Goal: Task Accomplishment & Management: Manage account settings

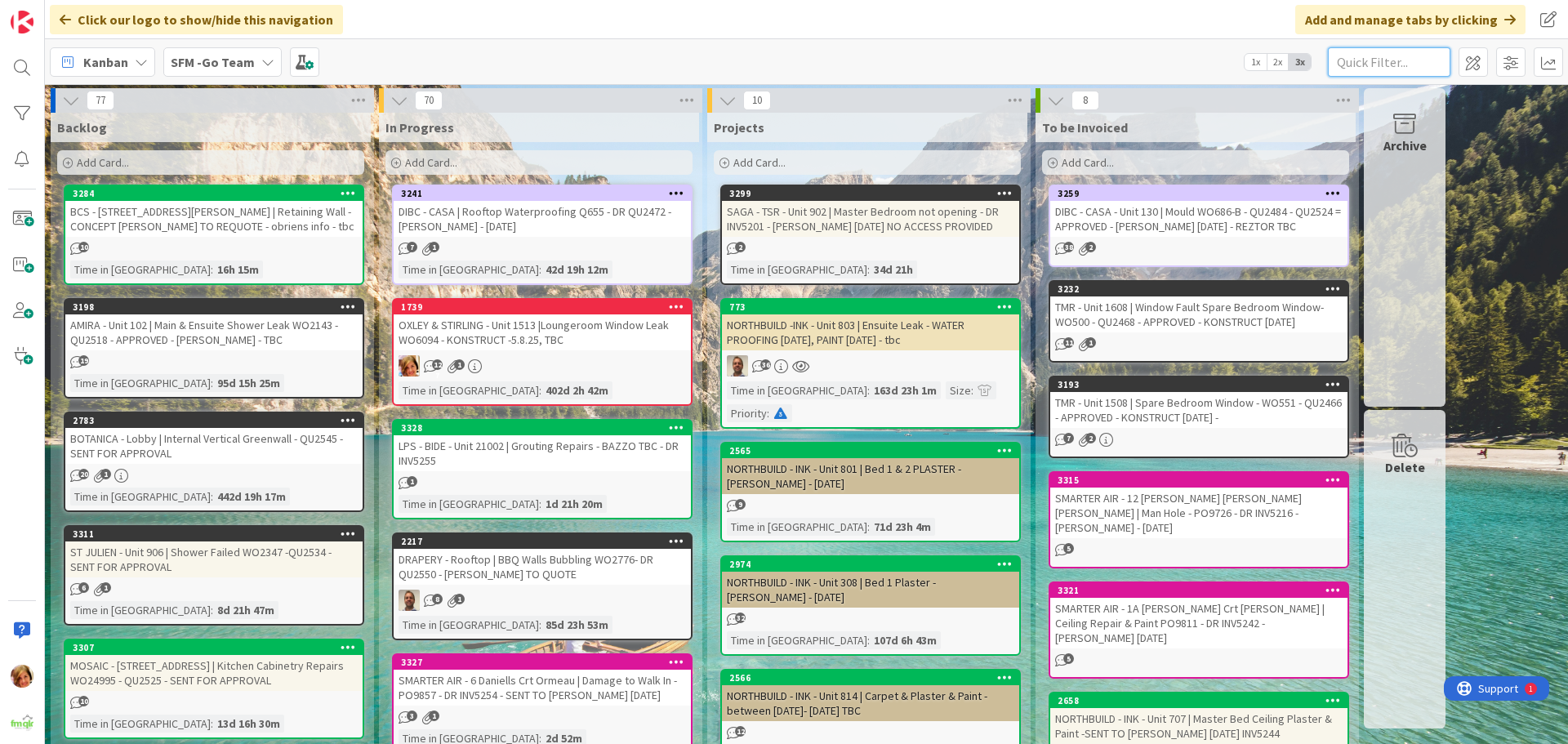
click at [1387, 51] on input "text" at bounding box center [1388, 62] width 122 height 30
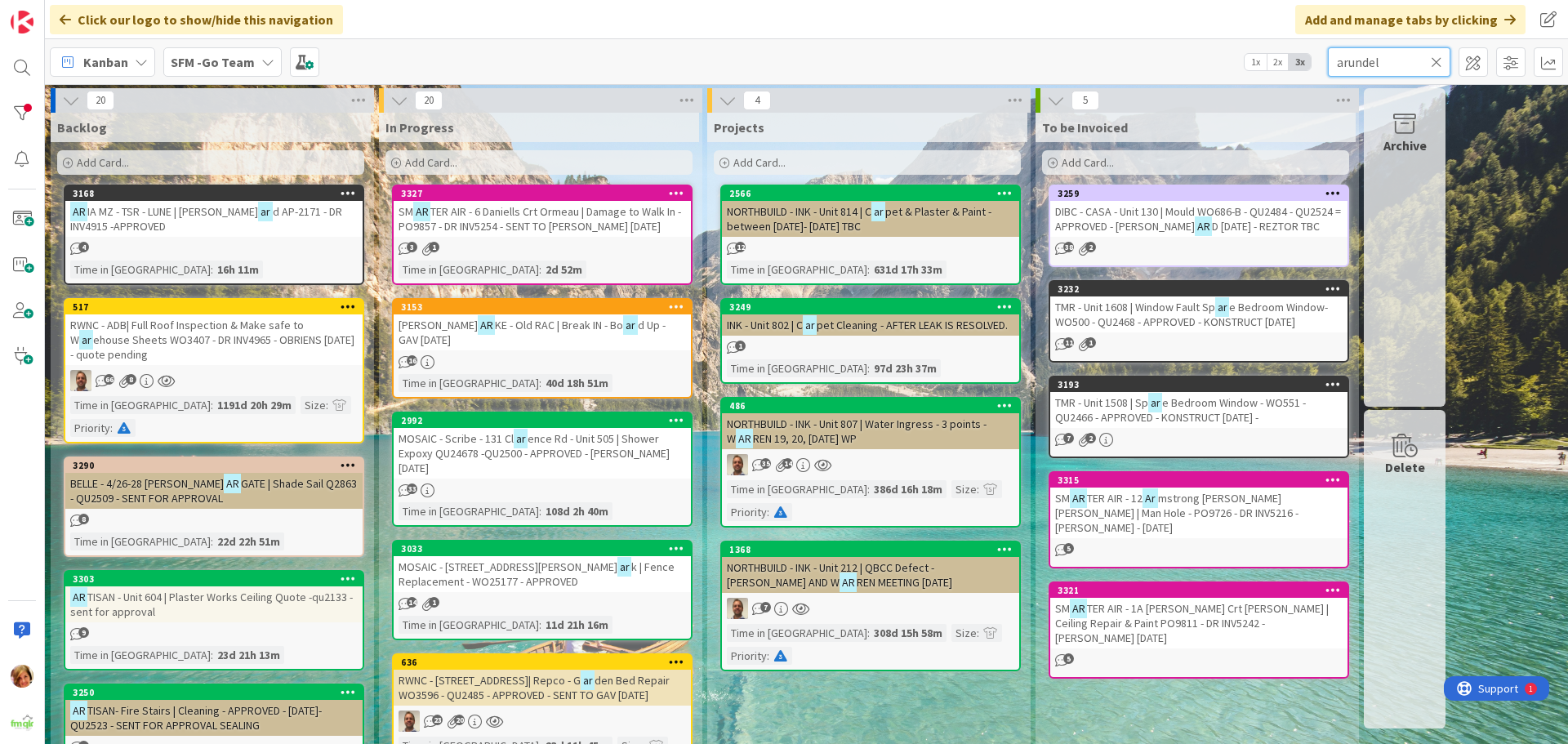
type input "arundel"
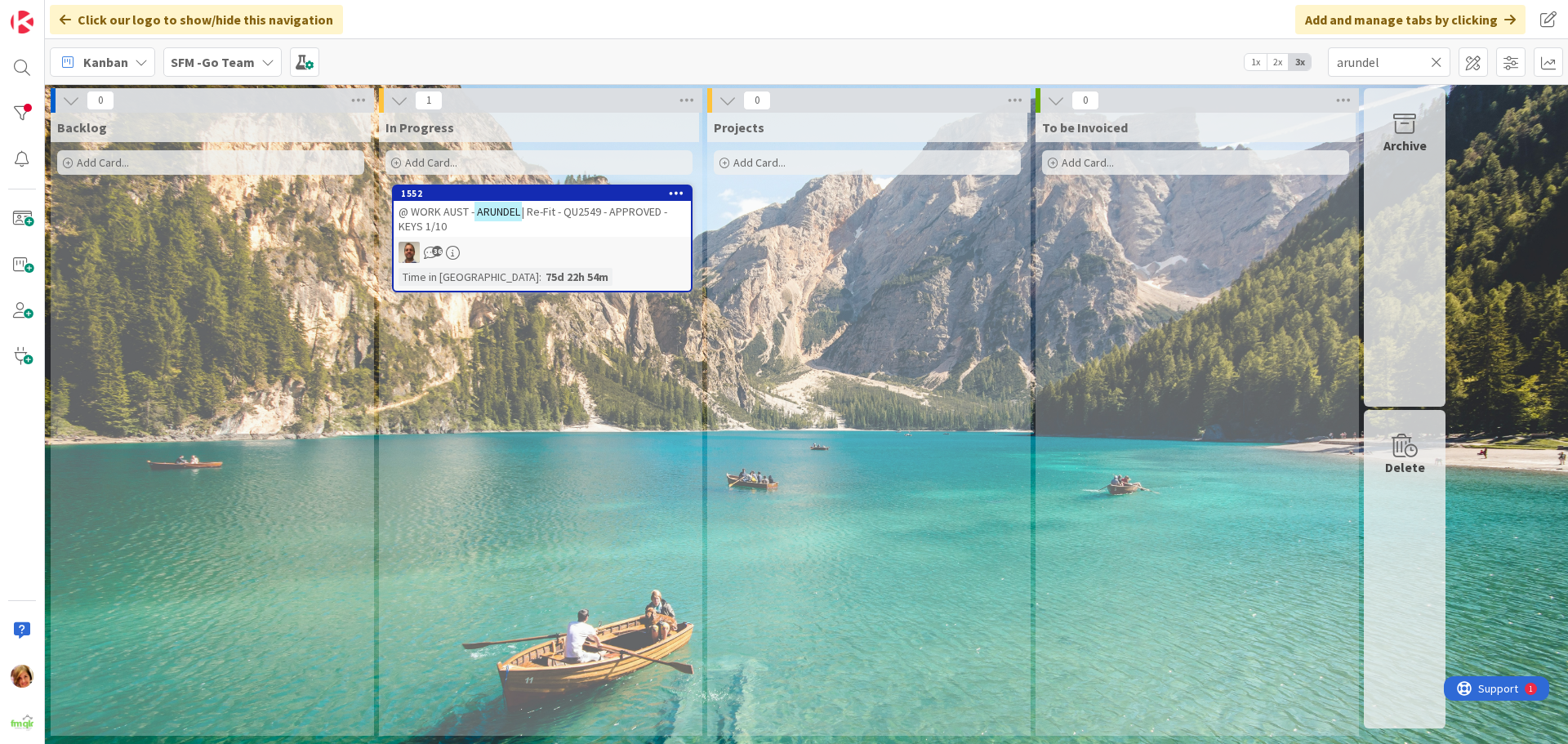
click at [570, 214] on span "| Re-Fit - QU2549 - APPROVED - KEYS 1/10" at bounding box center [532, 219] width 268 height 30
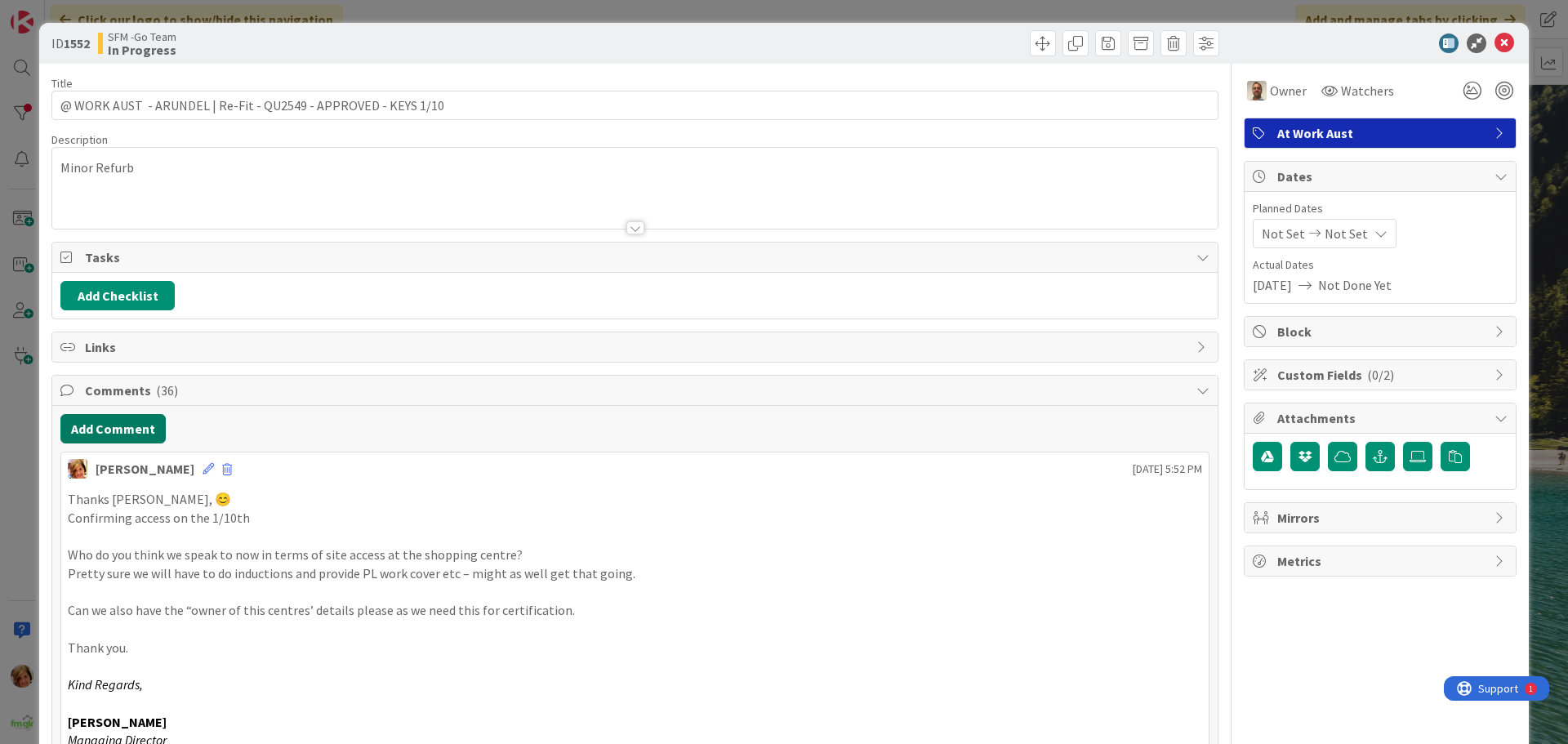
click at [107, 426] on button "Add Comment" at bounding box center [113, 429] width 105 height 30
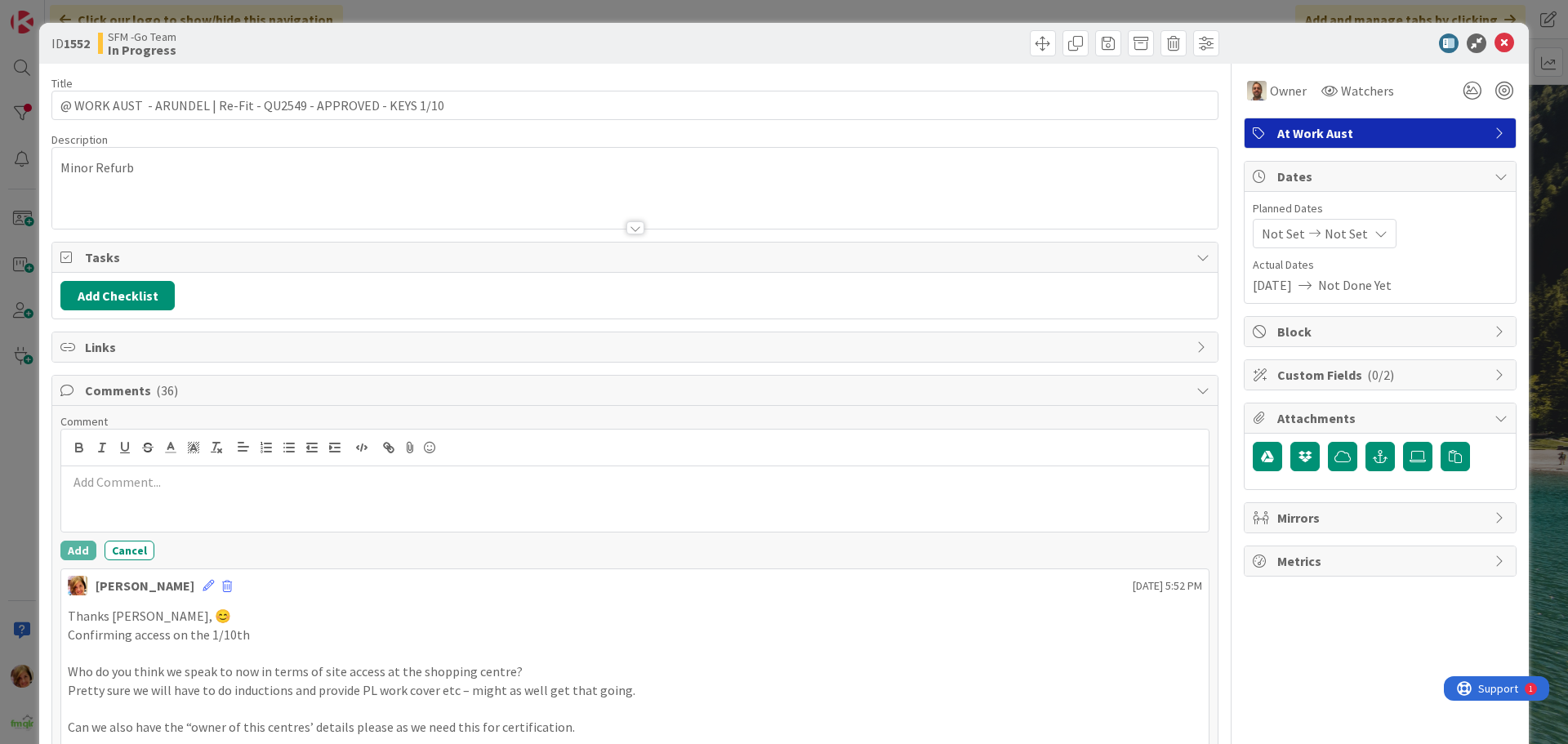
click at [151, 479] on p at bounding box center [635, 482] width 1135 height 19
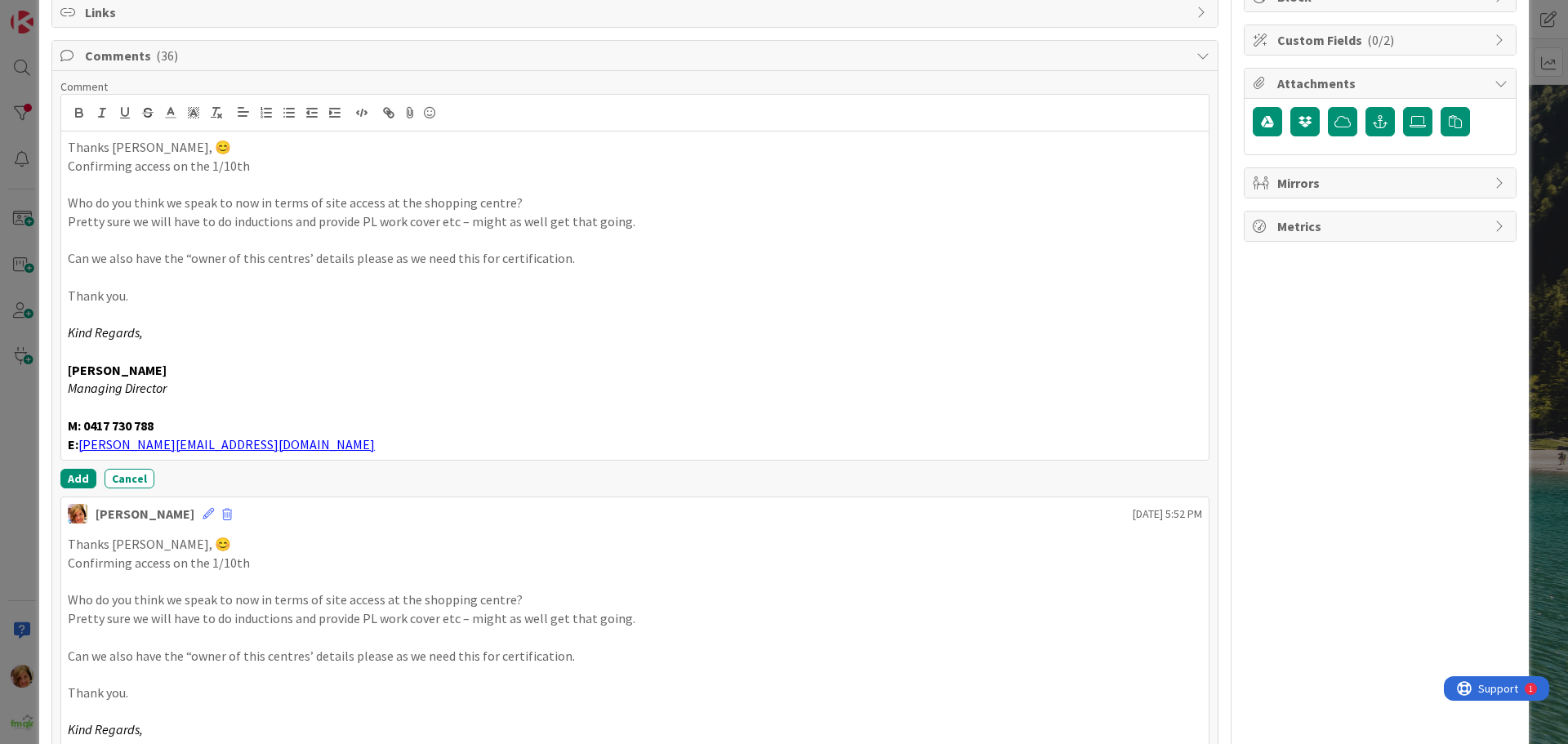
scroll to position [370, 0]
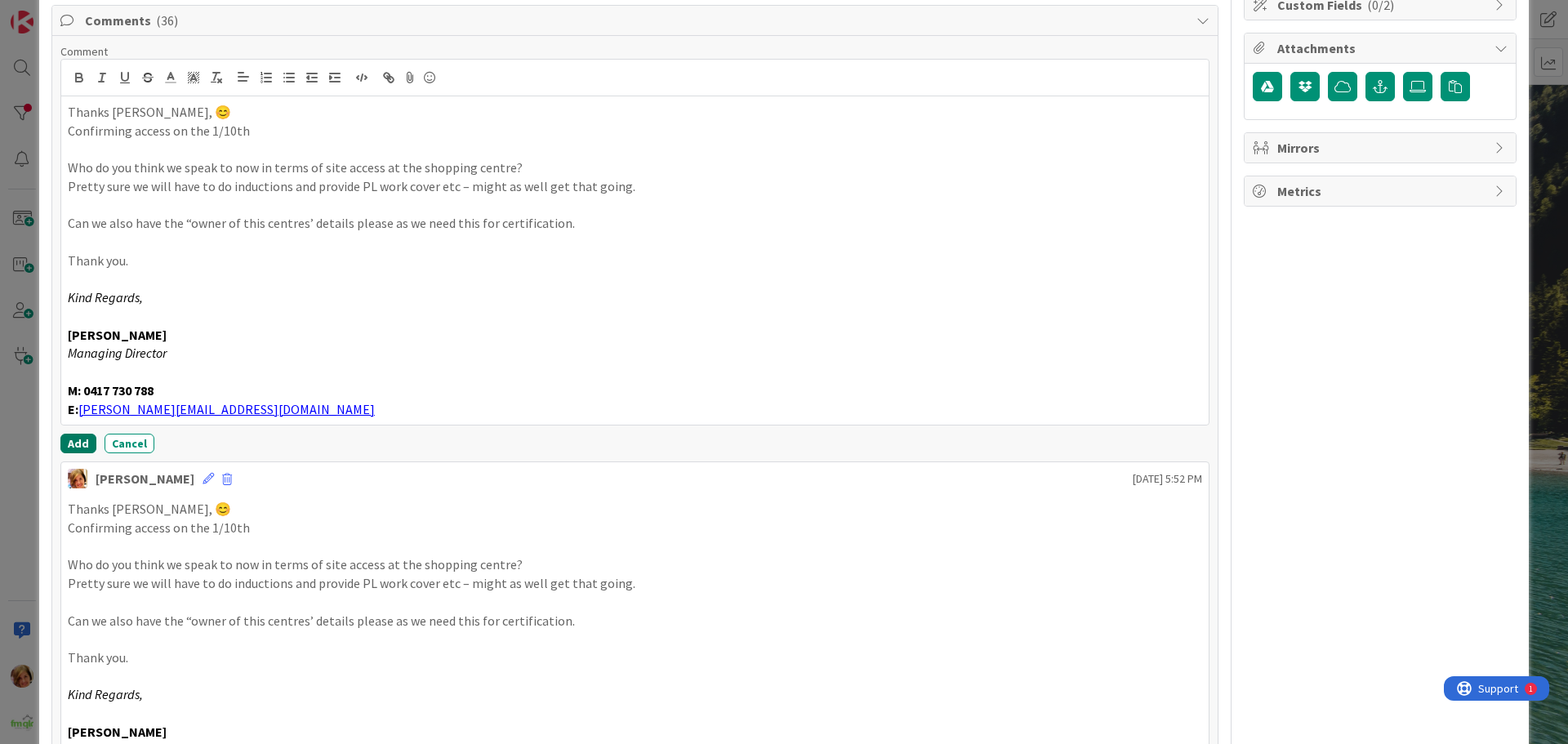
click at [76, 444] on button "Add" at bounding box center [78, 443] width 36 height 20
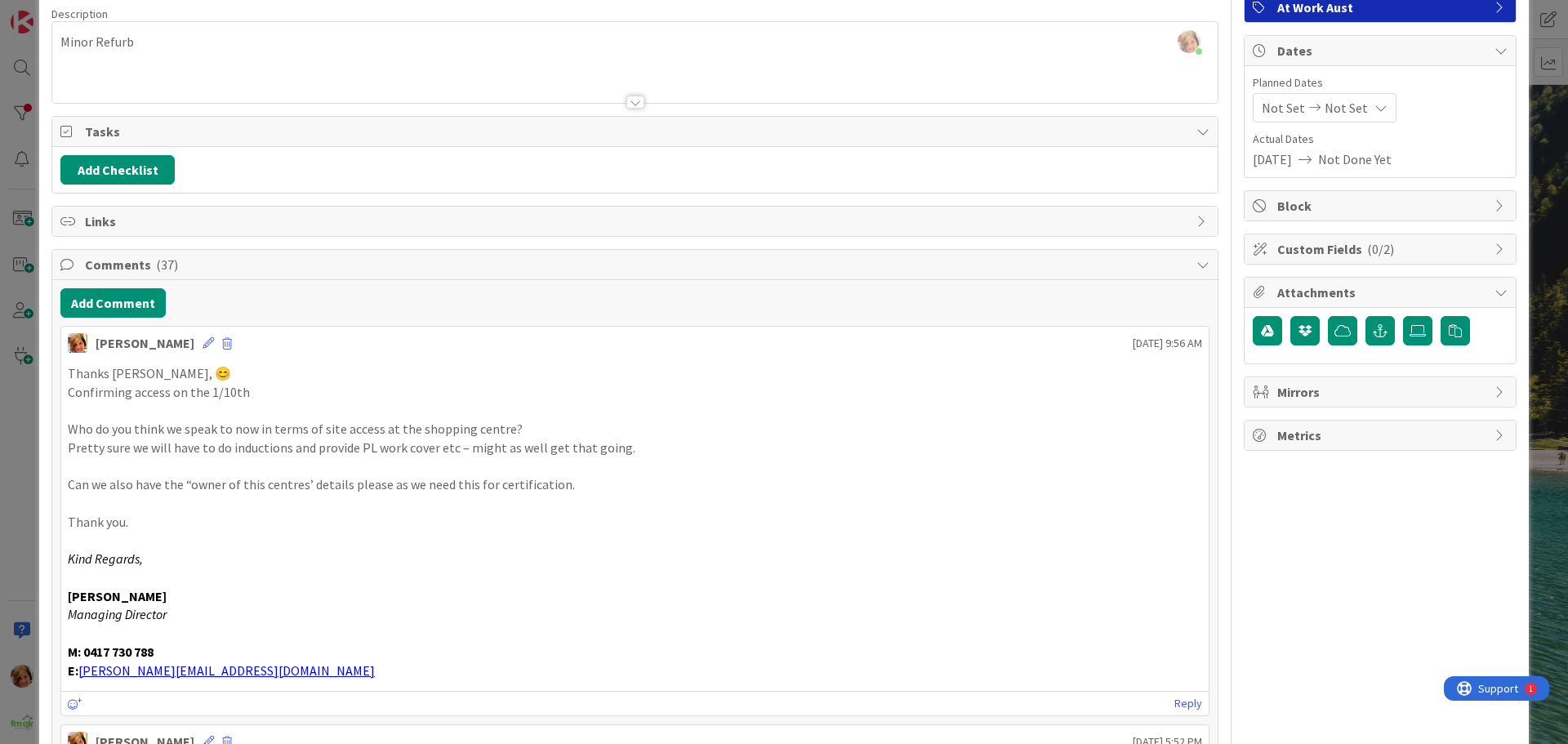
scroll to position [125, 0]
drag, startPoint x: 123, startPoint y: 305, endPoint x: 19, endPoint y: 334, distance: 108.0
click at [123, 305] on button "Add Comment" at bounding box center [113, 304] width 105 height 30
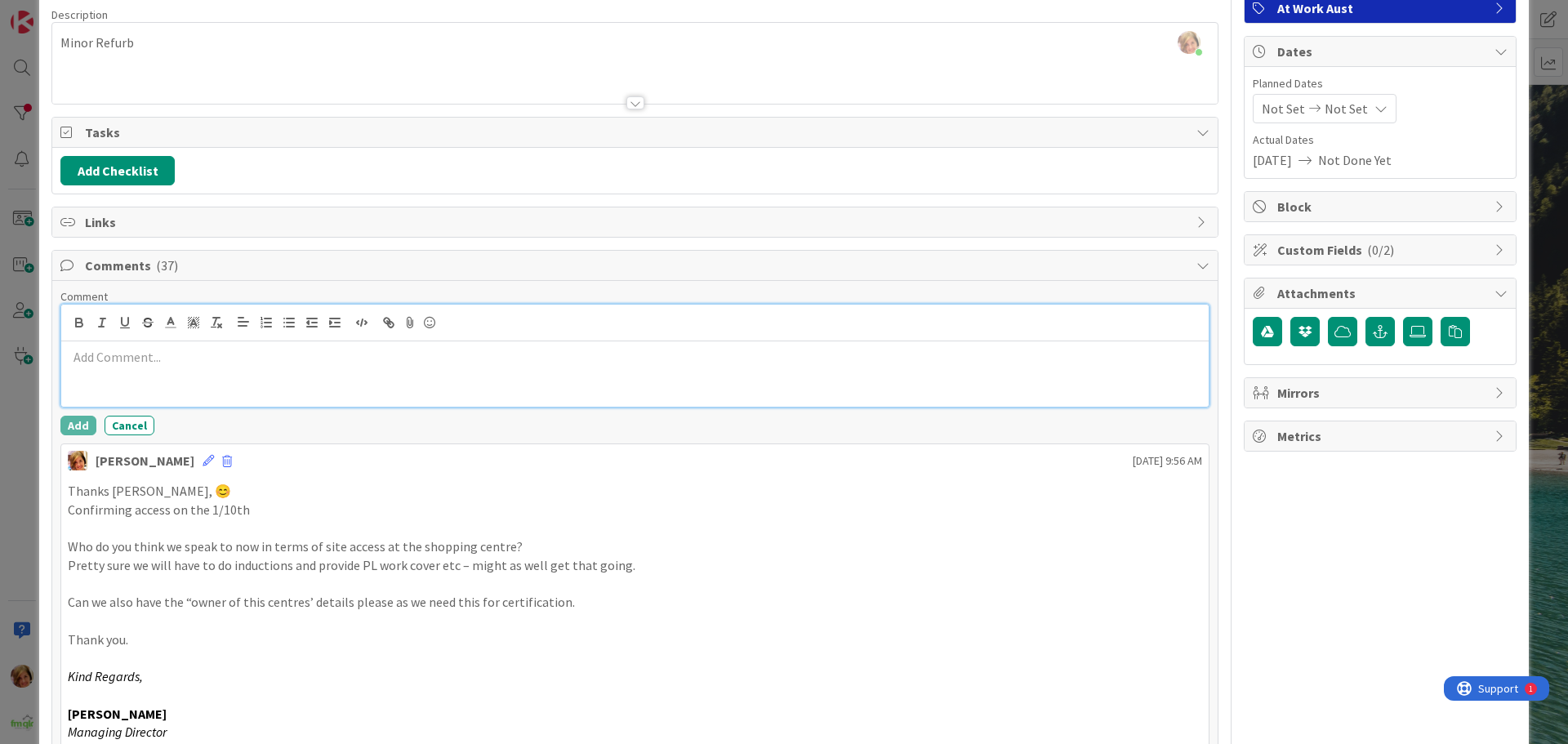
click at [100, 358] on p at bounding box center [635, 357] width 1135 height 19
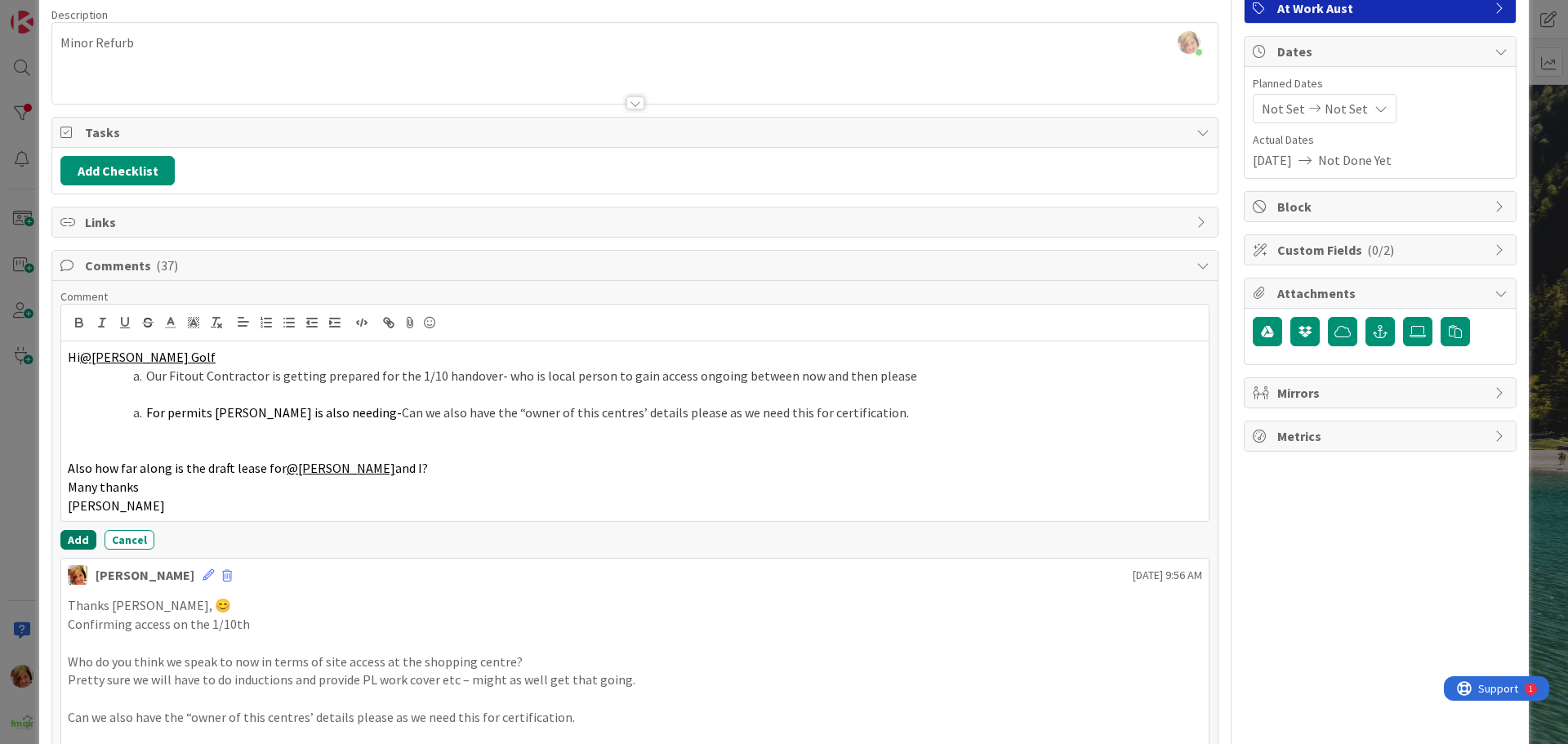
click at [70, 538] on button "Add" at bounding box center [78, 539] width 36 height 20
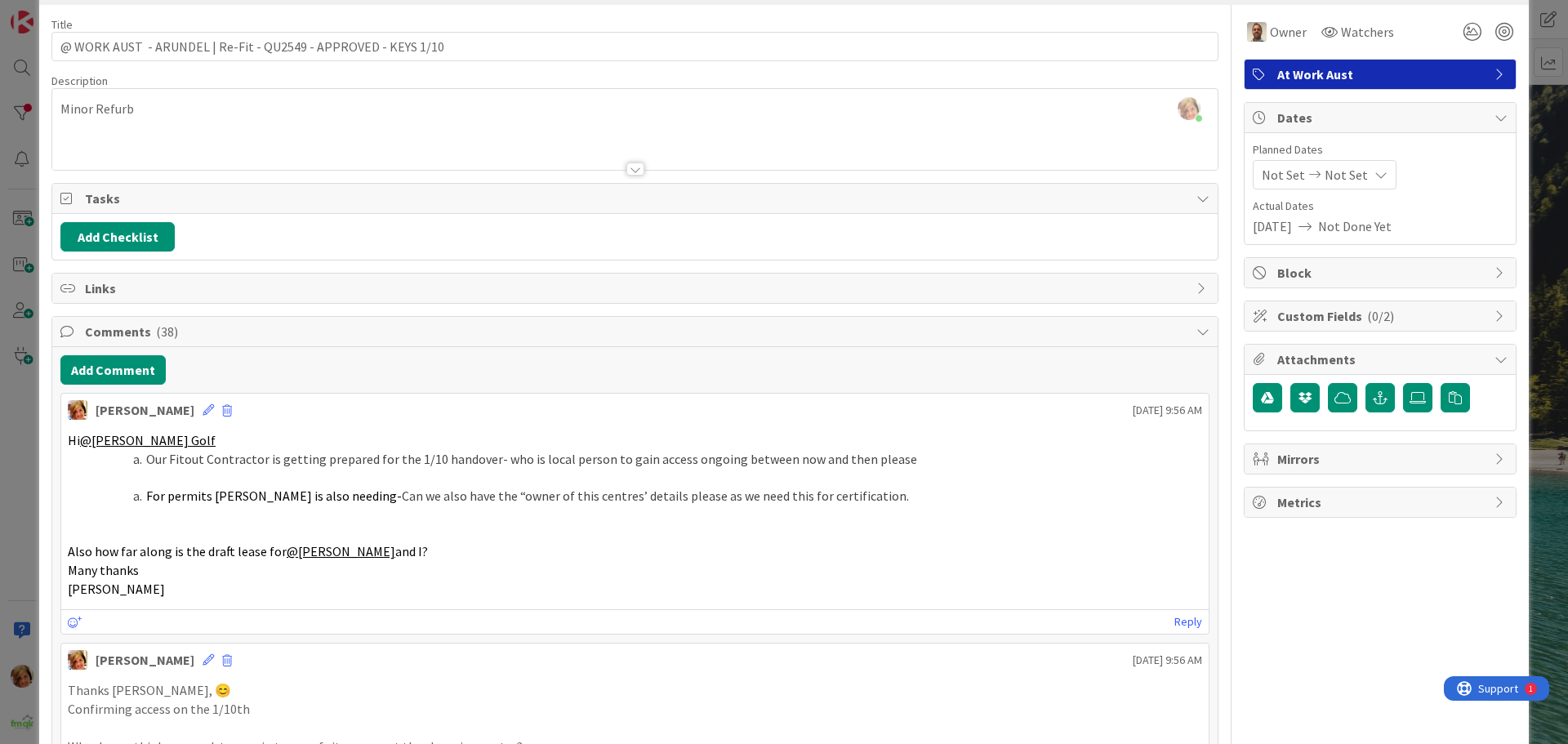
scroll to position [0, 0]
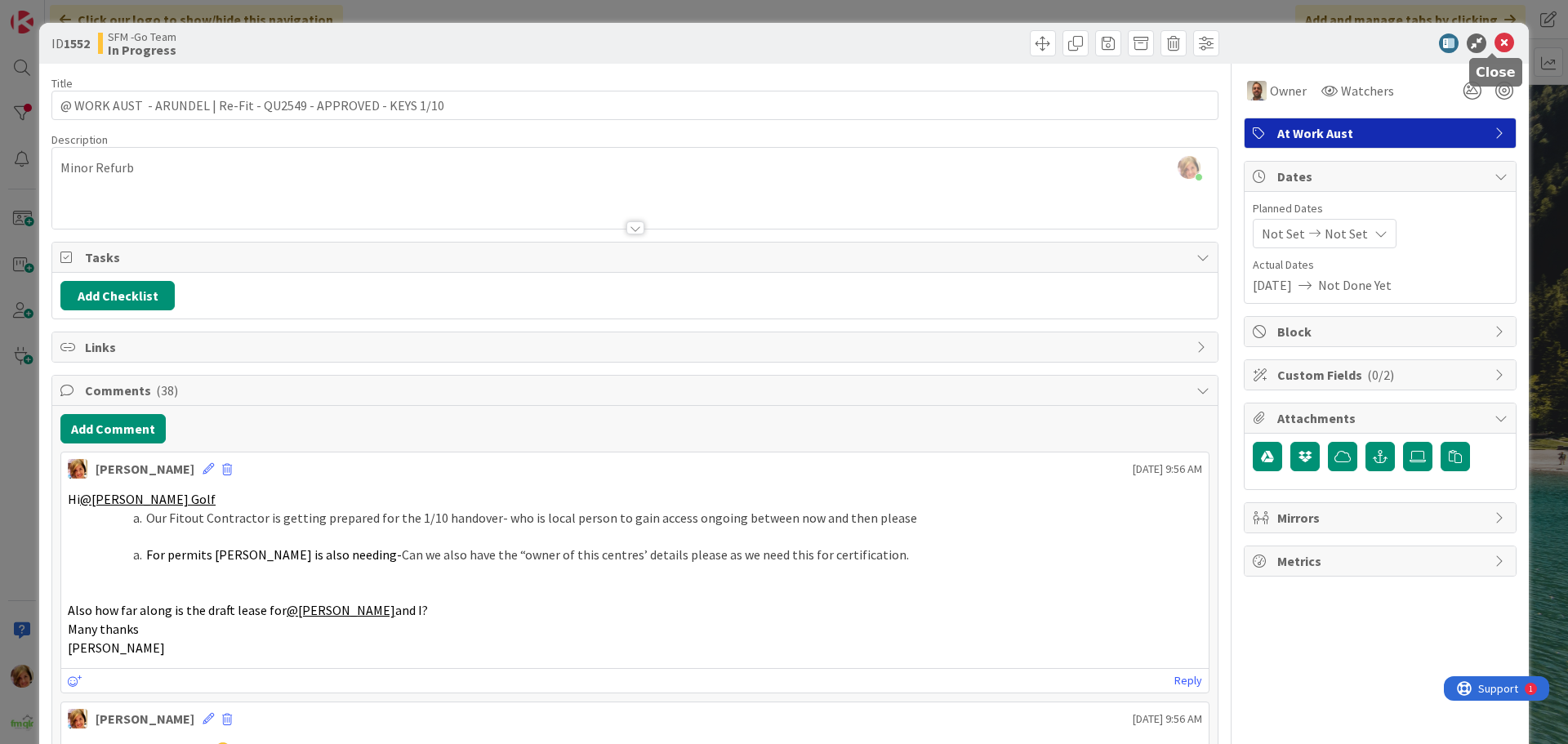
click at [1503, 41] on div at bounding box center [1371, 43] width 289 height 20
click at [1494, 42] on icon at bounding box center [1504, 43] width 20 height 20
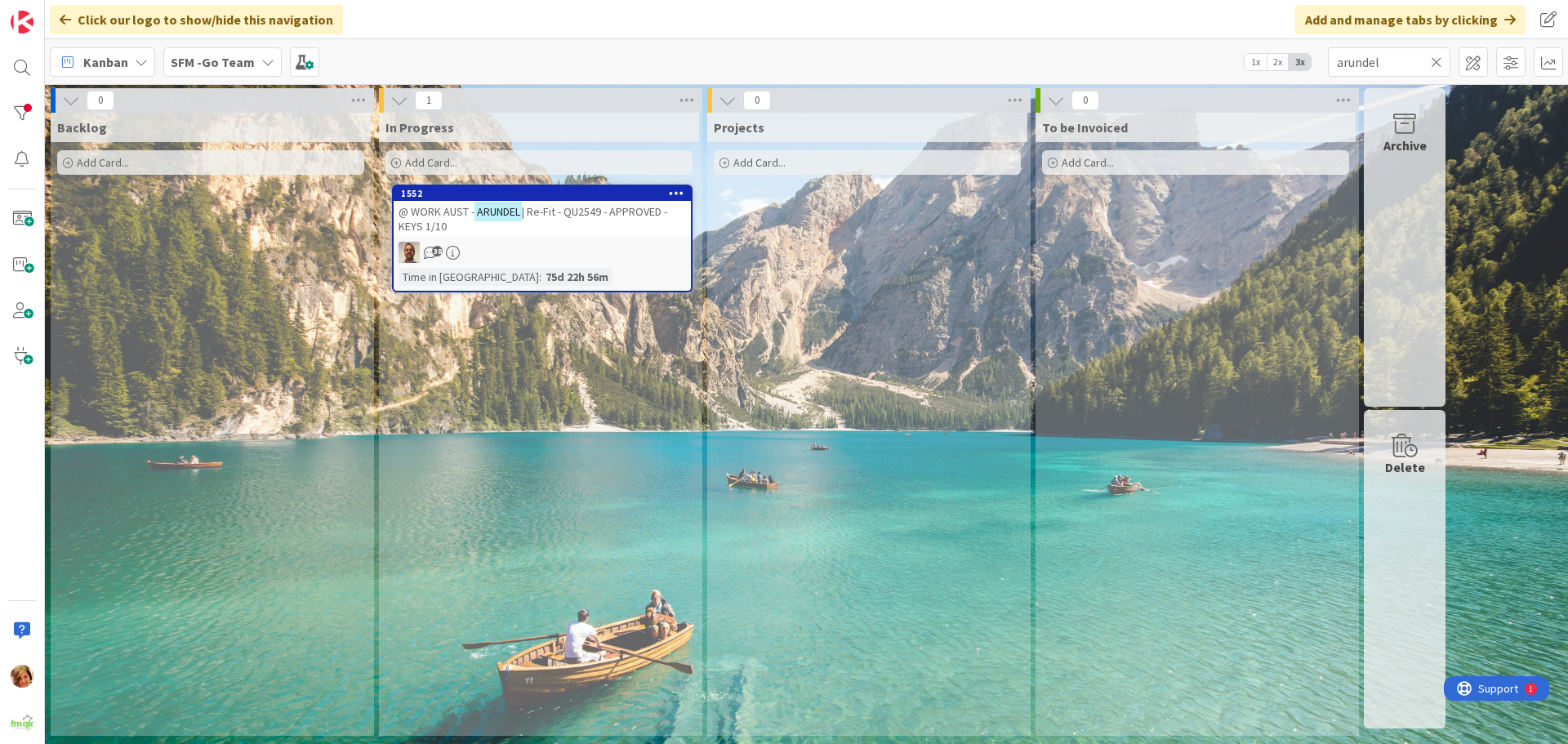
click at [1437, 61] on icon at bounding box center [1437, 62] width 11 height 15
click at [1437, 61] on input "text" at bounding box center [1388, 62] width 122 height 30
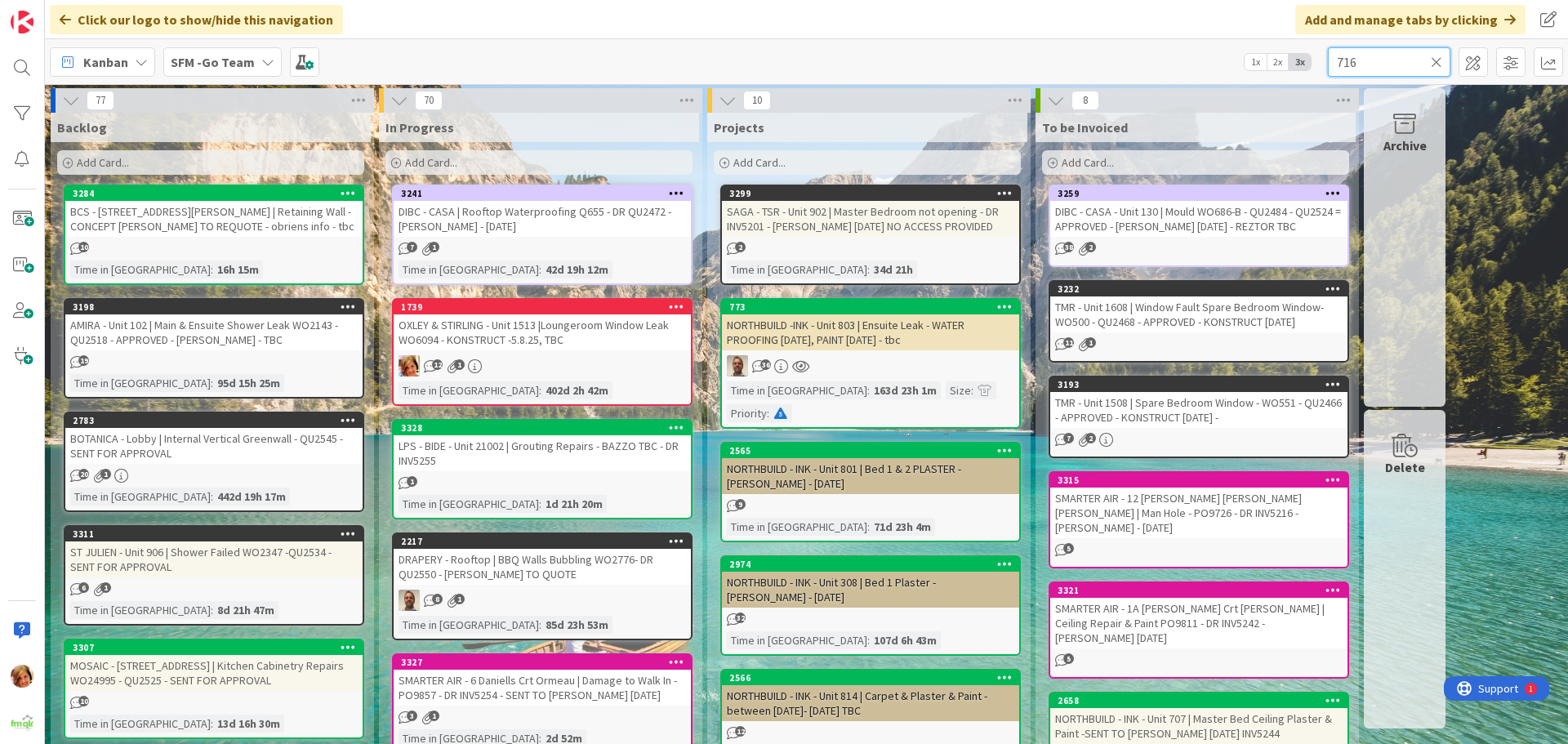
type input "716"
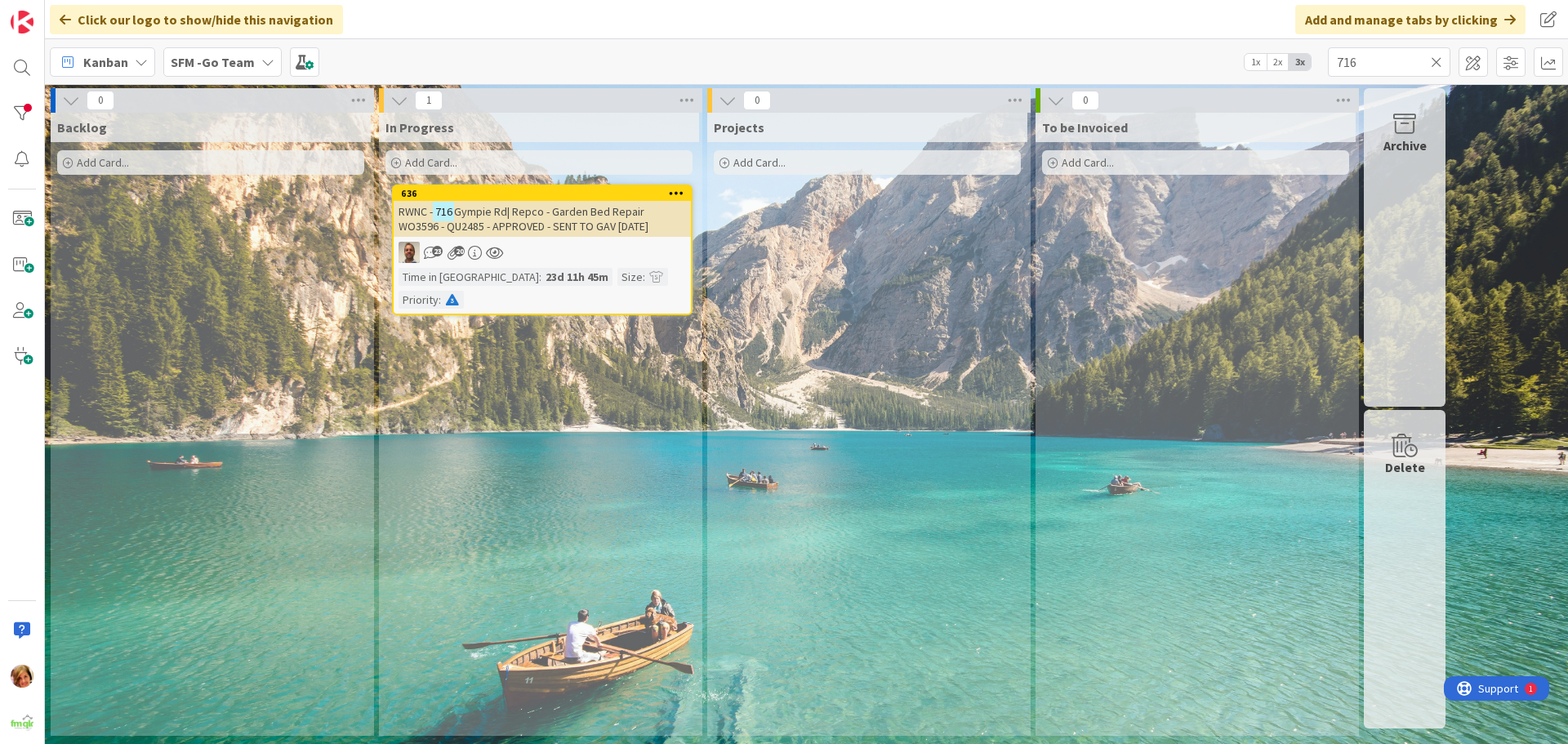
click at [489, 224] on span "Gympie Rd| Repco - Garden Bed Repair WO3596 - QU2485 - APPROVED - SENT TO GAV […" at bounding box center [523, 219] width 250 height 30
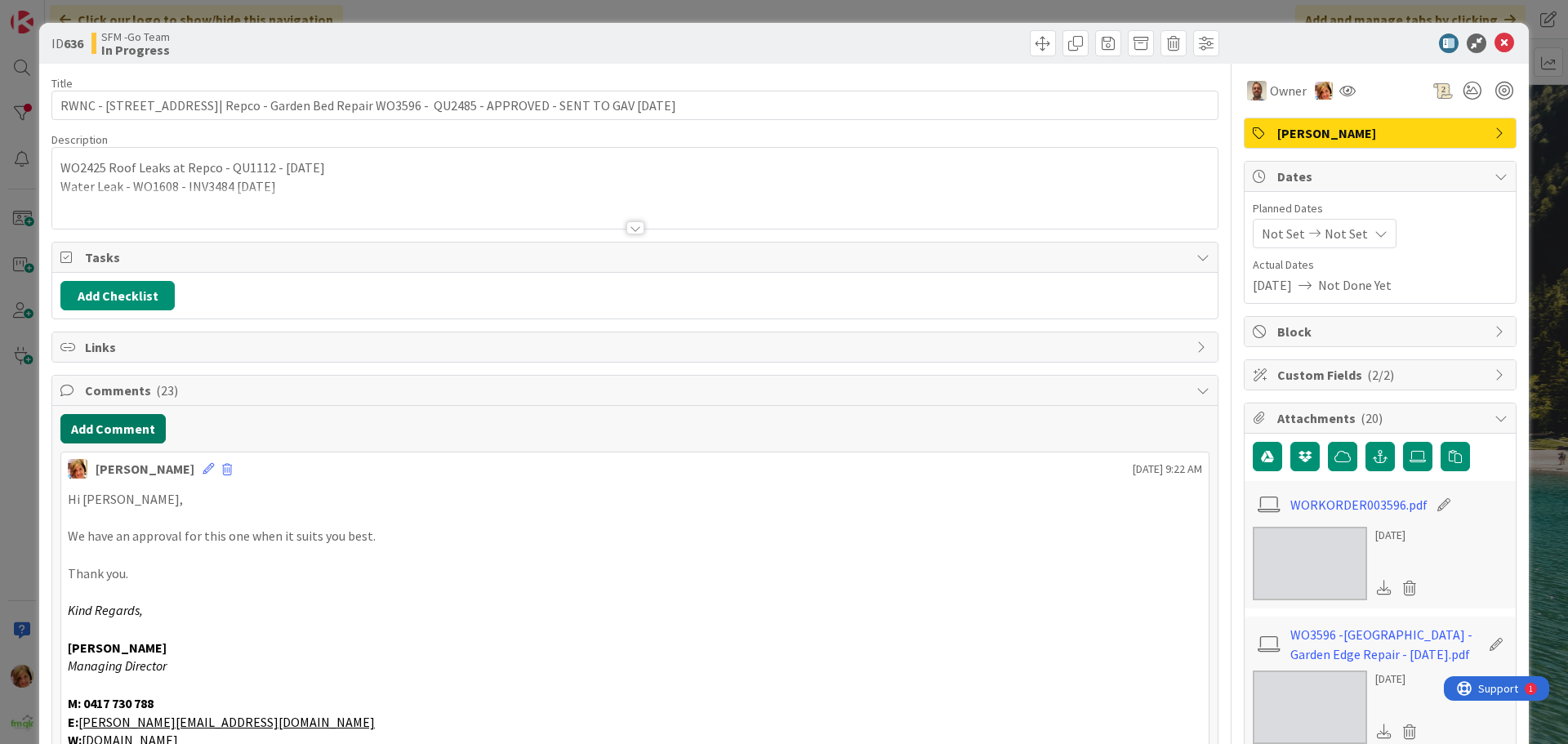
click at [117, 430] on button "Add Comment" at bounding box center [113, 429] width 105 height 30
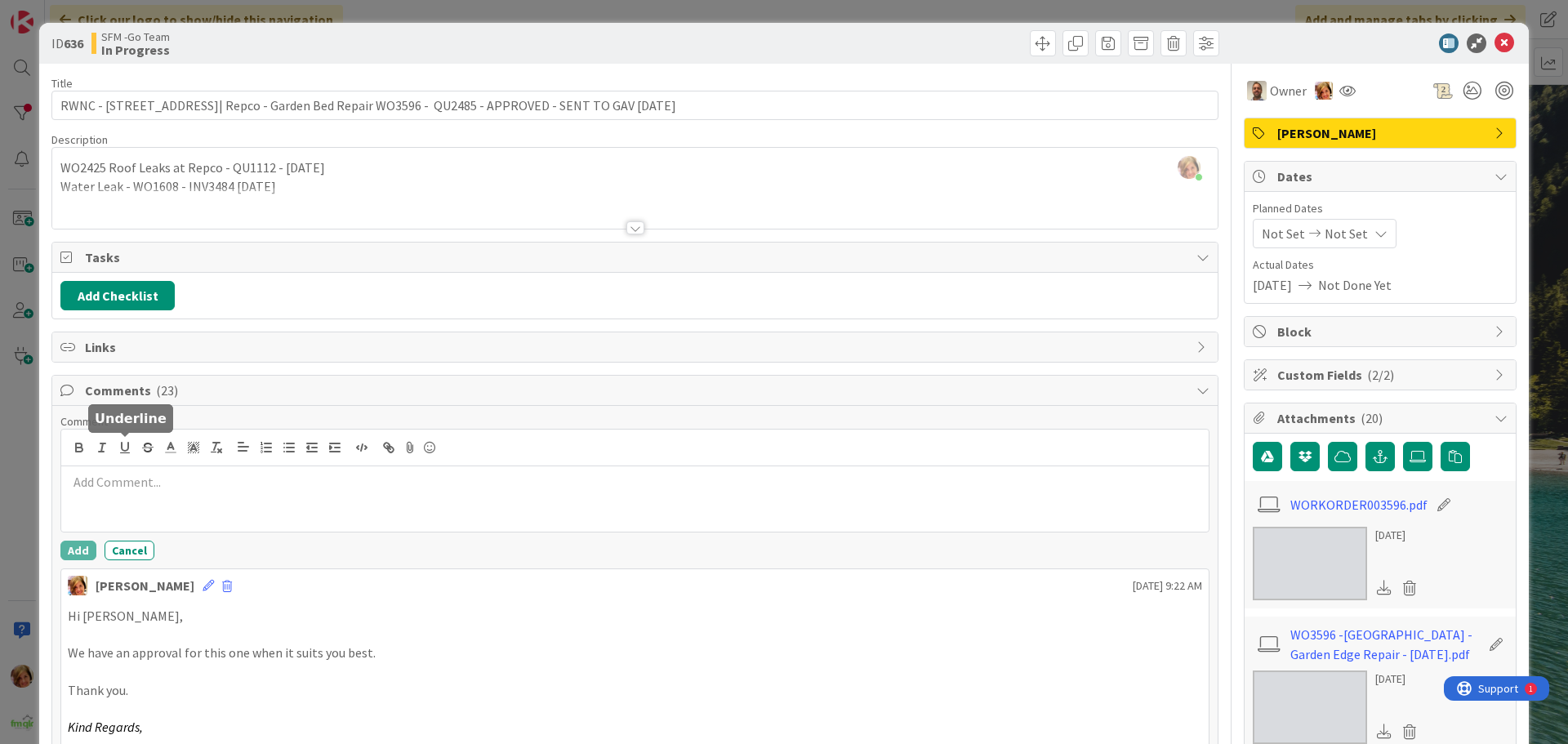
click at [161, 481] on p at bounding box center [635, 482] width 1135 height 19
click at [70, 548] on button "Add" at bounding box center [78, 550] width 36 height 20
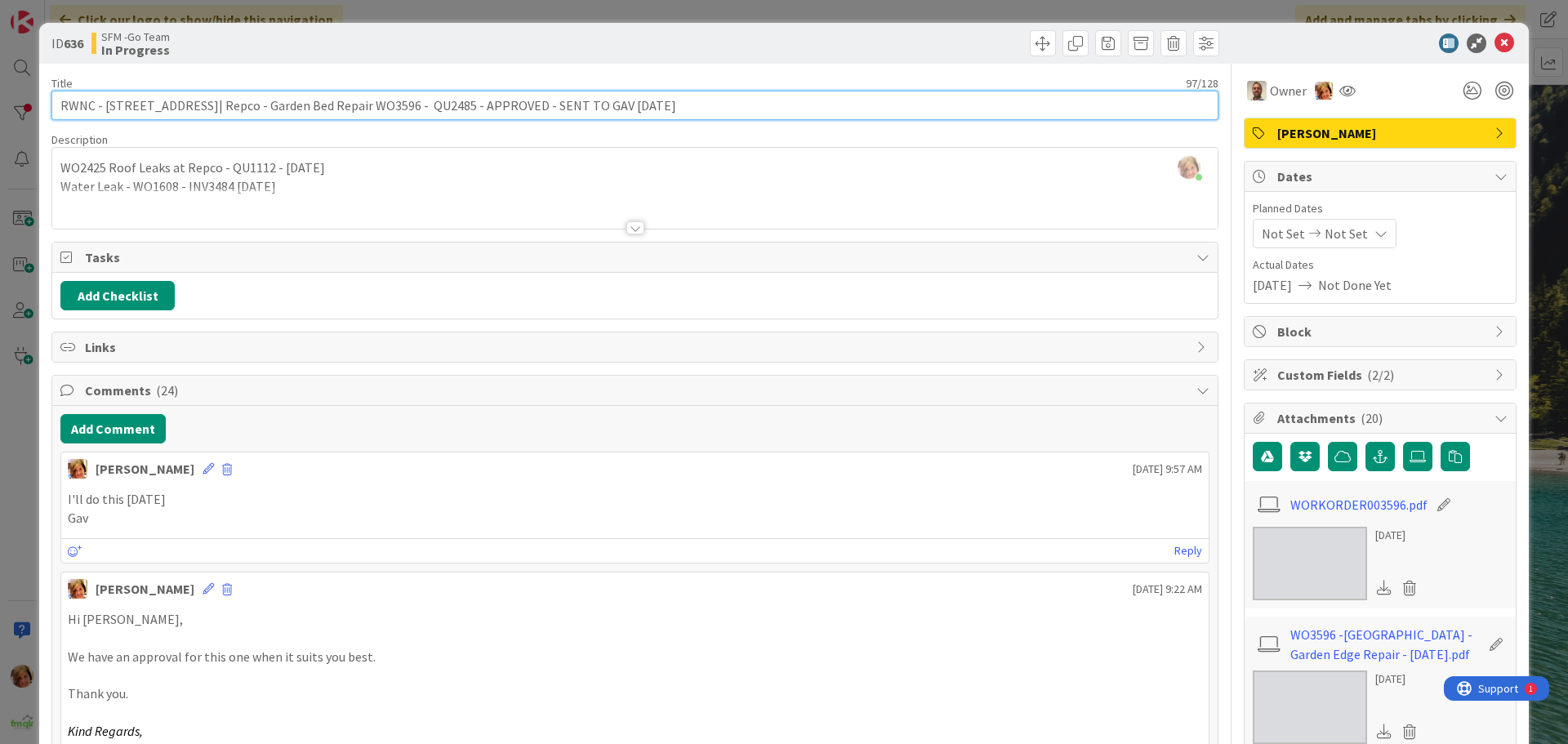
click at [640, 111] on input "RWNC - [STREET_ADDRESS]| Repco - Garden Bed Repair WO3596 - QU2485 - APPROVED -…" at bounding box center [635, 105] width 1167 height 30
drag, startPoint x: 640, startPoint y: 106, endPoint x: 516, endPoint y: 103, distance: 124.0
click at [516, 103] on input "RWNC - [STREET_ADDRESS]| Repco - Garden Bed Repair WO3596 - QU2485 - APPROVED -…" at bounding box center [635, 105] width 1167 height 30
type input "RWNC - [STREET_ADDRESS]| Repco - Garden Bed Repair WO3596 - QU2485 - APPROVED -…"
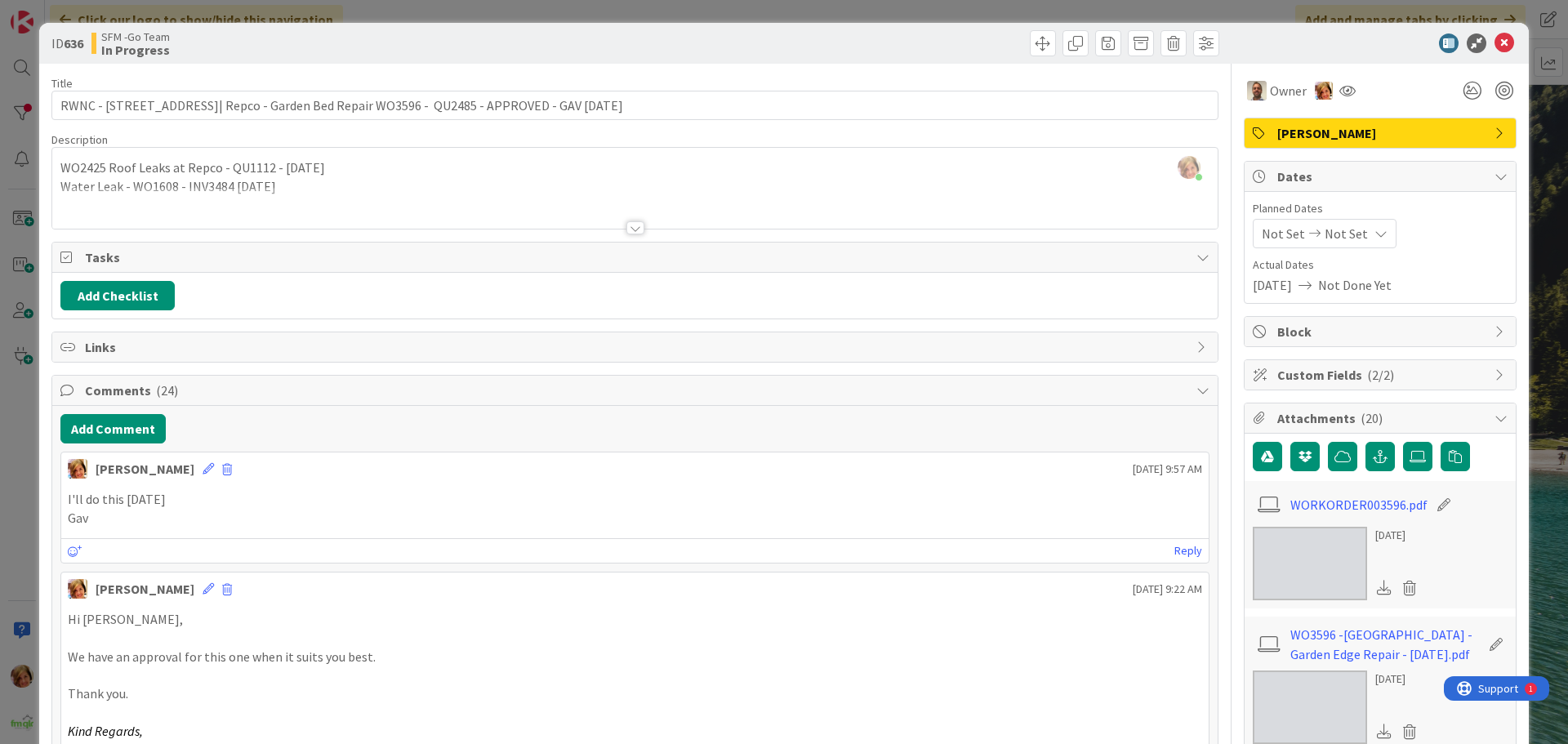
click at [854, 20] on div "ID 636 SFM -Go Team In Progress Title 89 / 128 RWNC - 716 Gympie Rd| Repco - Ga…" at bounding box center [784, 372] width 1568 height 744
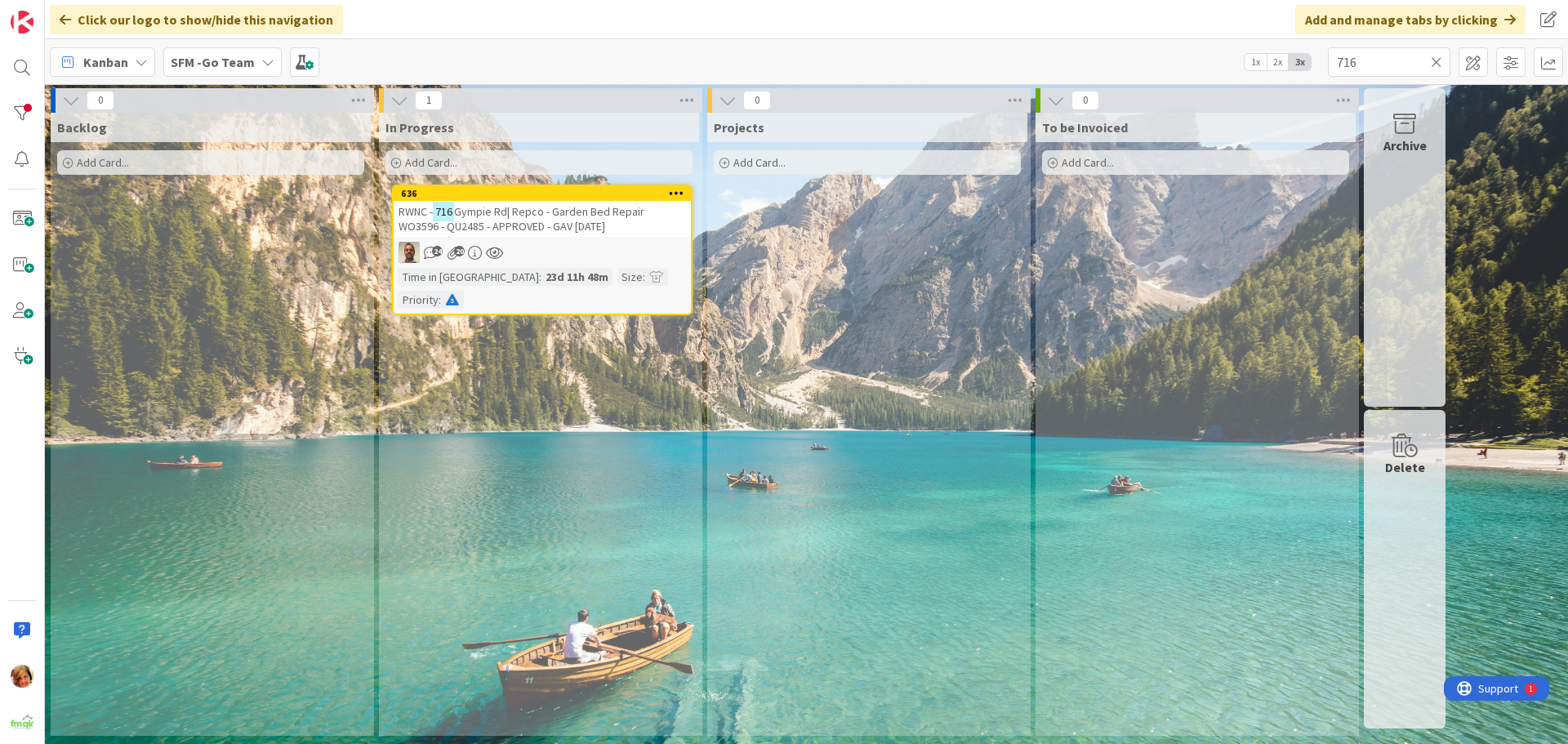
click at [1436, 58] on icon at bounding box center [1437, 62] width 11 height 15
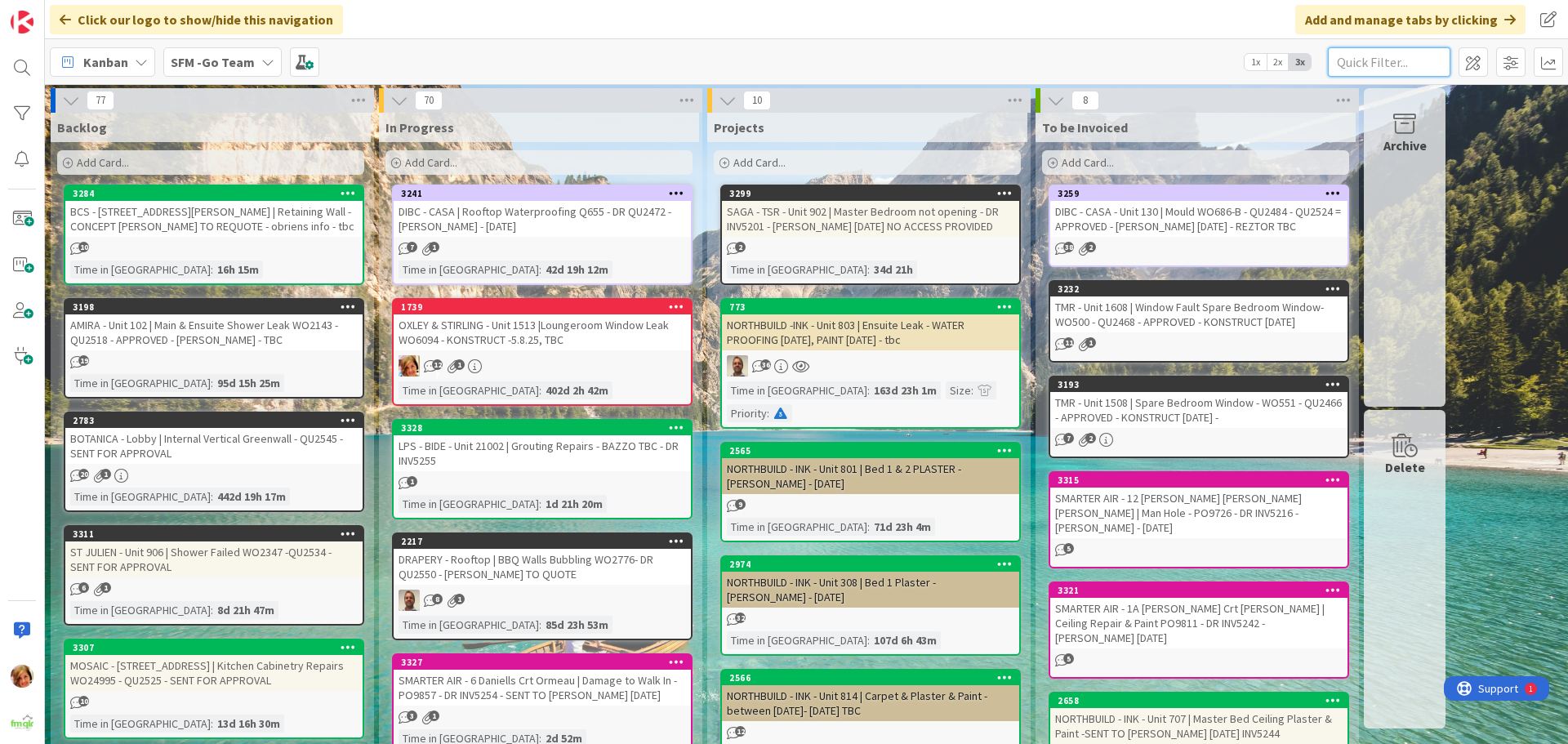
click at [1382, 70] on input "text" at bounding box center [1388, 62] width 122 height 30
type input "SOUTHPORT"
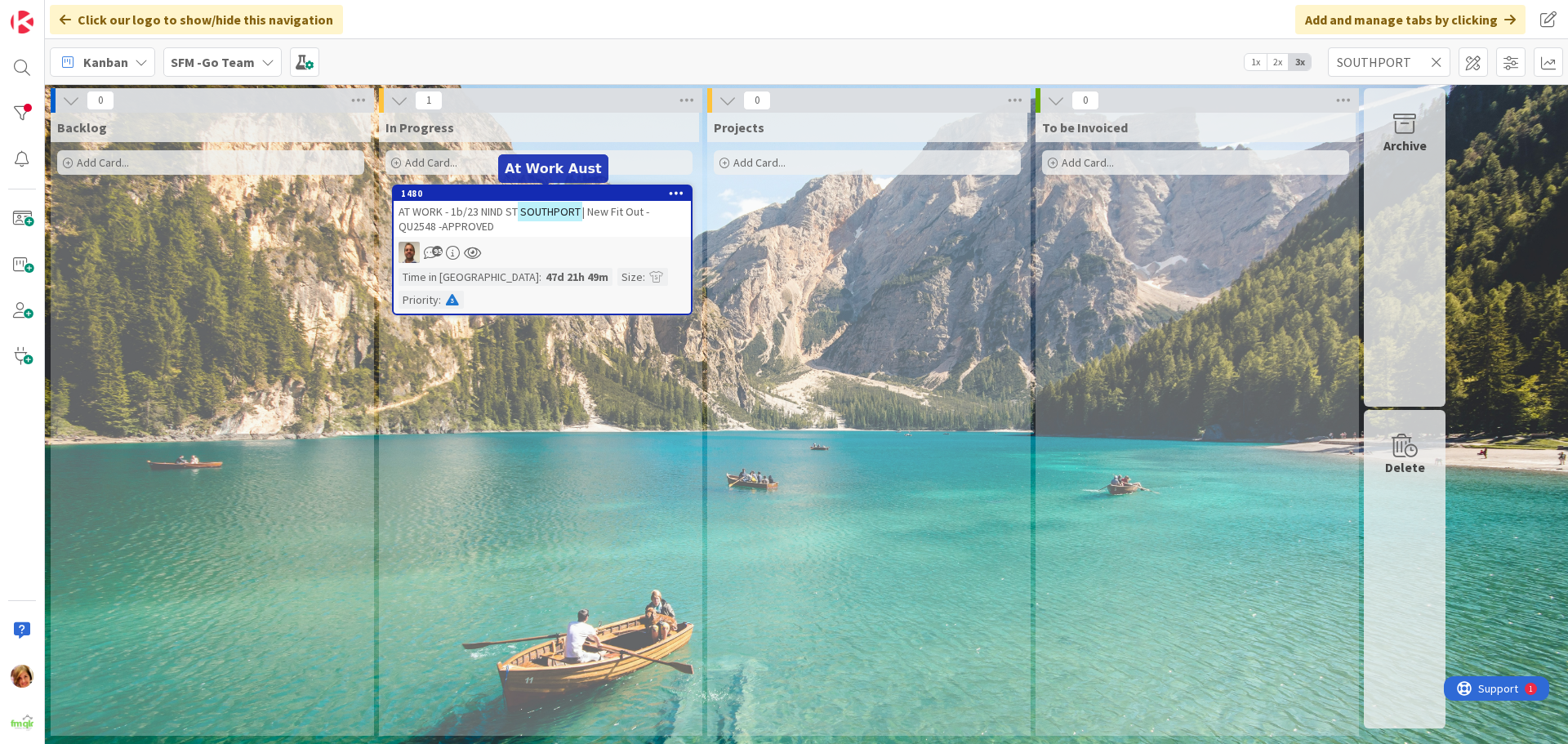
click at [507, 207] on span "AT WORK - 1b/23 NIND ST" at bounding box center [458, 212] width 119 height 15
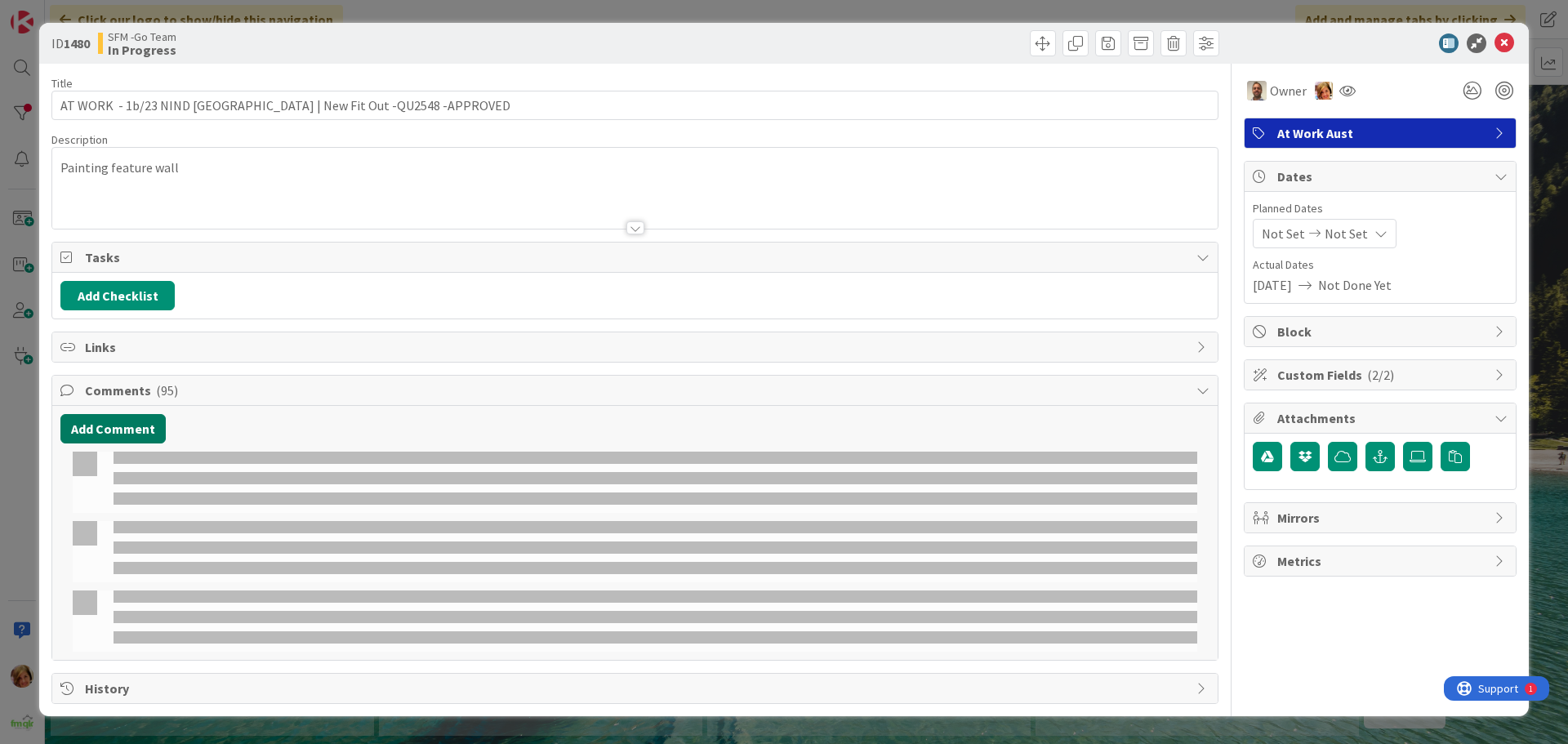
click at [109, 431] on button "Add Comment" at bounding box center [113, 429] width 105 height 30
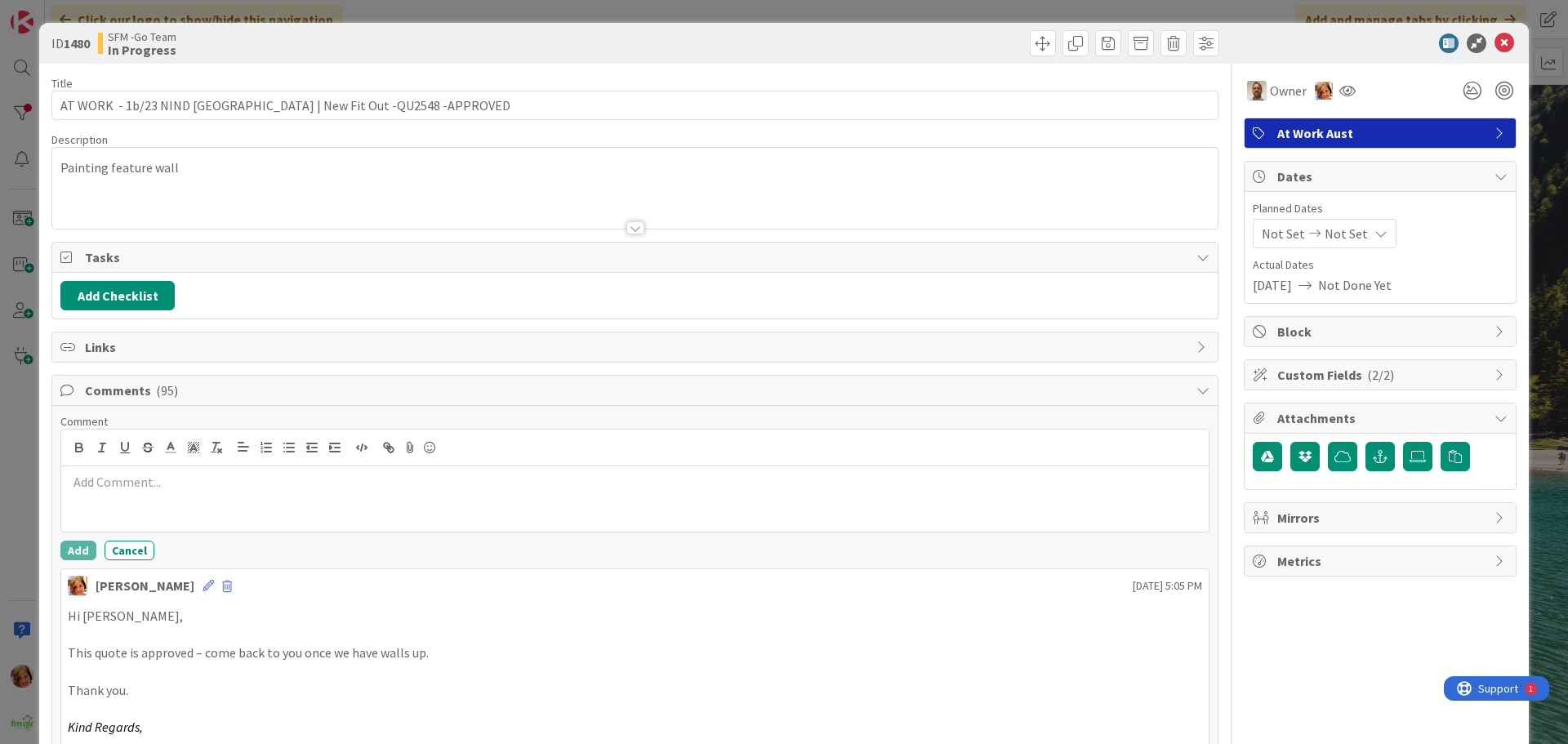
click at [110, 431] on div at bounding box center [635, 448] width 1148 height 36
click at [146, 497] on div at bounding box center [635, 499] width 1148 height 65
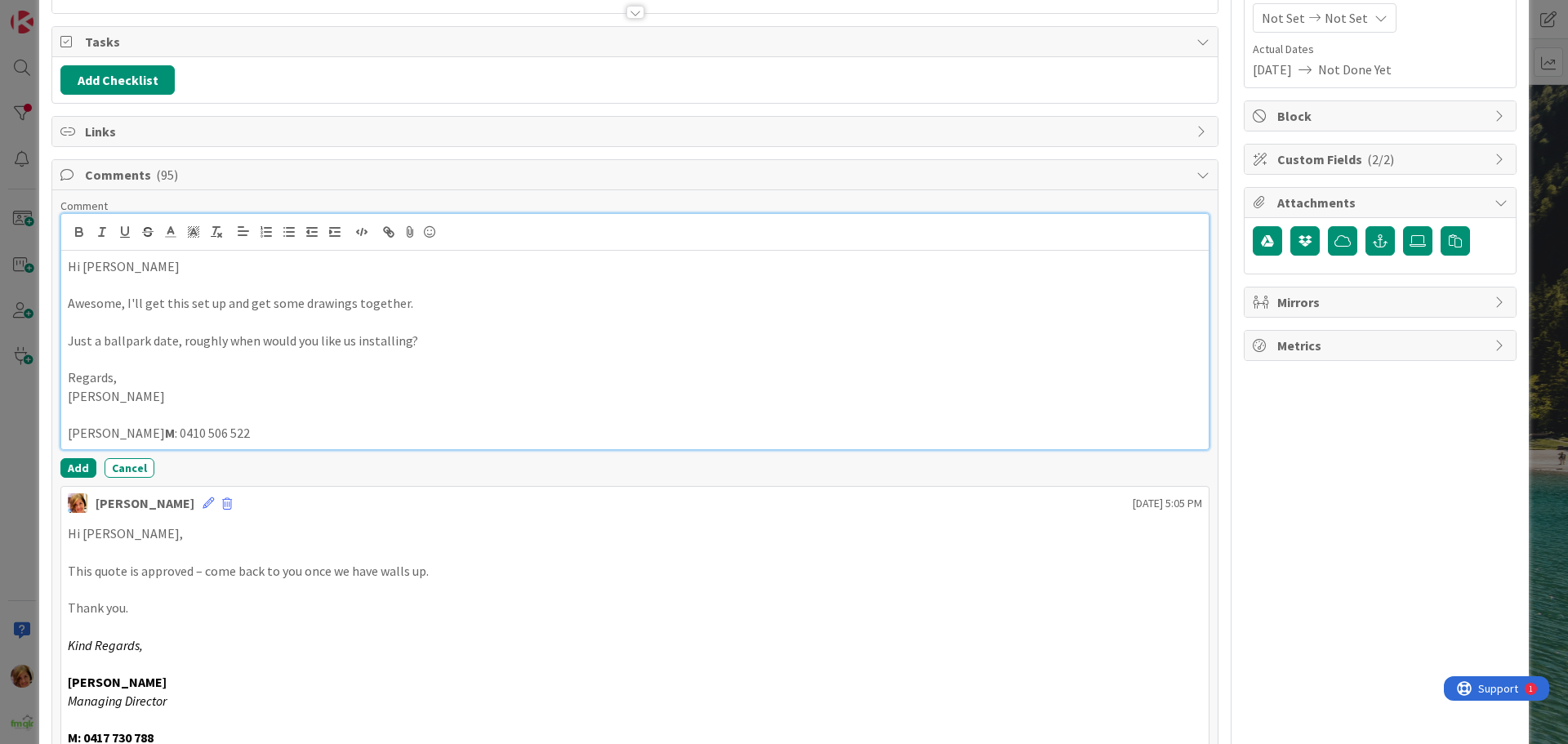
scroll to position [245, 0]
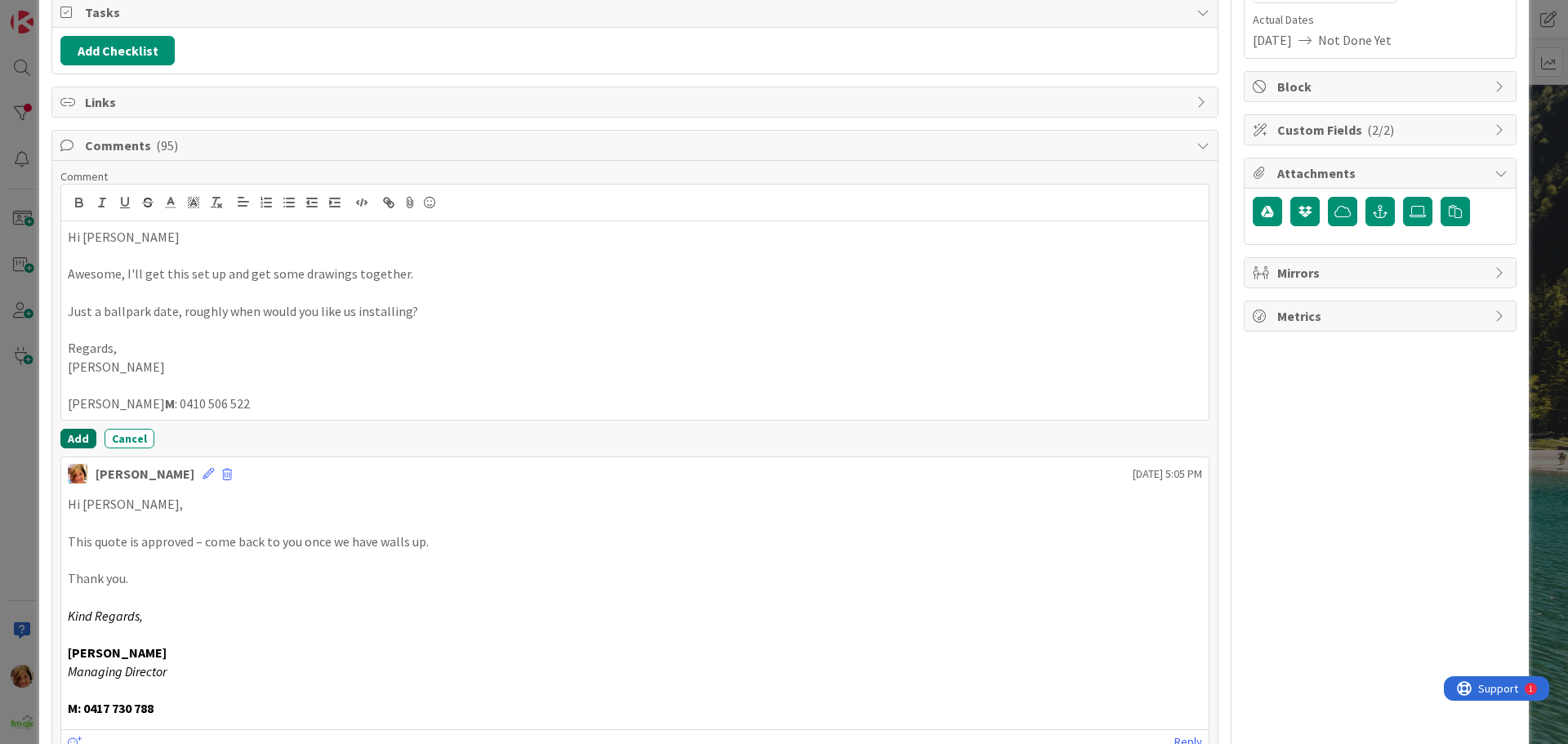
click at [78, 436] on button "Add" at bounding box center [78, 438] width 36 height 20
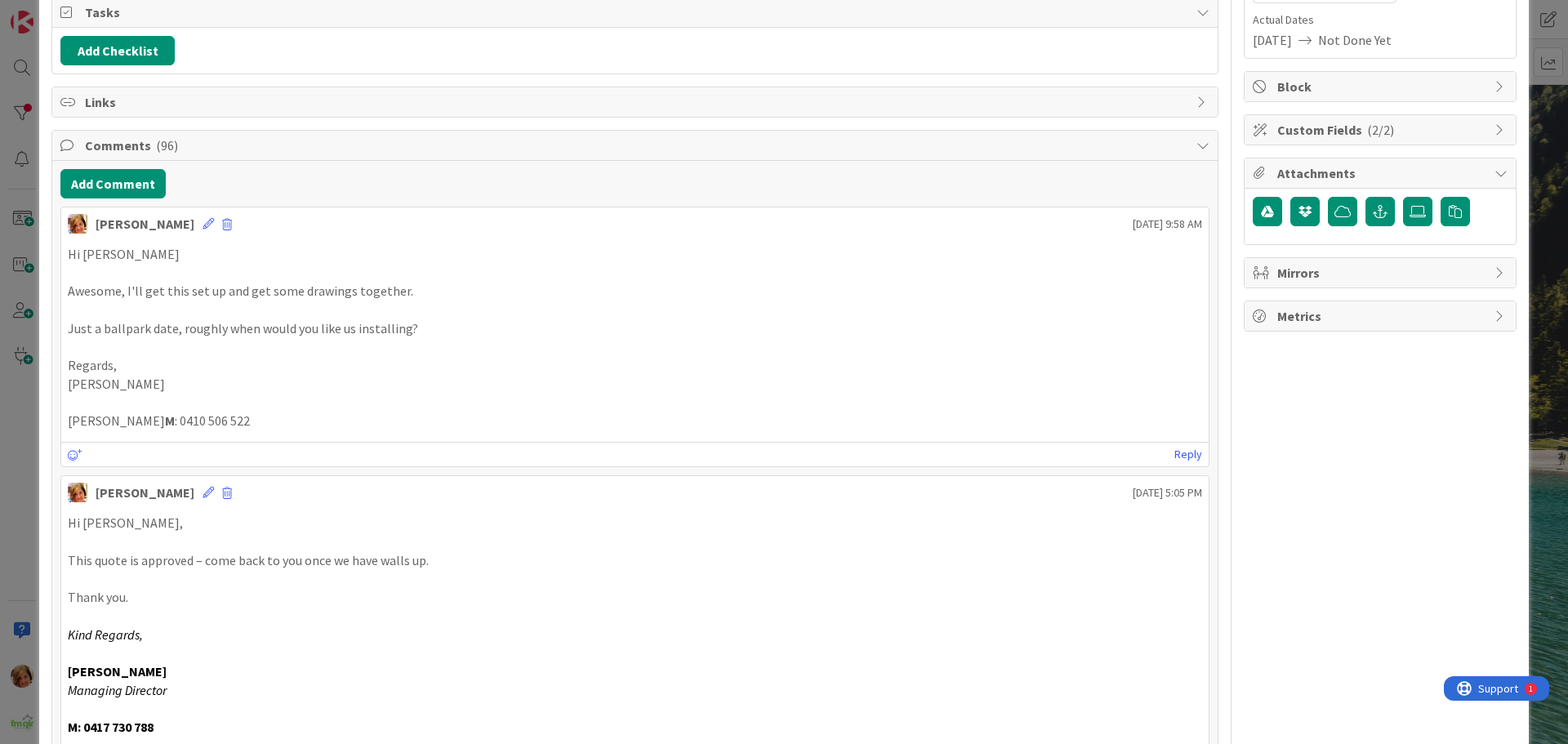
scroll to position [0, 0]
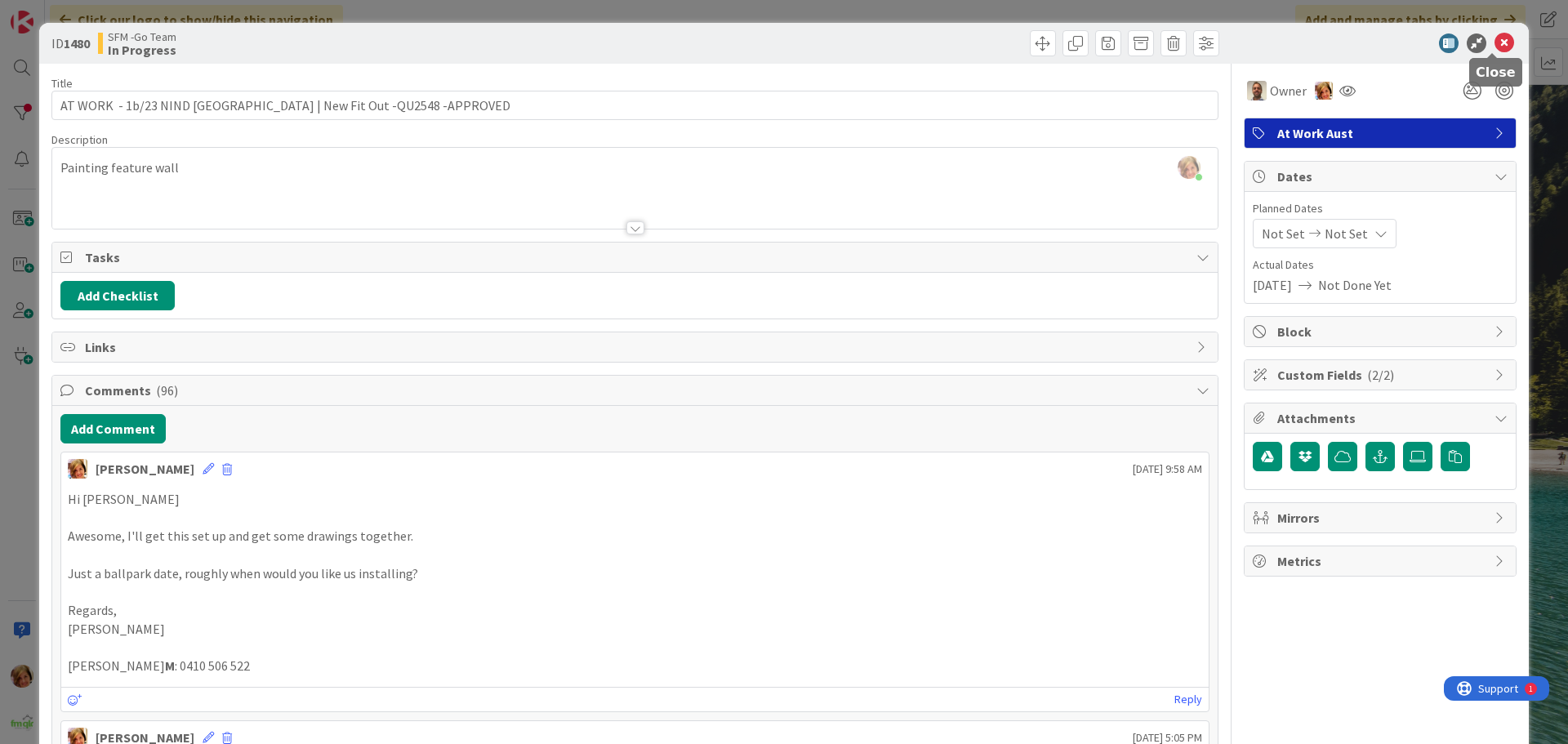
click at [1496, 40] on icon at bounding box center [1504, 43] width 20 height 20
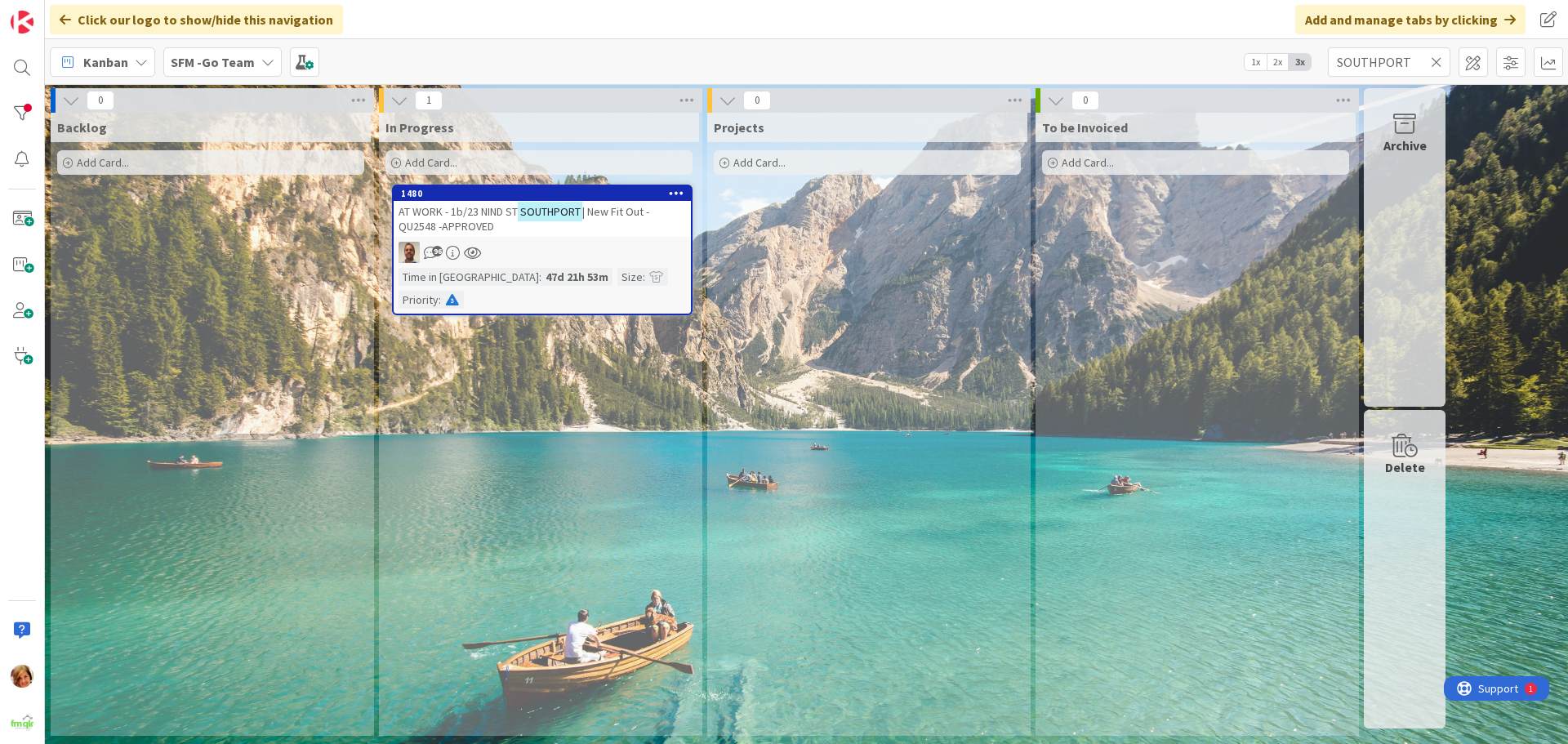
click at [1437, 60] on icon at bounding box center [1437, 62] width 11 height 15
click at [1436, 60] on input "text" at bounding box center [1388, 62] width 122 height 30
type input "ARUNDEL"
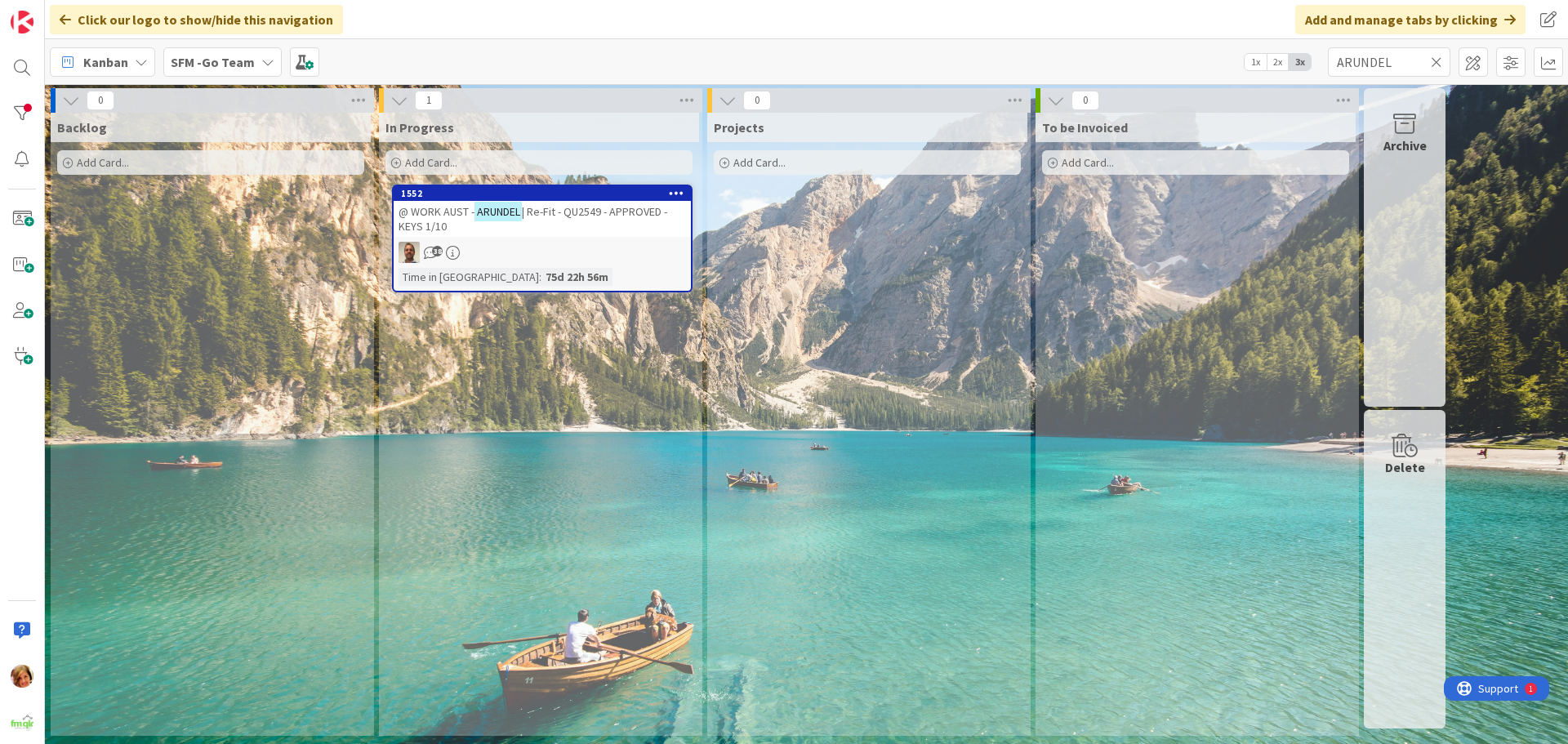
click at [557, 212] on span "| Re-Fit - QU2549 - APPROVED - KEYS 1/10" at bounding box center [532, 219] width 268 height 30
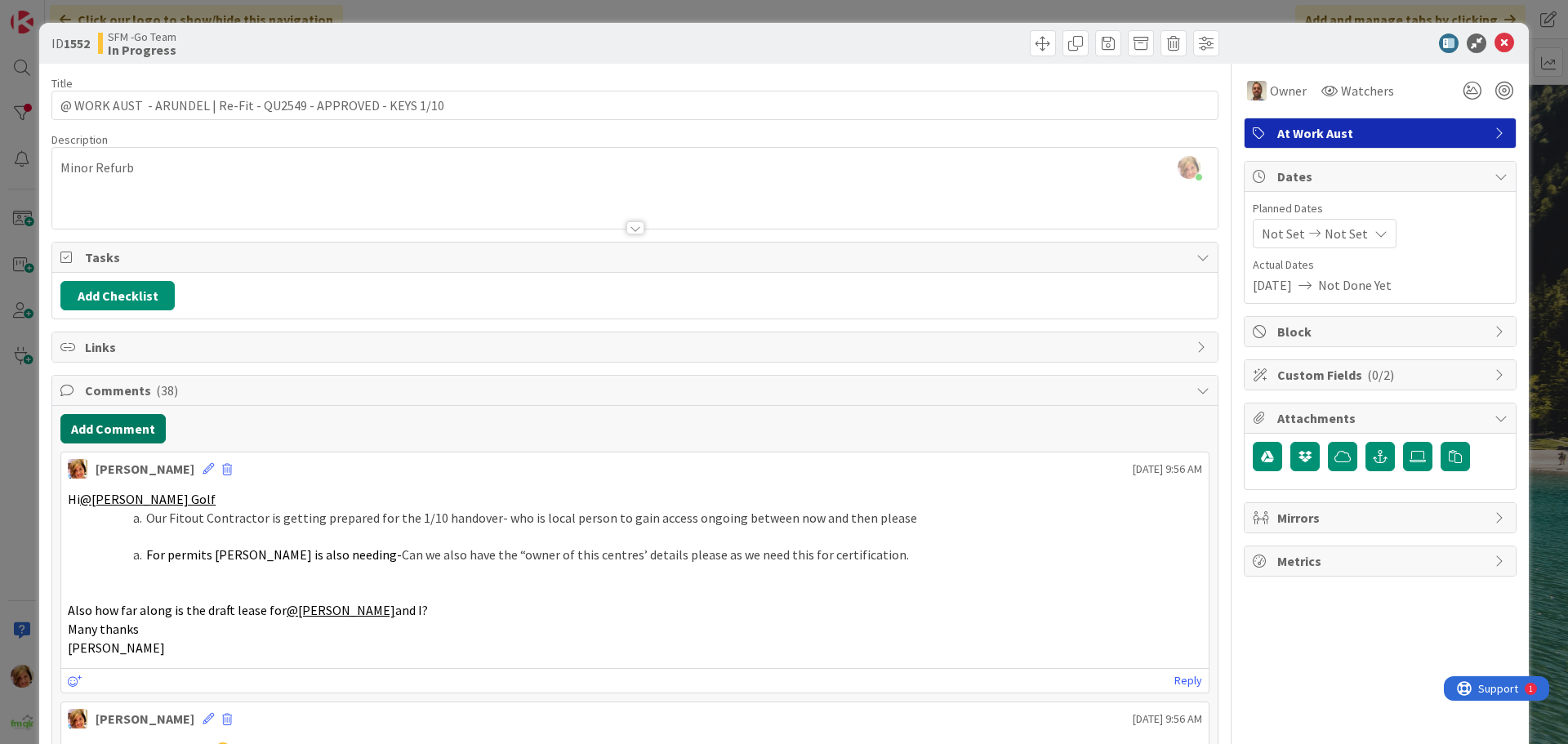
click at [102, 435] on button "Add Comment" at bounding box center [113, 429] width 105 height 30
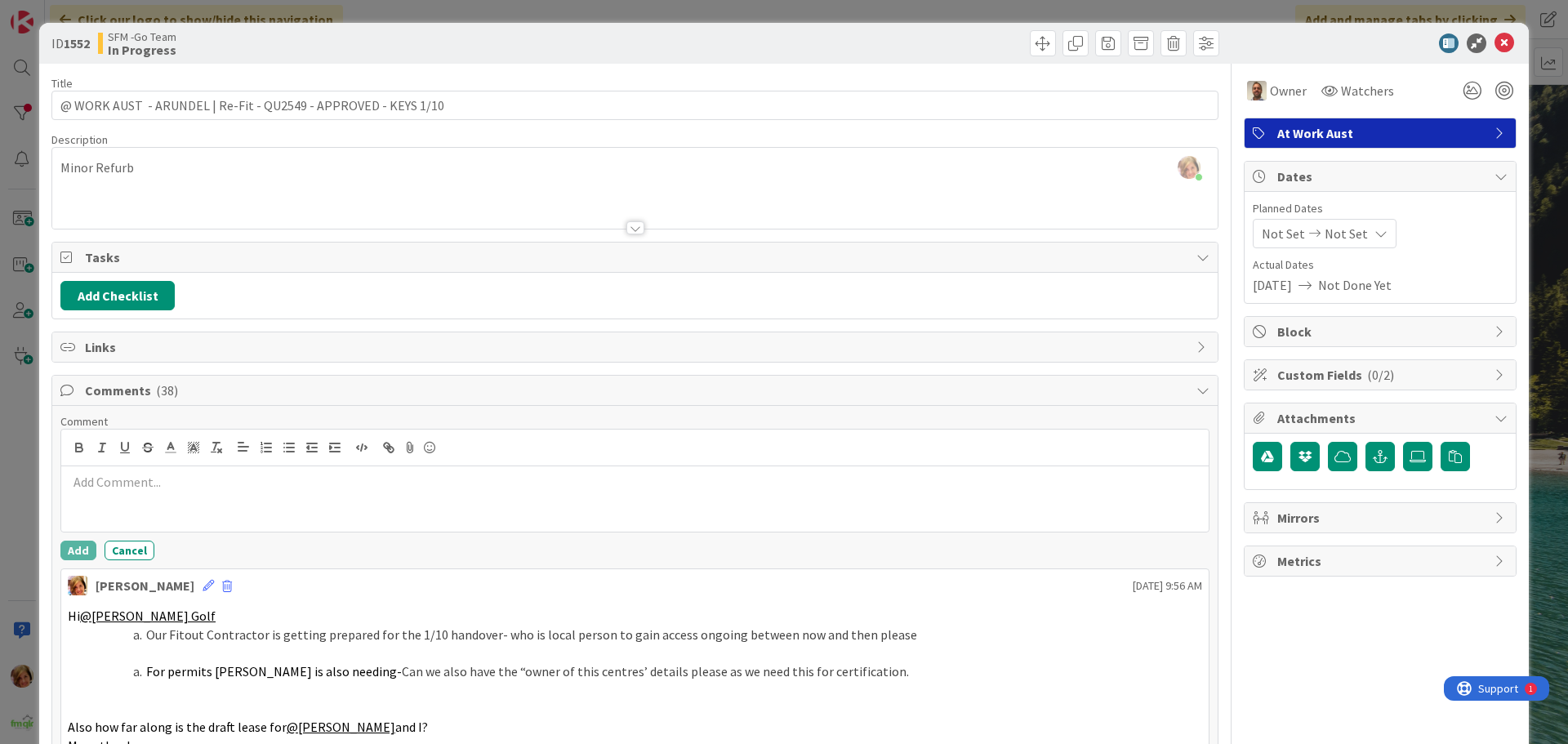
click at [151, 497] on div at bounding box center [635, 499] width 1148 height 65
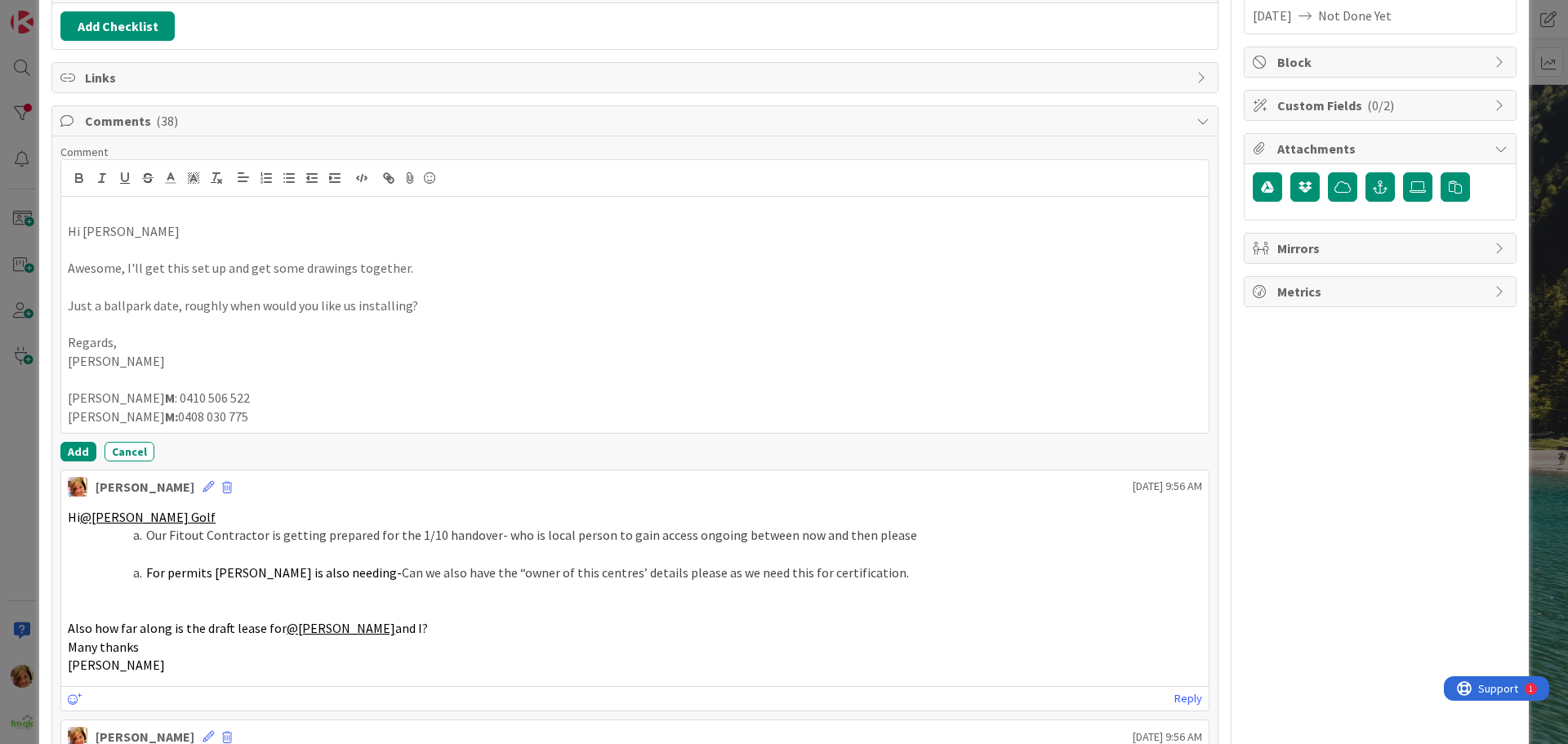
scroll to position [326, 0]
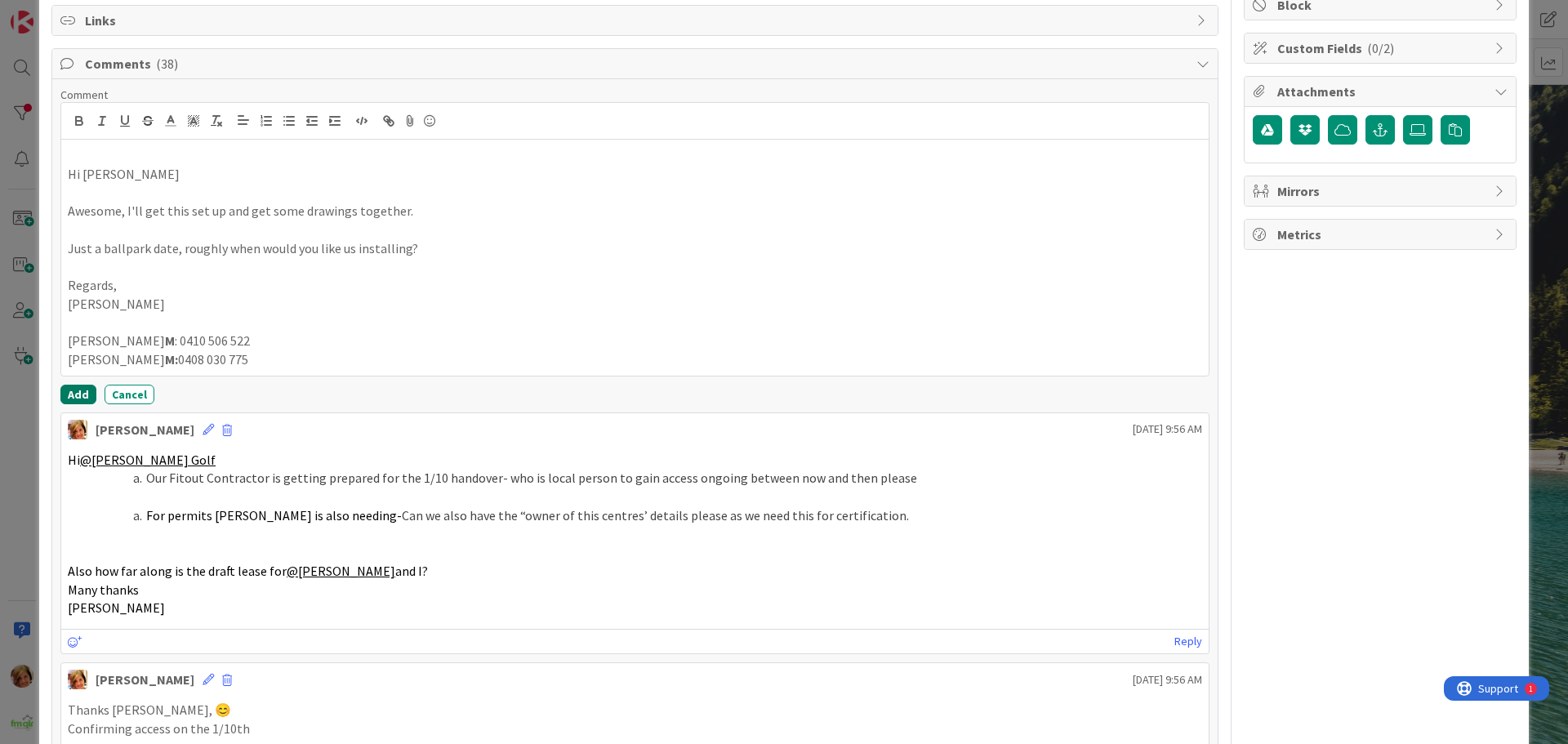
click at [71, 392] on button "Add" at bounding box center [78, 394] width 36 height 20
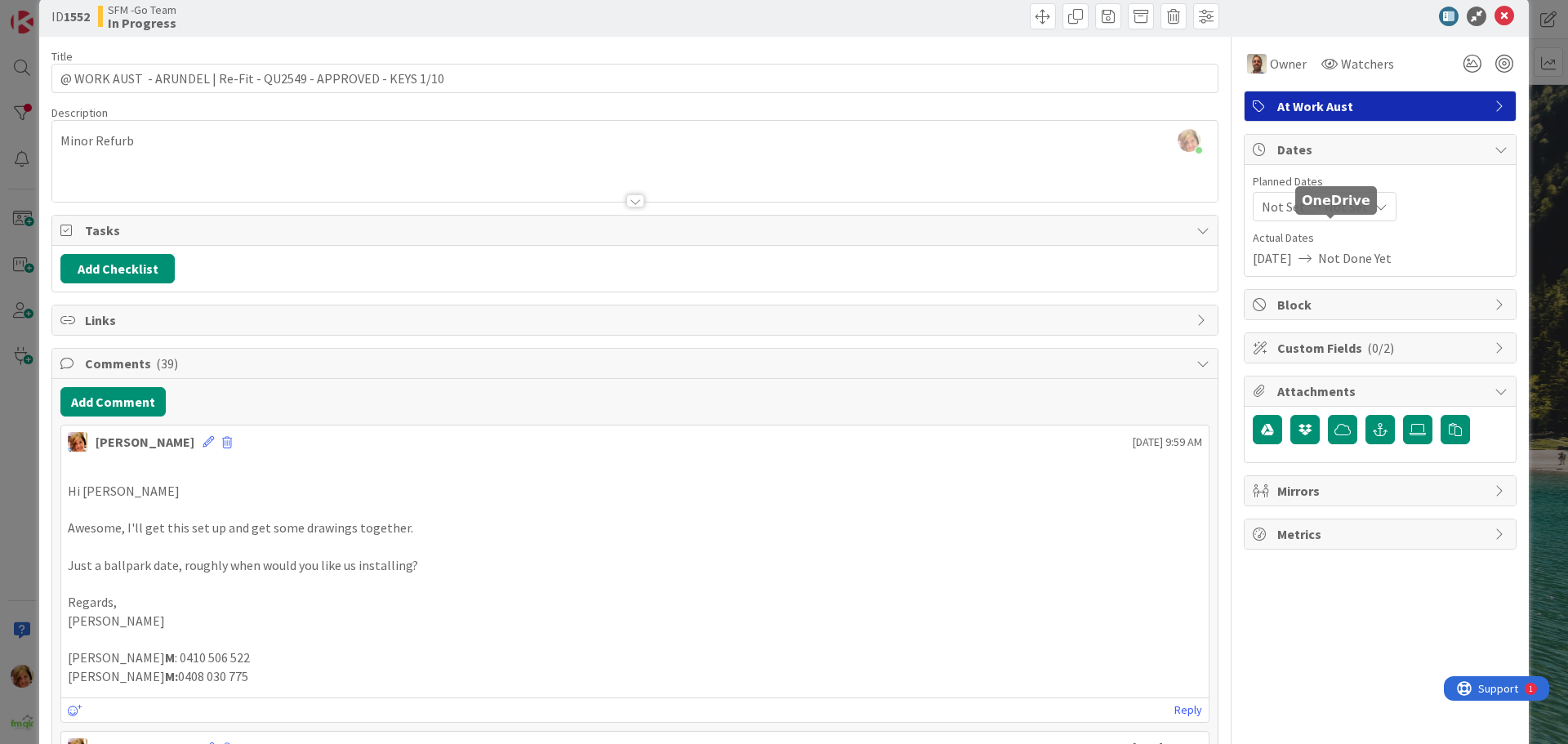
scroll to position [0, 0]
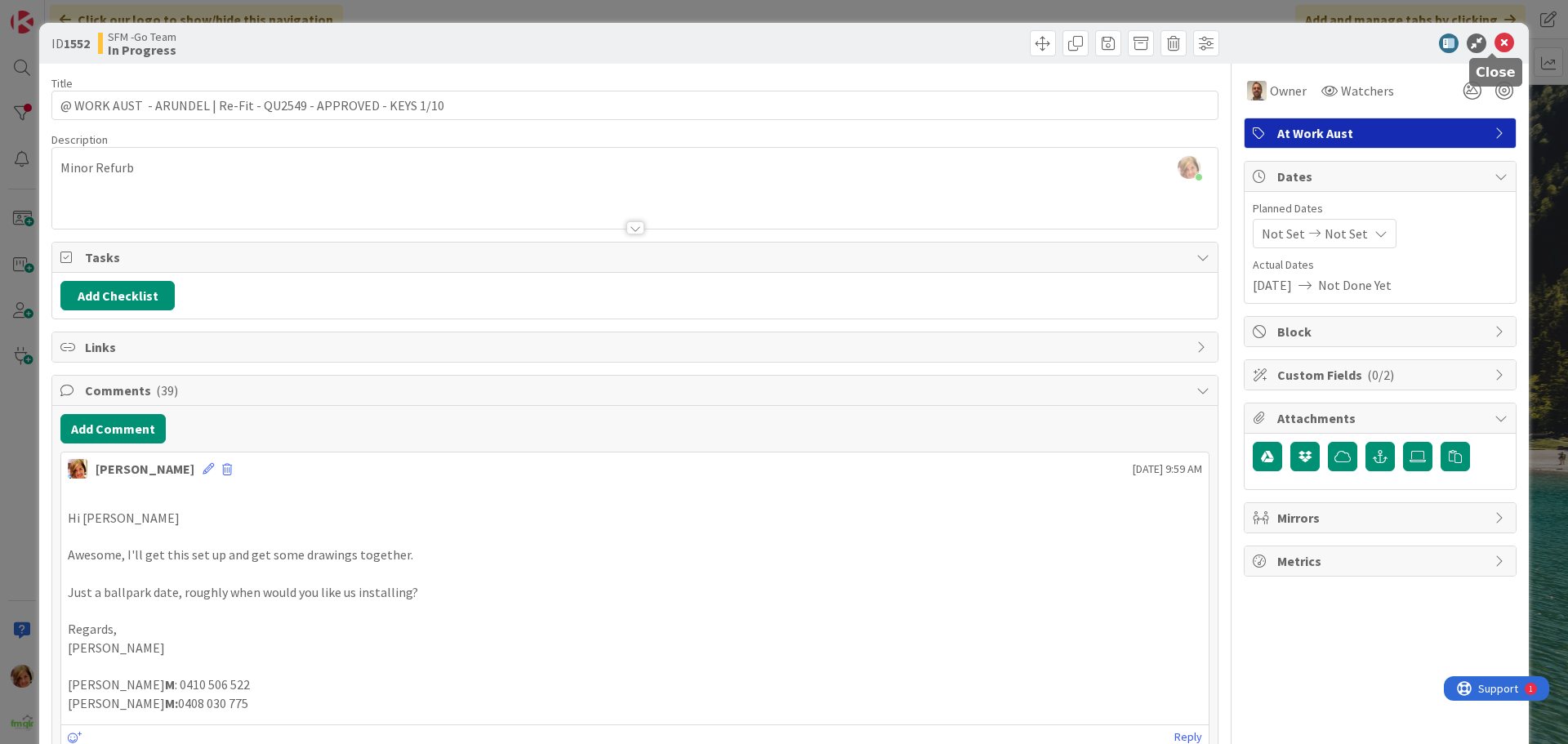
click at [1494, 43] on icon at bounding box center [1504, 43] width 20 height 20
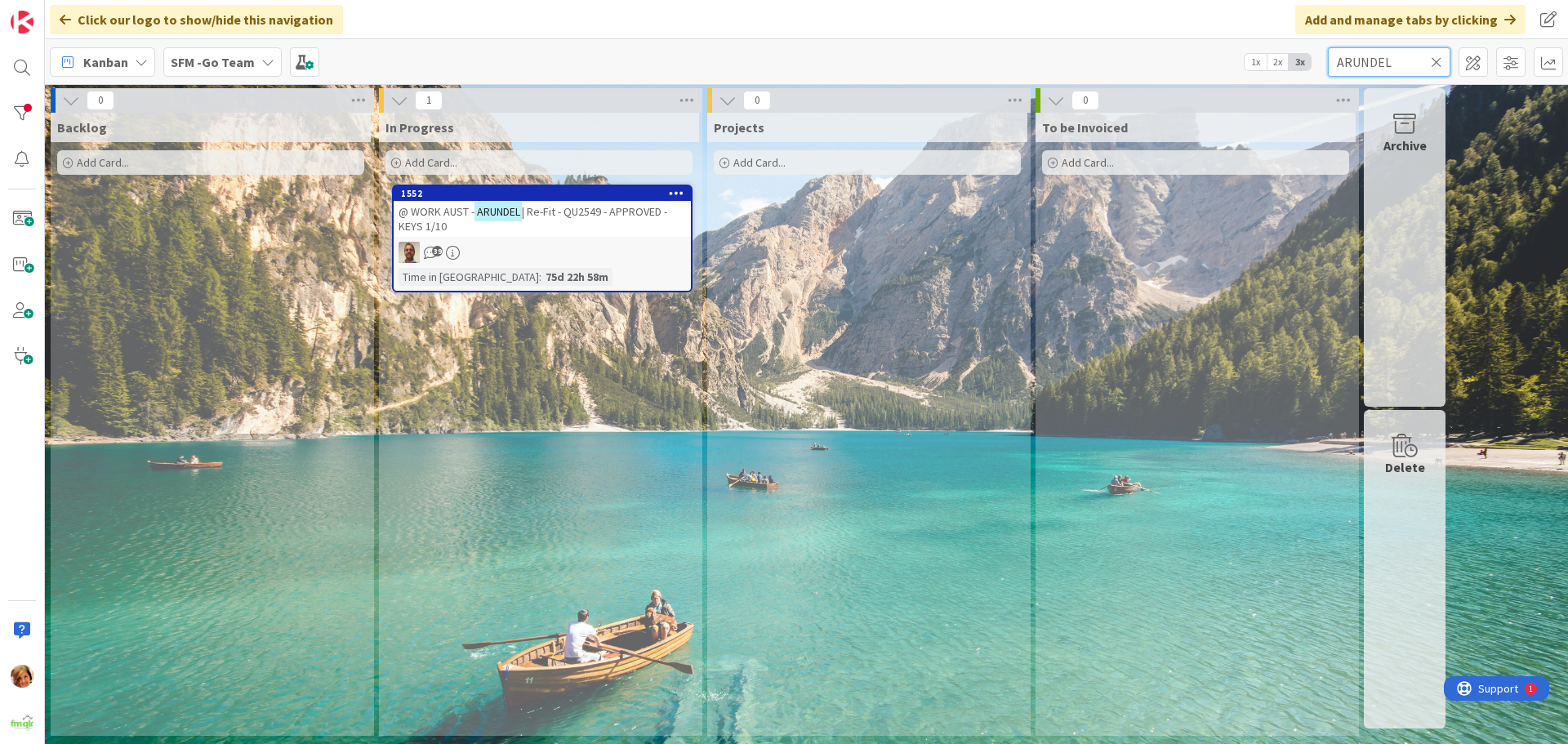
click at [1437, 58] on div "ARUNDEL" at bounding box center [1388, 62] width 122 height 30
click at [1433, 58] on icon at bounding box center [1437, 62] width 11 height 15
click at [1433, 58] on input "text" at bounding box center [1388, 62] width 122 height 30
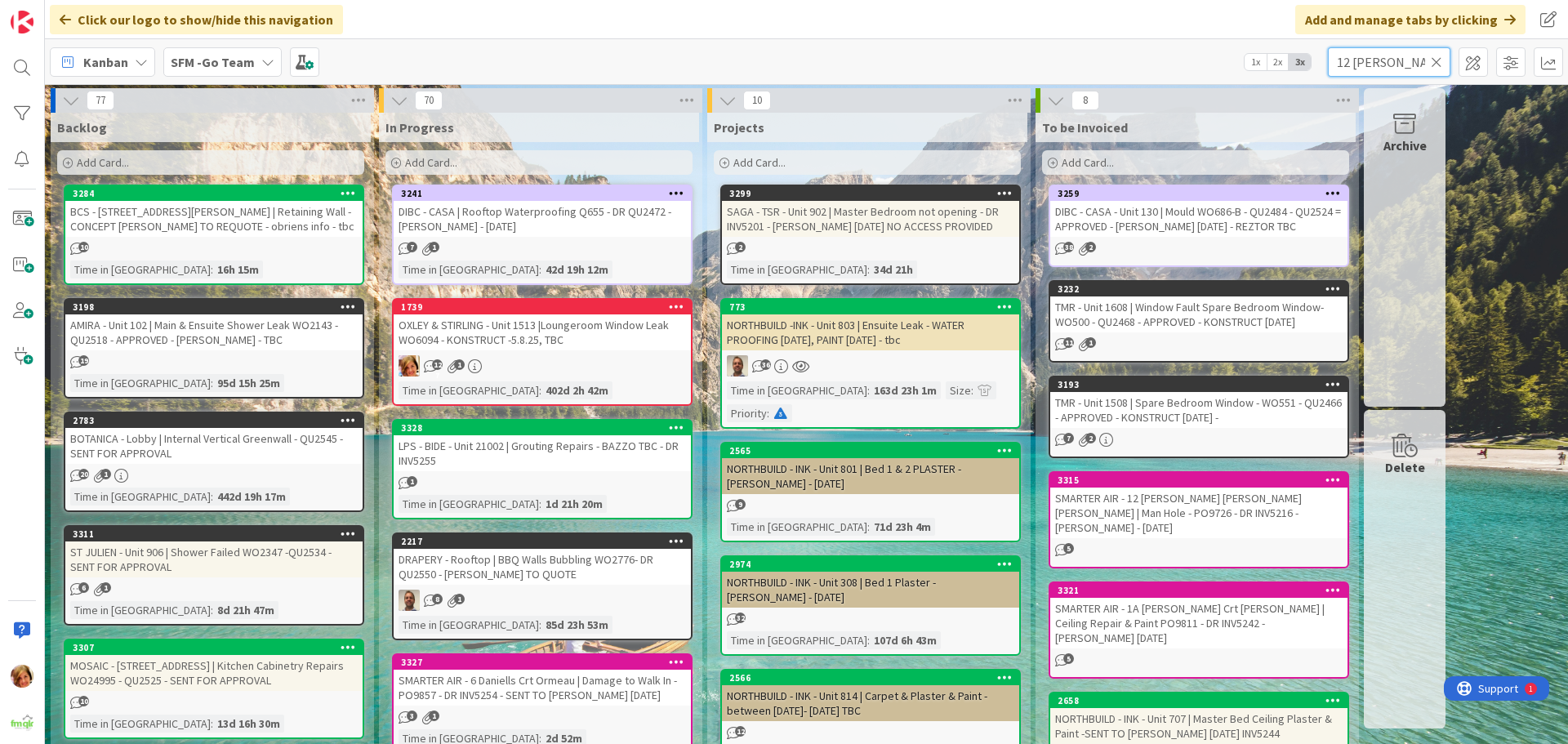
type input "12 [PERSON_NAME]"
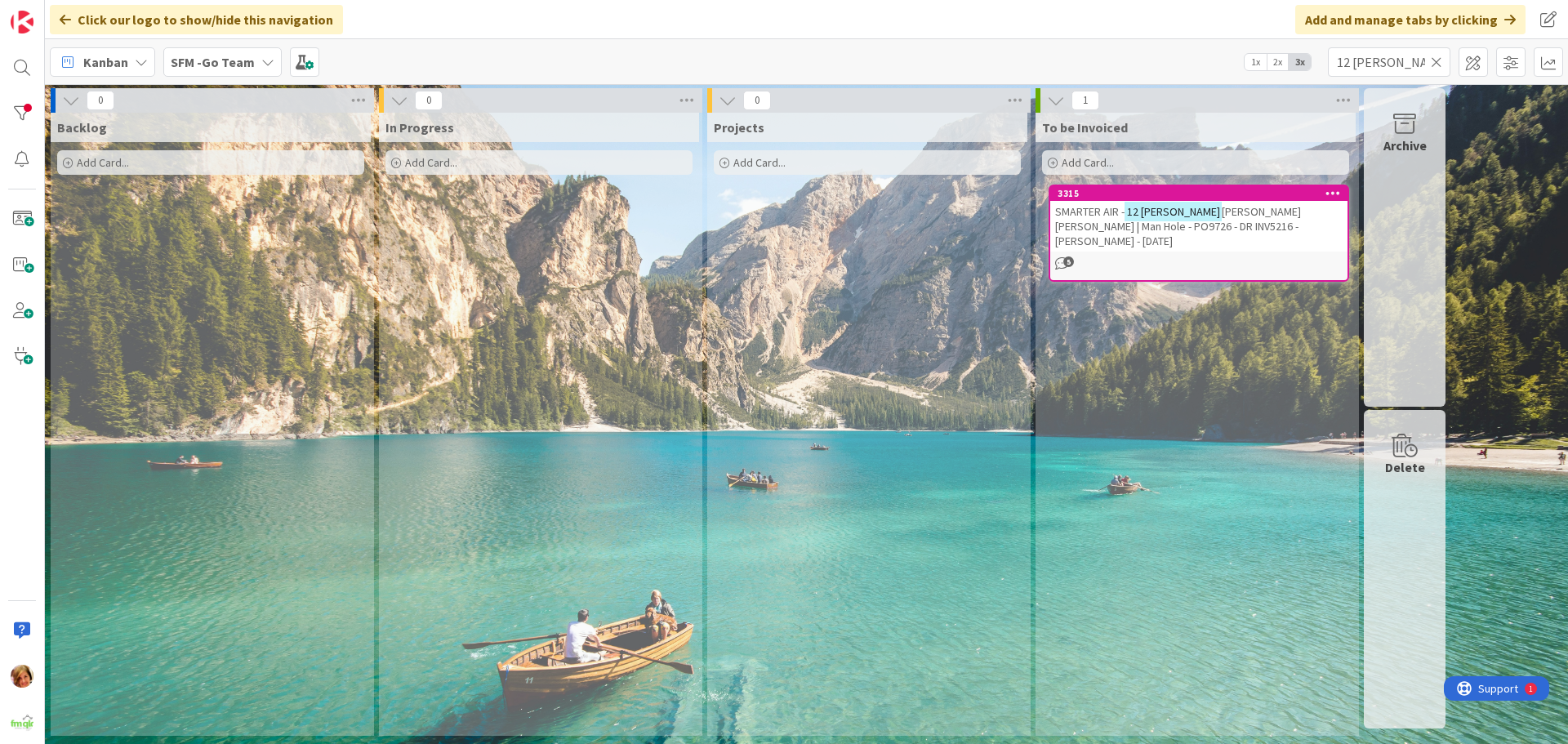
click at [1236, 208] on span "[PERSON_NAME] [PERSON_NAME] | Man Hole - PO9726 - DR INV5216 - [PERSON_NAME] - …" at bounding box center [1178, 226] width 246 height 44
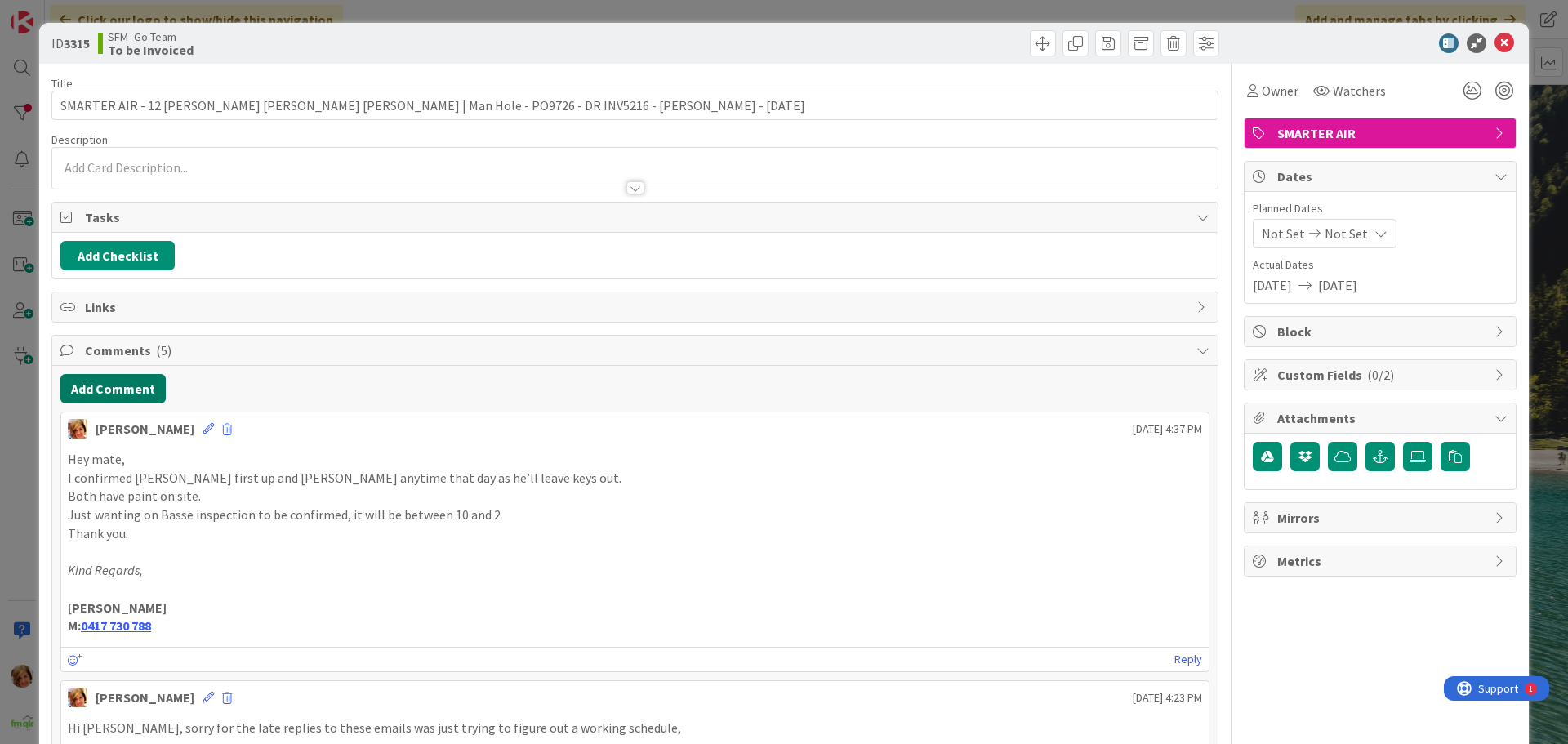
click at [100, 389] on button "Add Comment" at bounding box center [113, 389] width 105 height 30
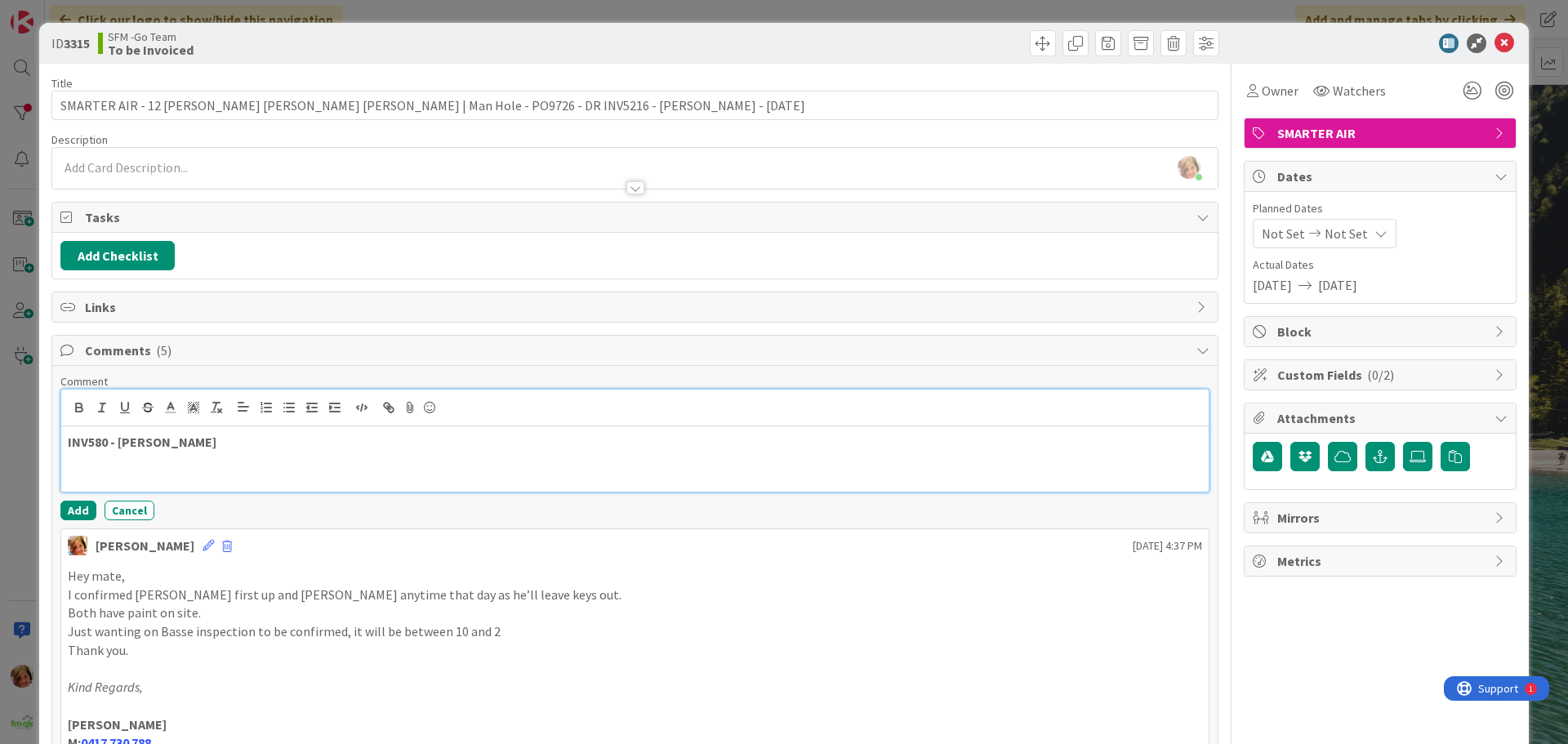
click at [239, 451] on p at bounding box center [635, 461] width 1135 height 19
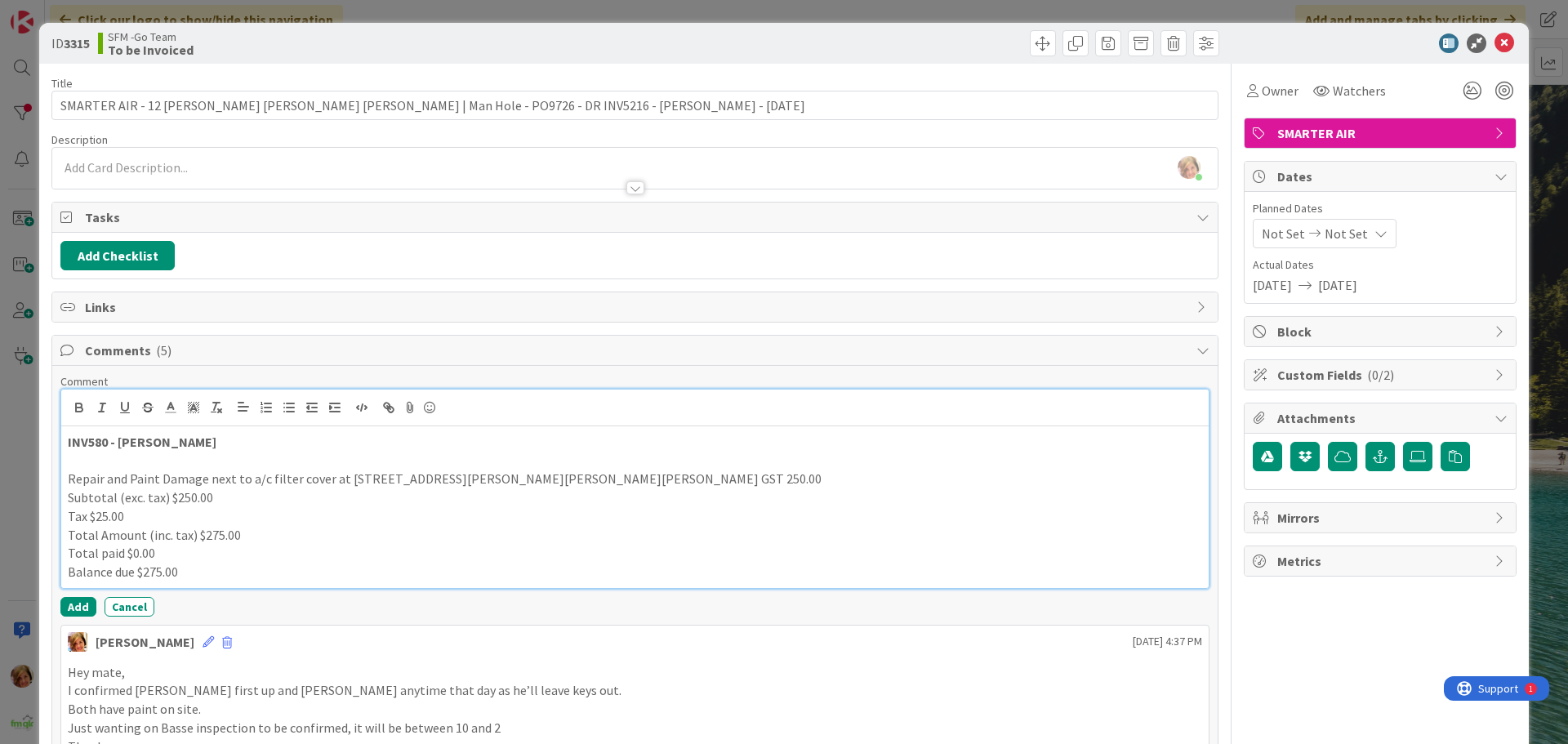
scroll to position [82, 0]
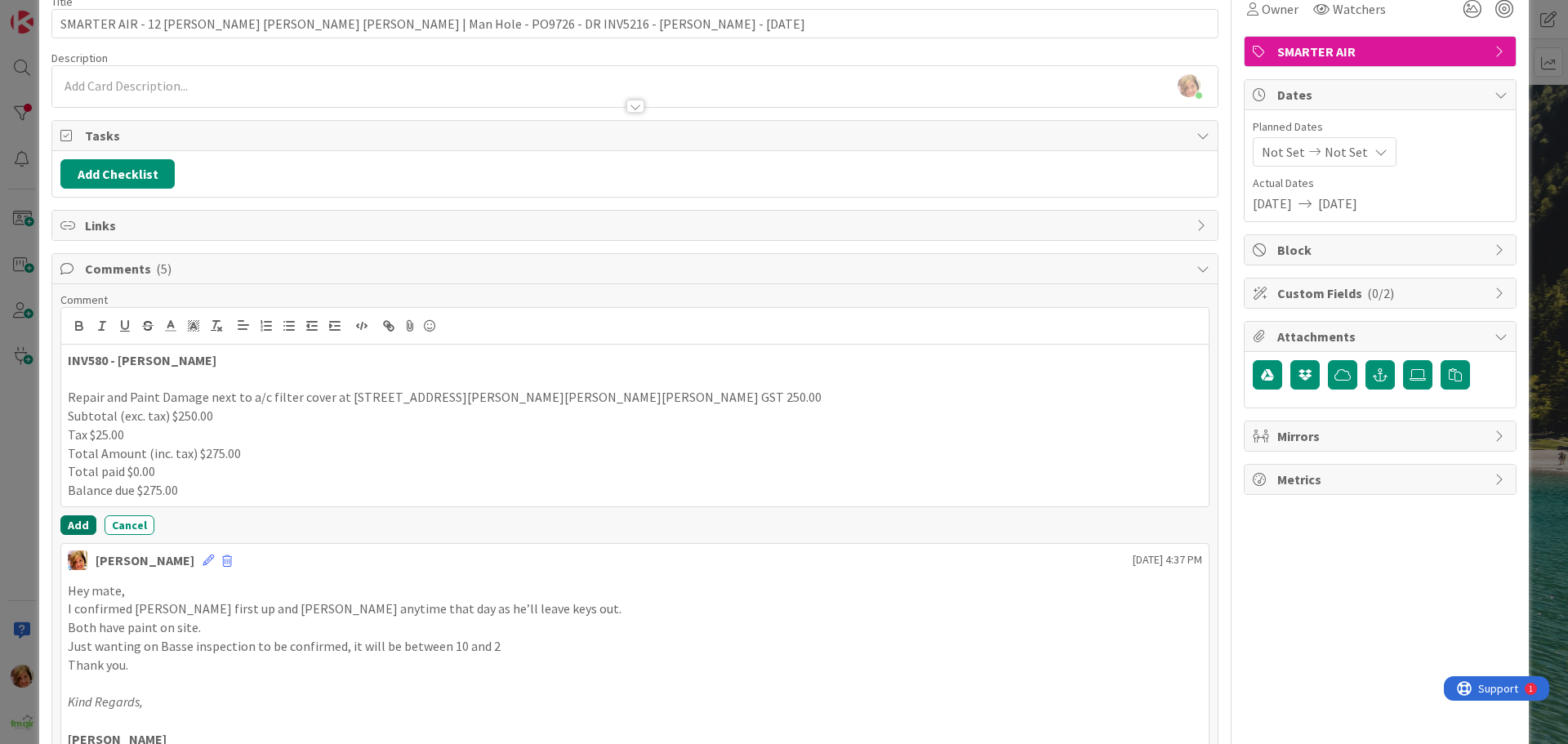
click at [76, 521] on button "Add" at bounding box center [78, 525] width 36 height 20
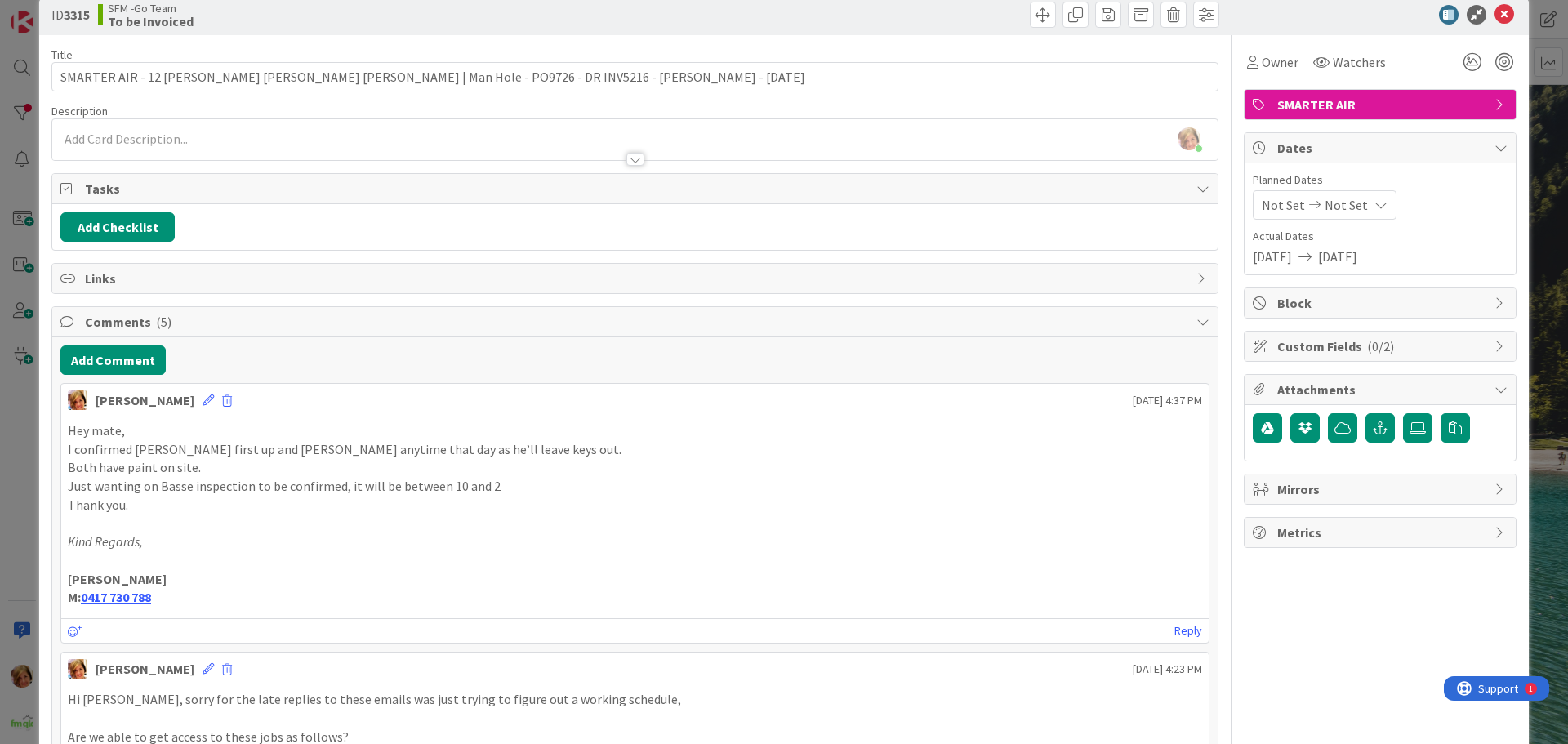
scroll to position [0, 0]
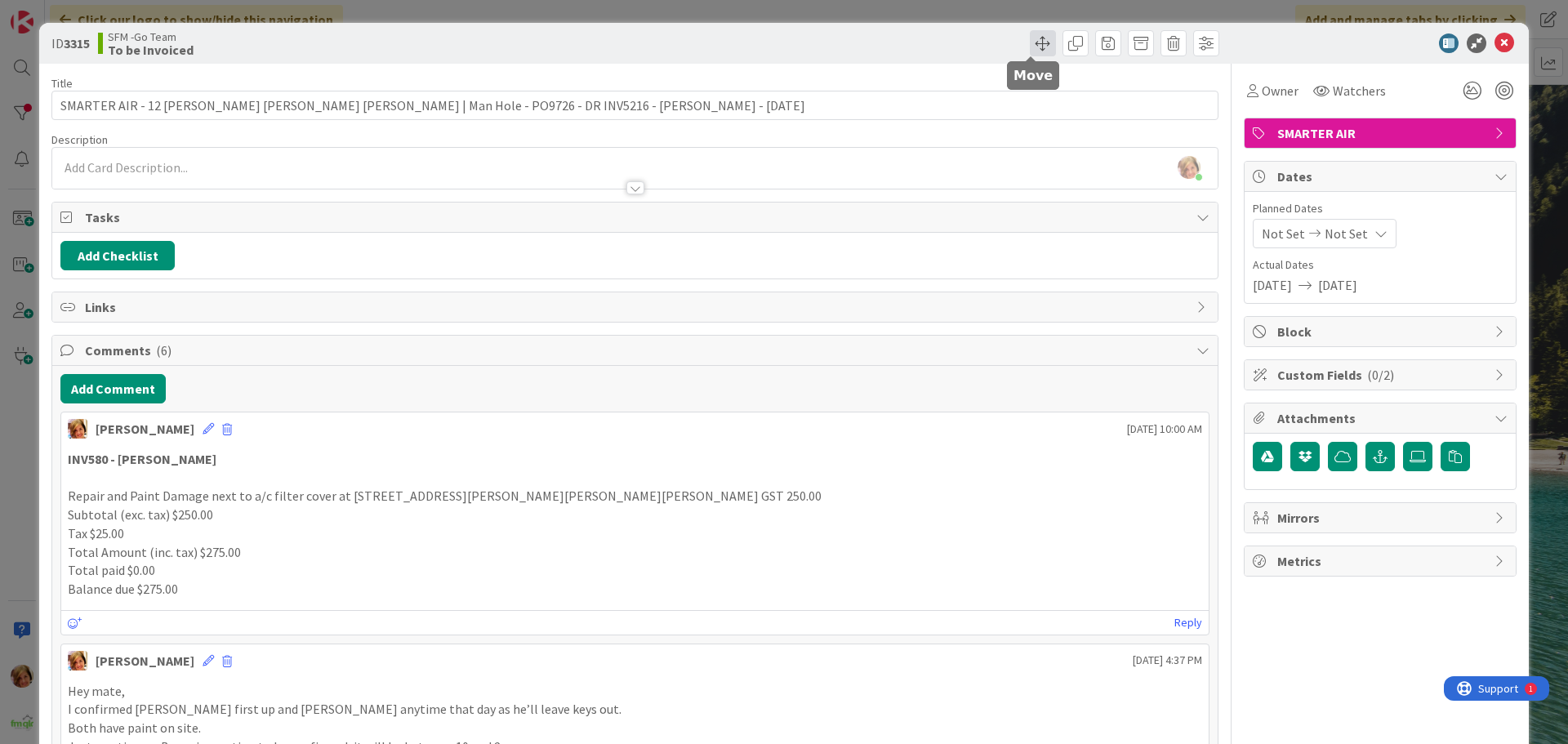
click at [1030, 48] on span at bounding box center [1042, 43] width 26 height 26
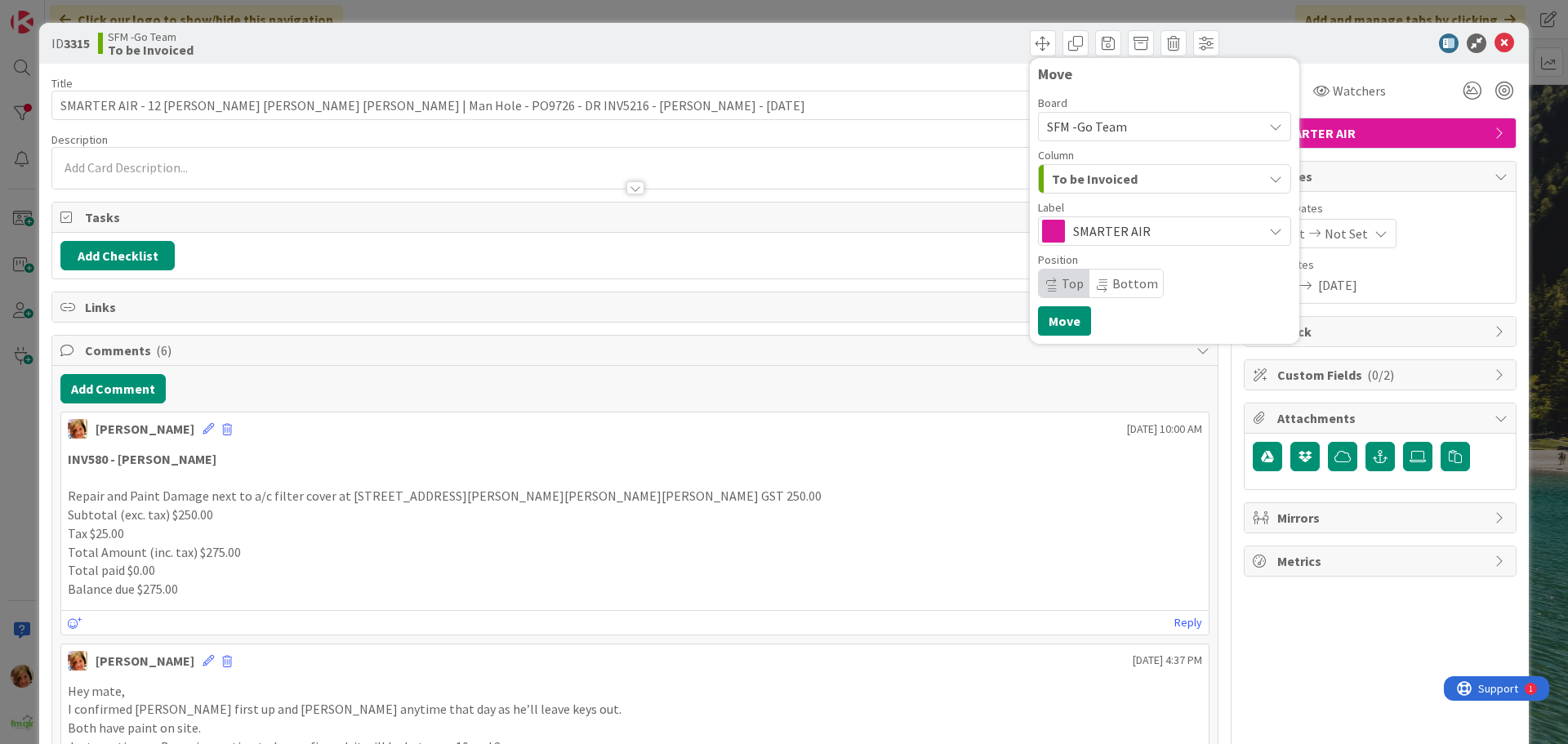
click at [1170, 183] on div "To be Invoiced" at bounding box center [1155, 179] width 214 height 26
click at [849, 51] on div "Move Board SFM -Go Team Column To be Invoiced Backlog In Progress Projects To b…" at bounding box center [929, 43] width 580 height 26
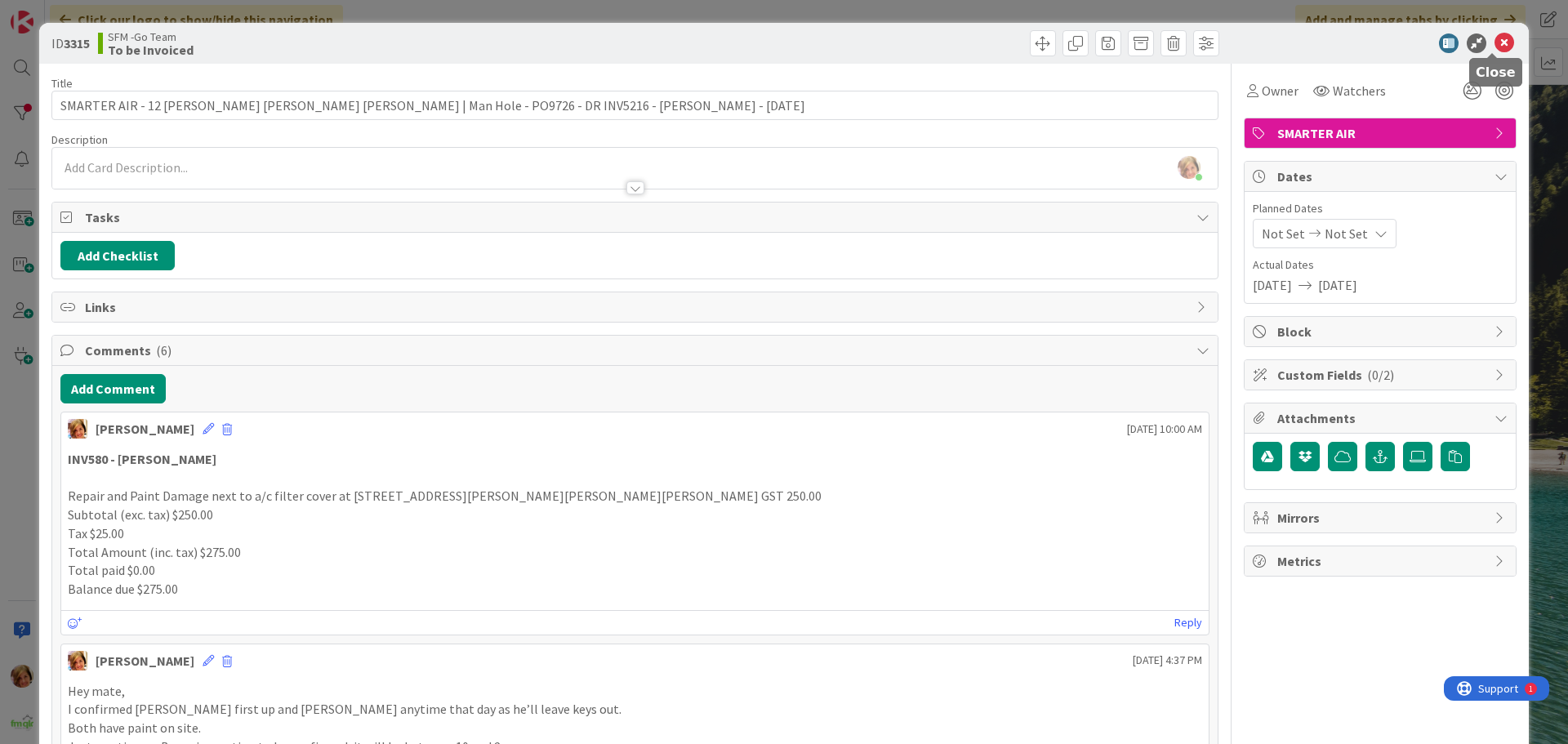
click at [1494, 42] on icon at bounding box center [1504, 43] width 20 height 20
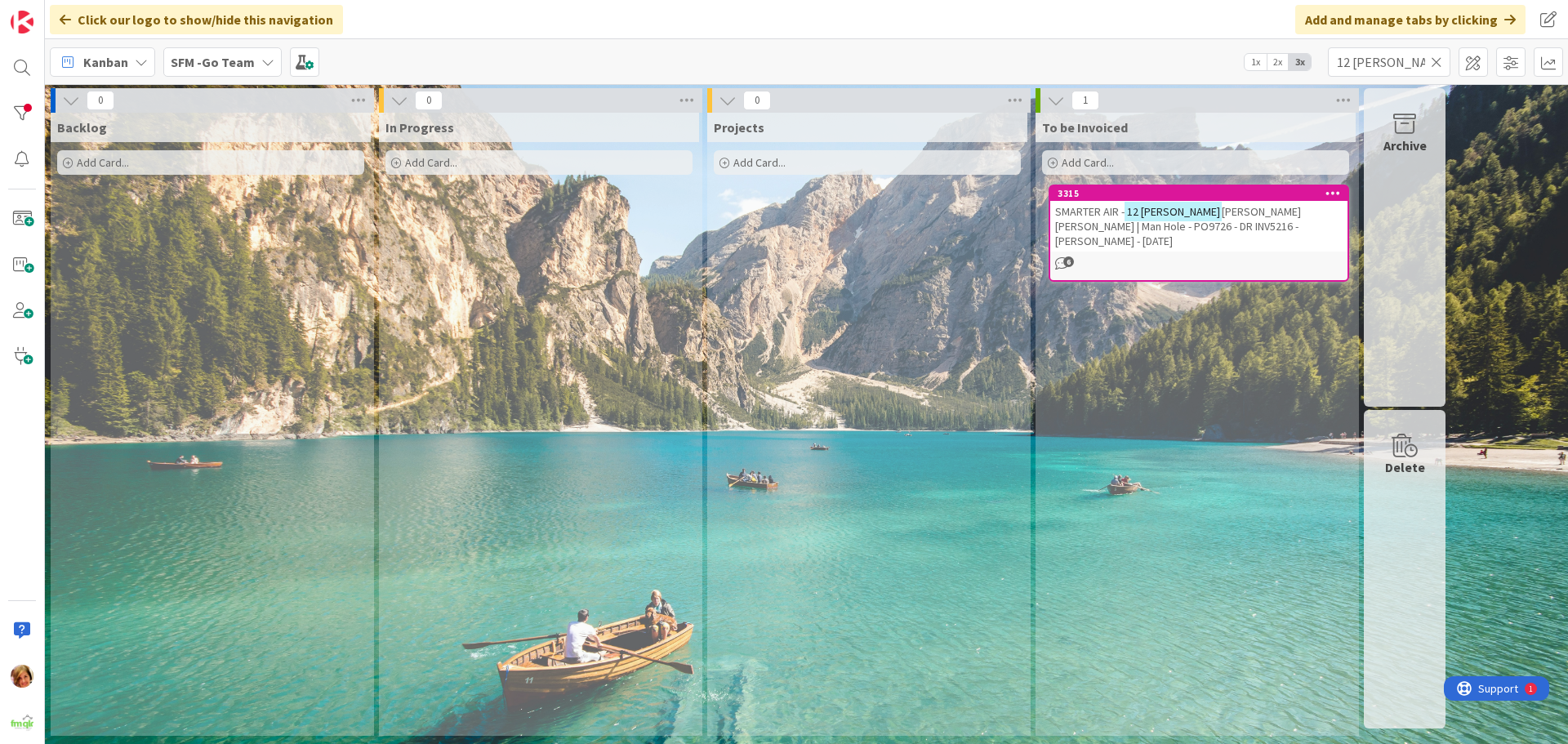
click at [1438, 57] on icon at bounding box center [1437, 62] width 11 height 15
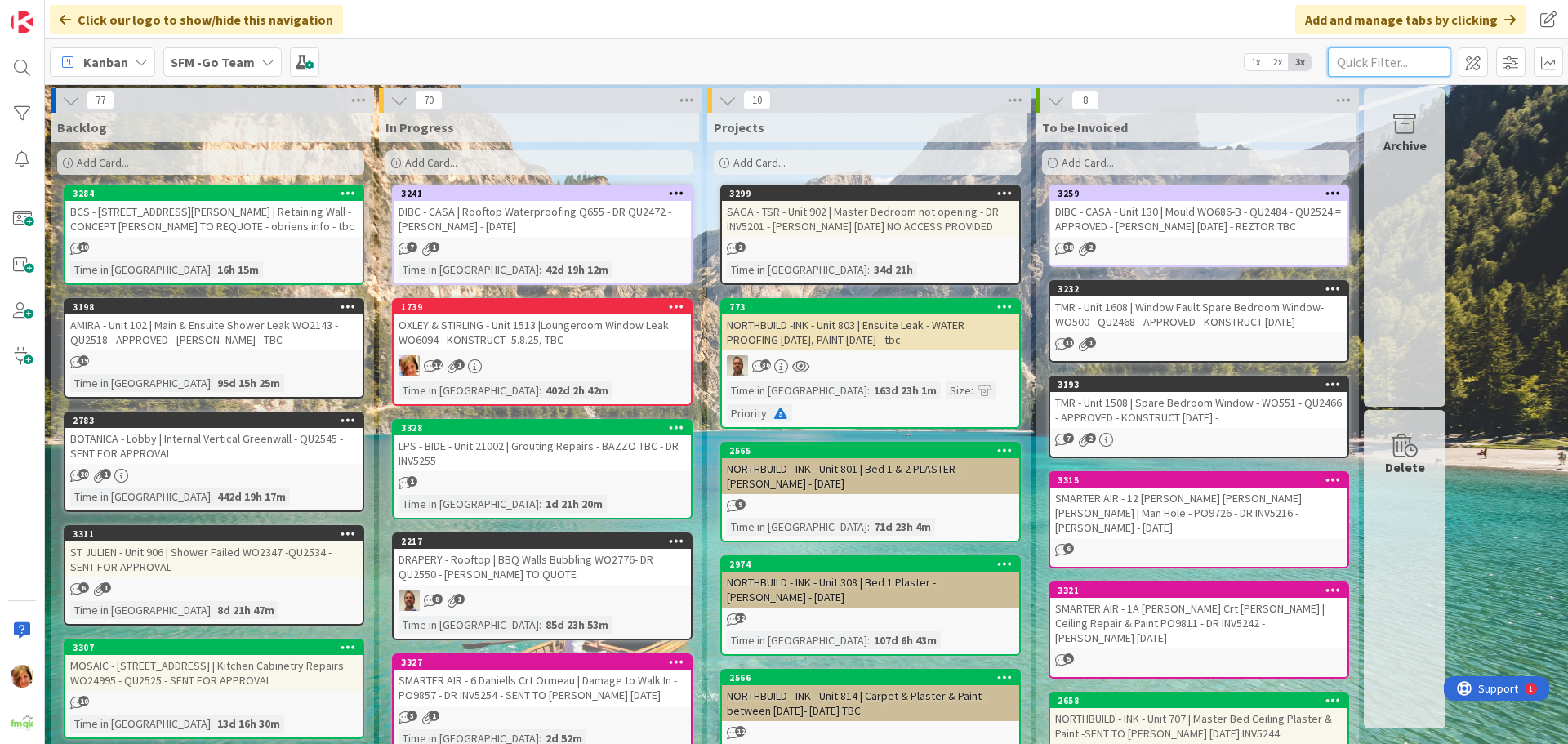
click at [1367, 62] on input "text" at bounding box center [1388, 62] width 122 height 30
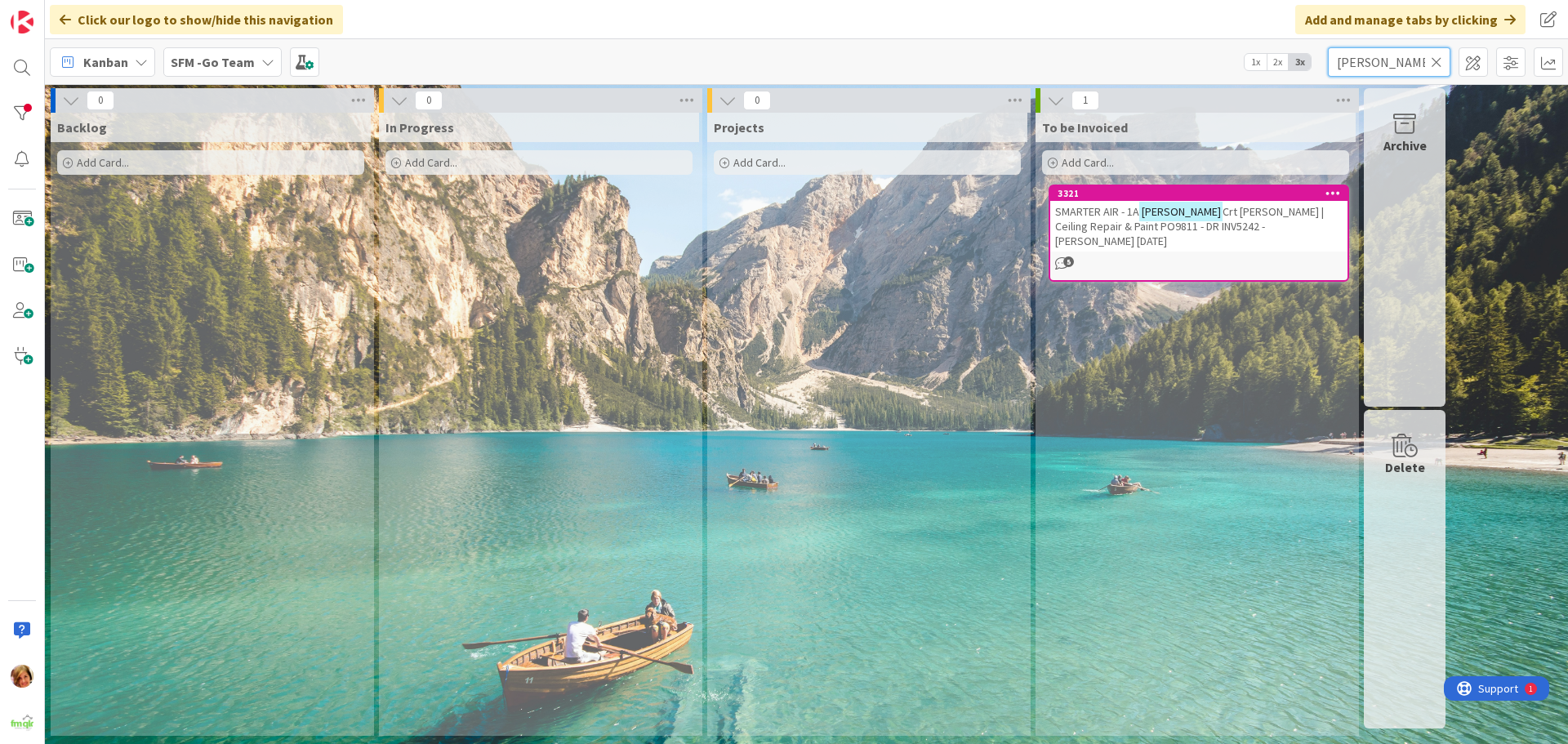
type input "[PERSON_NAME]"
click at [1116, 212] on span "SMARTER AIR - 1A" at bounding box center [1097, 212] width 84 height 15
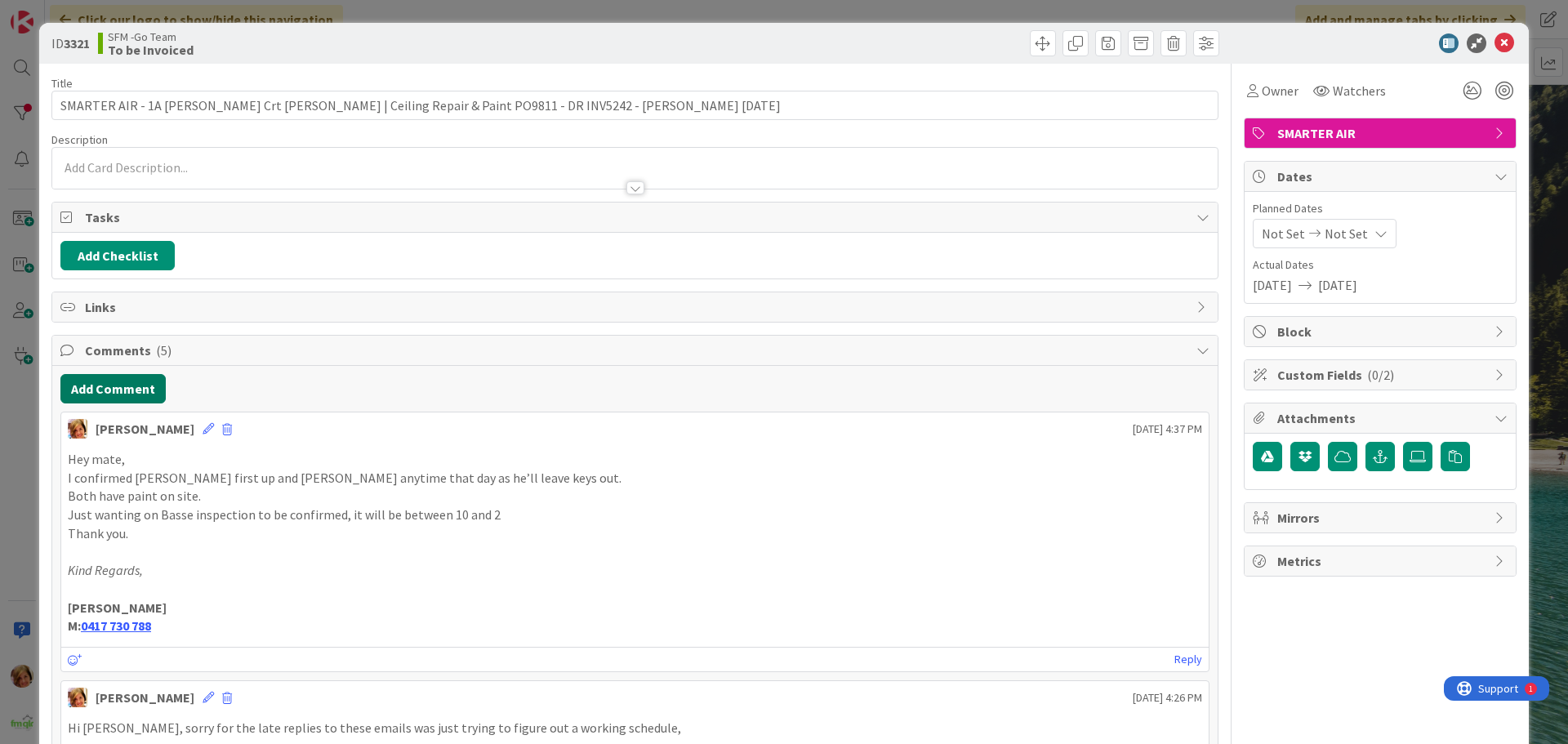
click at [113, 401] on button "Add Comment" at bounding box center [113, 389] width 105 height 30
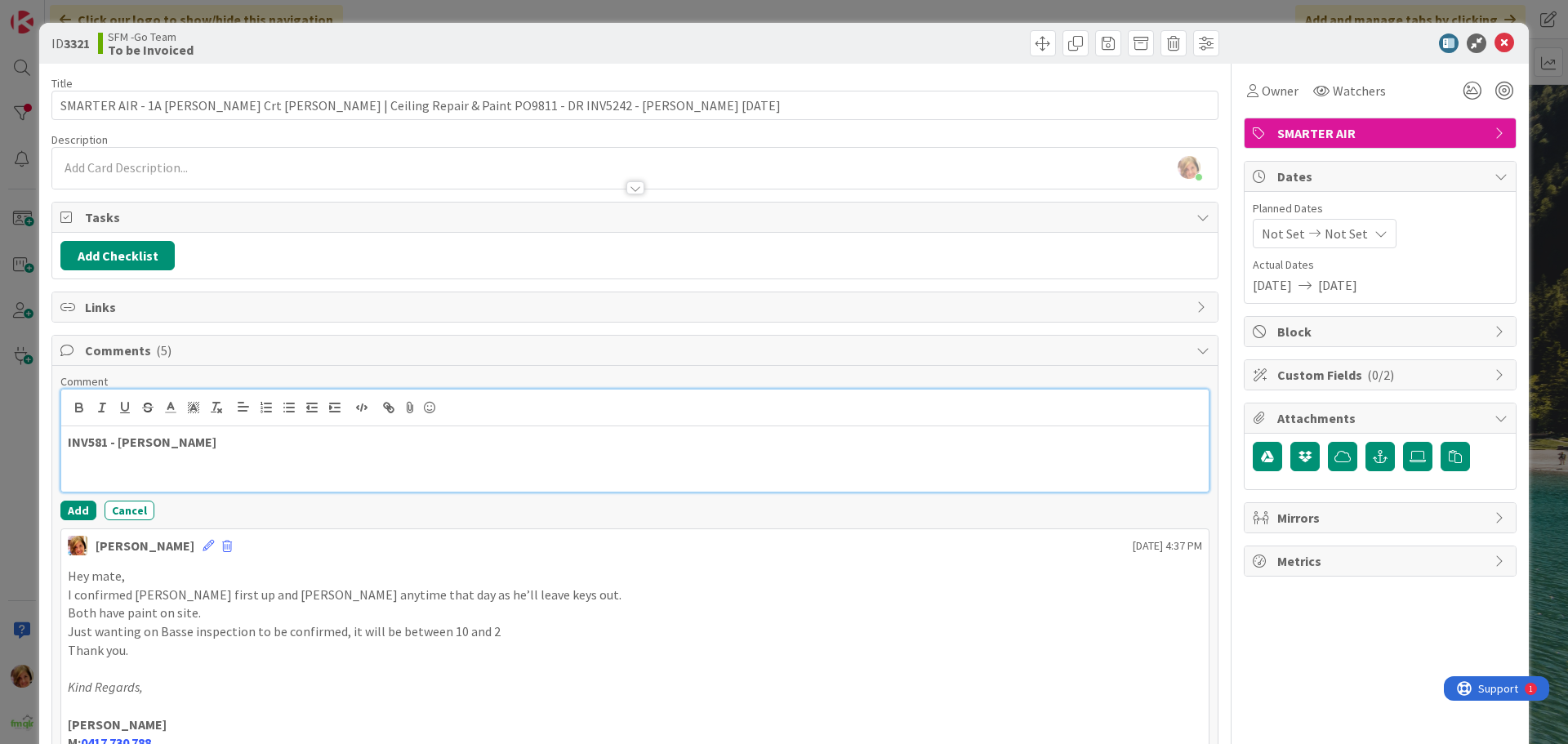
click at [256, 431] on div "INV581 - [PERSON_NAME]" at bounding box center [635, 459] width 1148 height 65
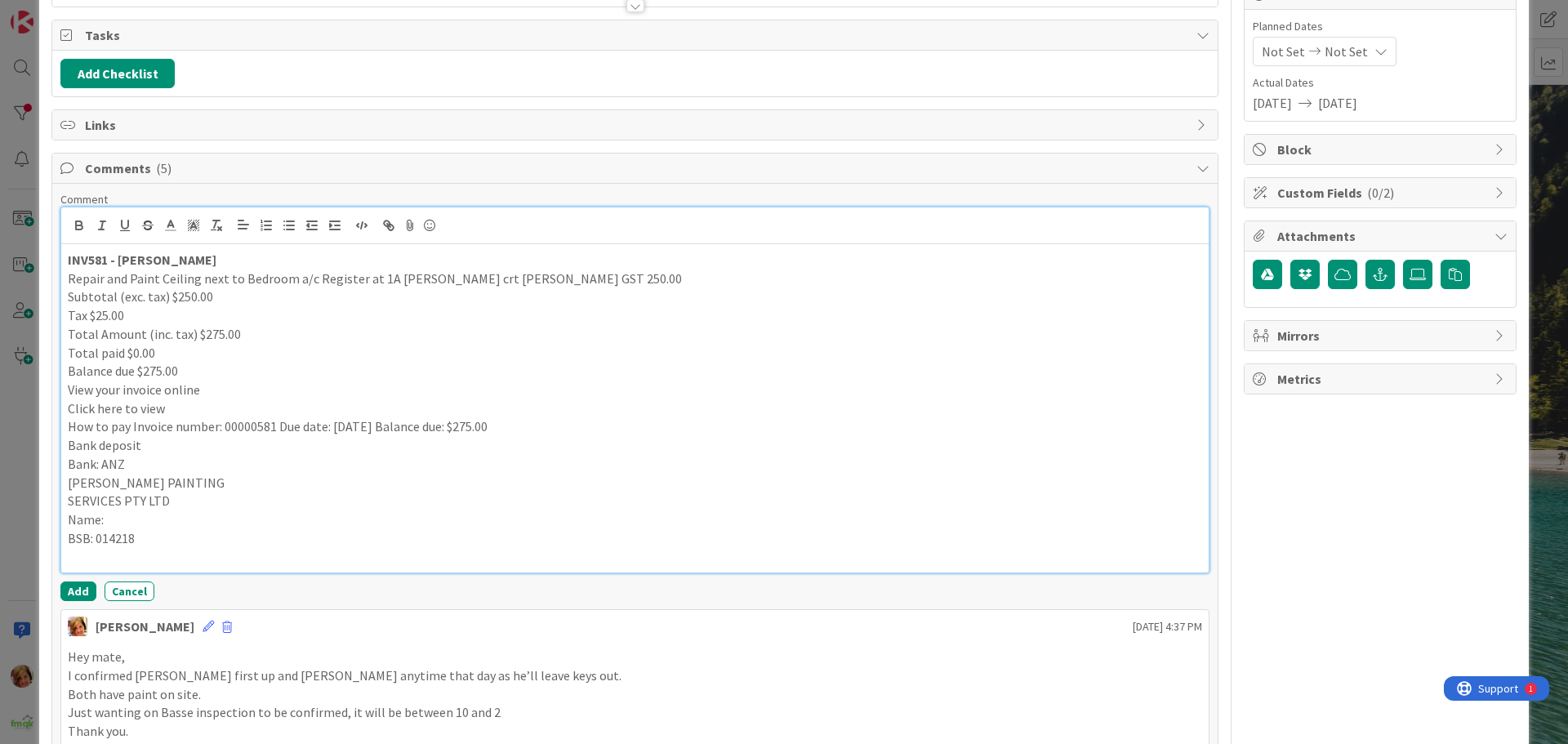
scroll to position [248, 0]
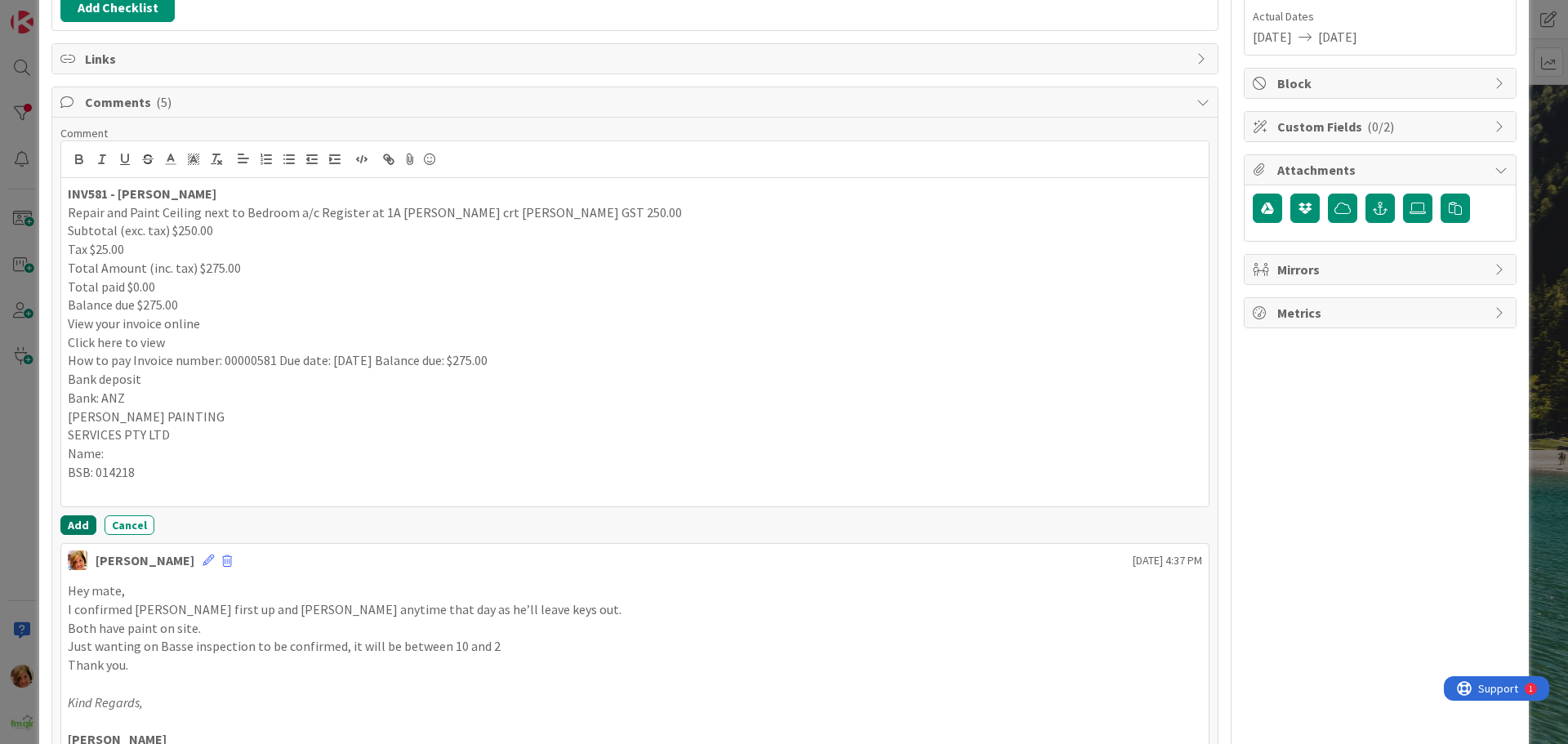
click at [76, 523] on button "Add" at bounding box center [78, 525] width 36 height 20
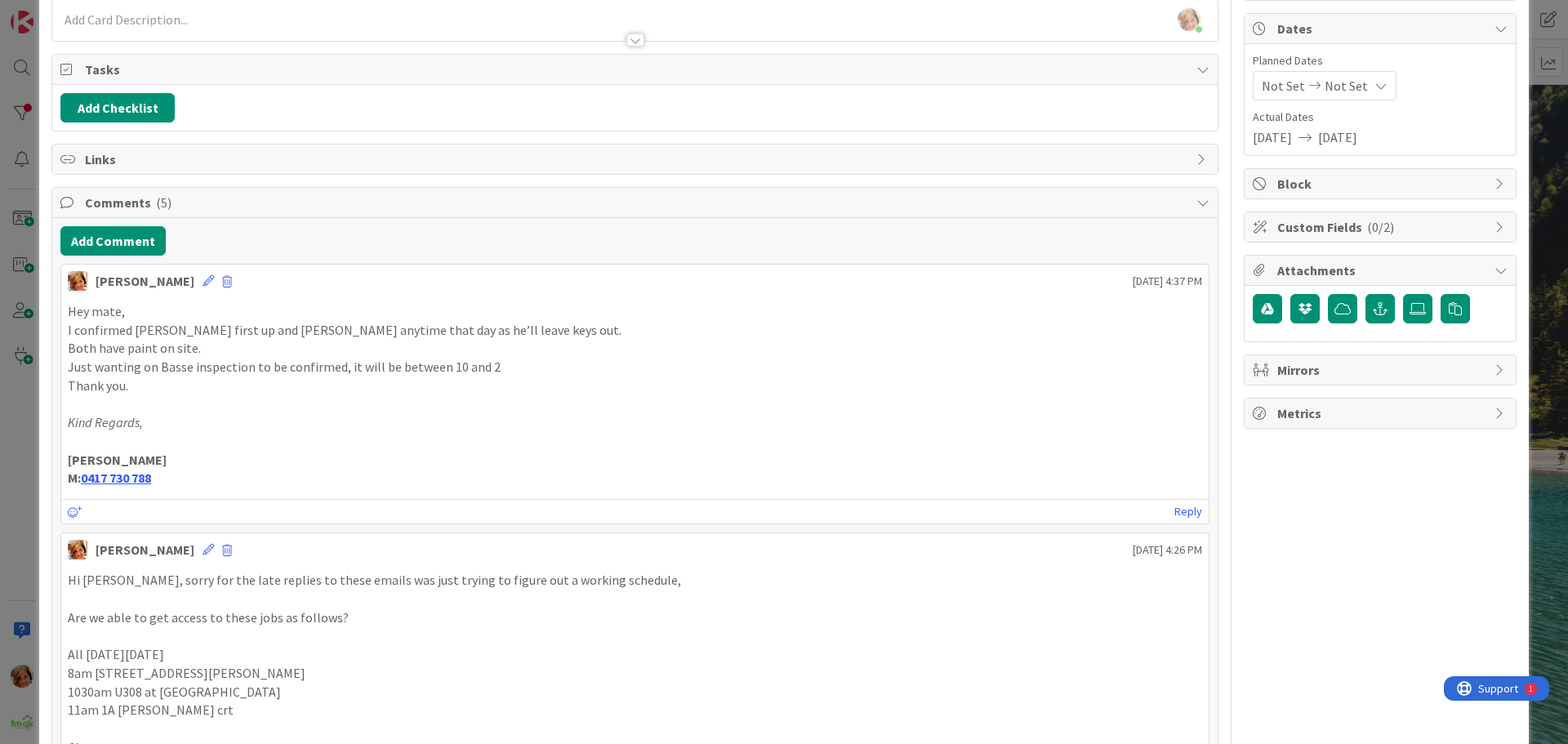
scroll to position [0, 0]
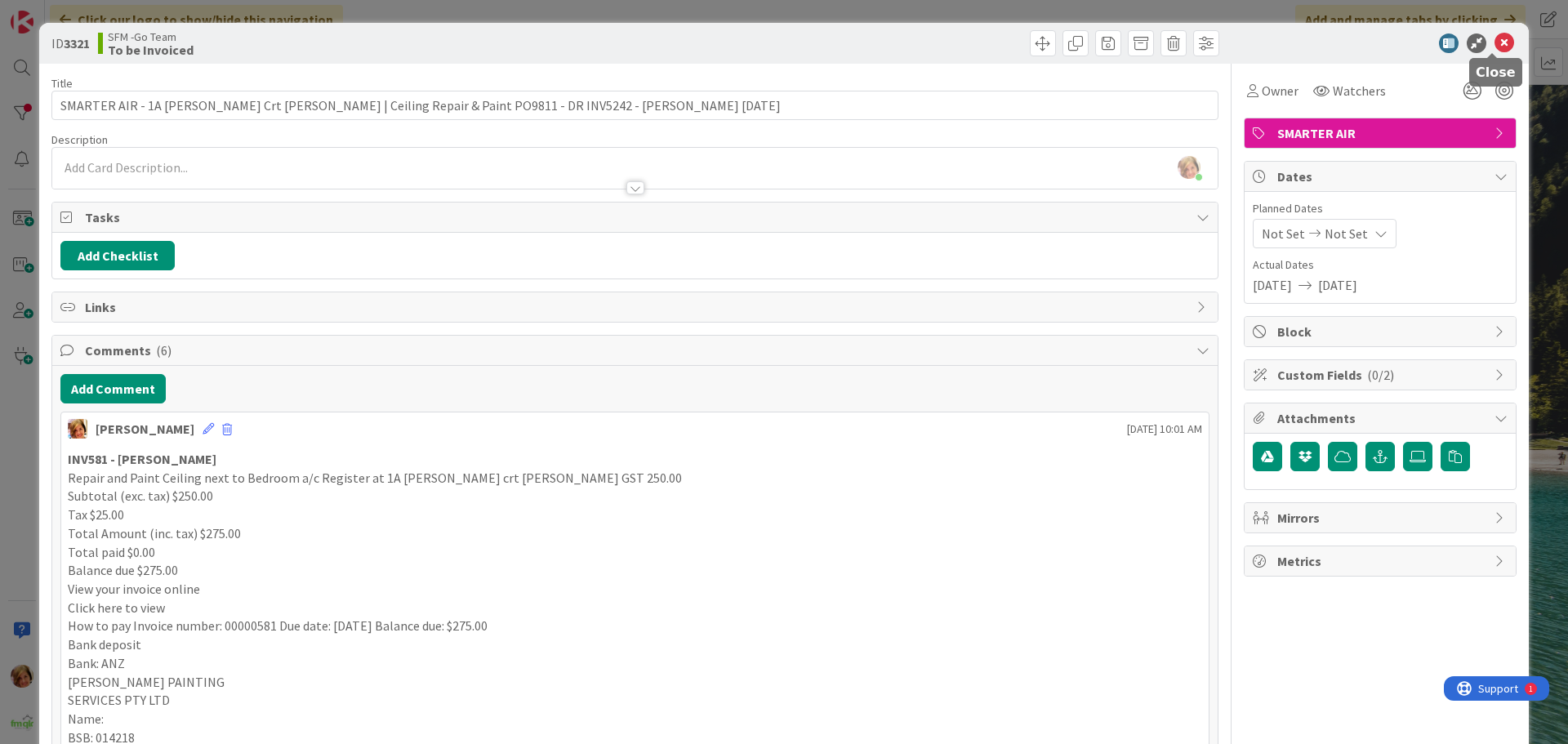
click at [1494, 46] on icon at bounding box center [1504, 43] width 20 height 20
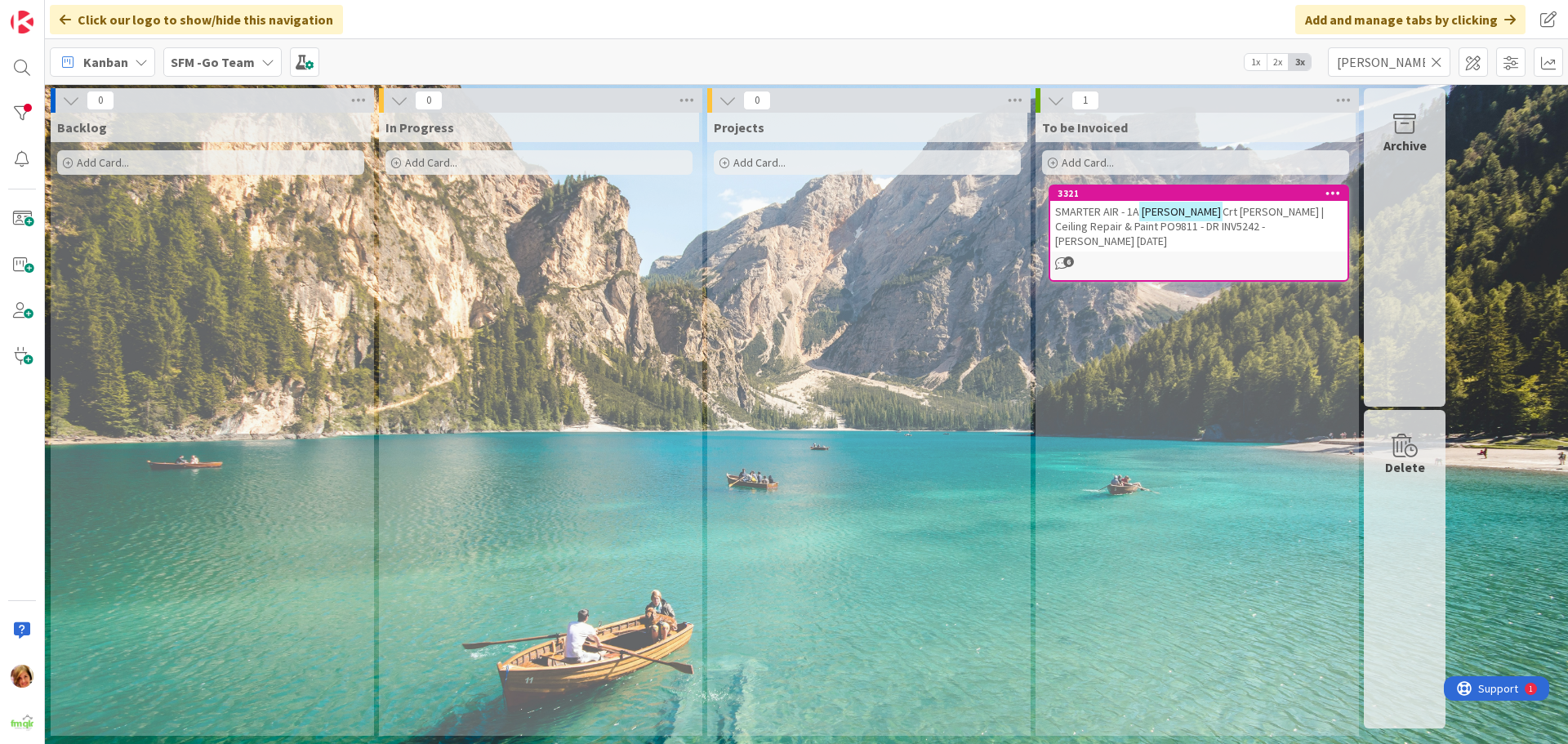
click at [1437, 62] on icon at bounding box center [1437, 62] width 11 height 15
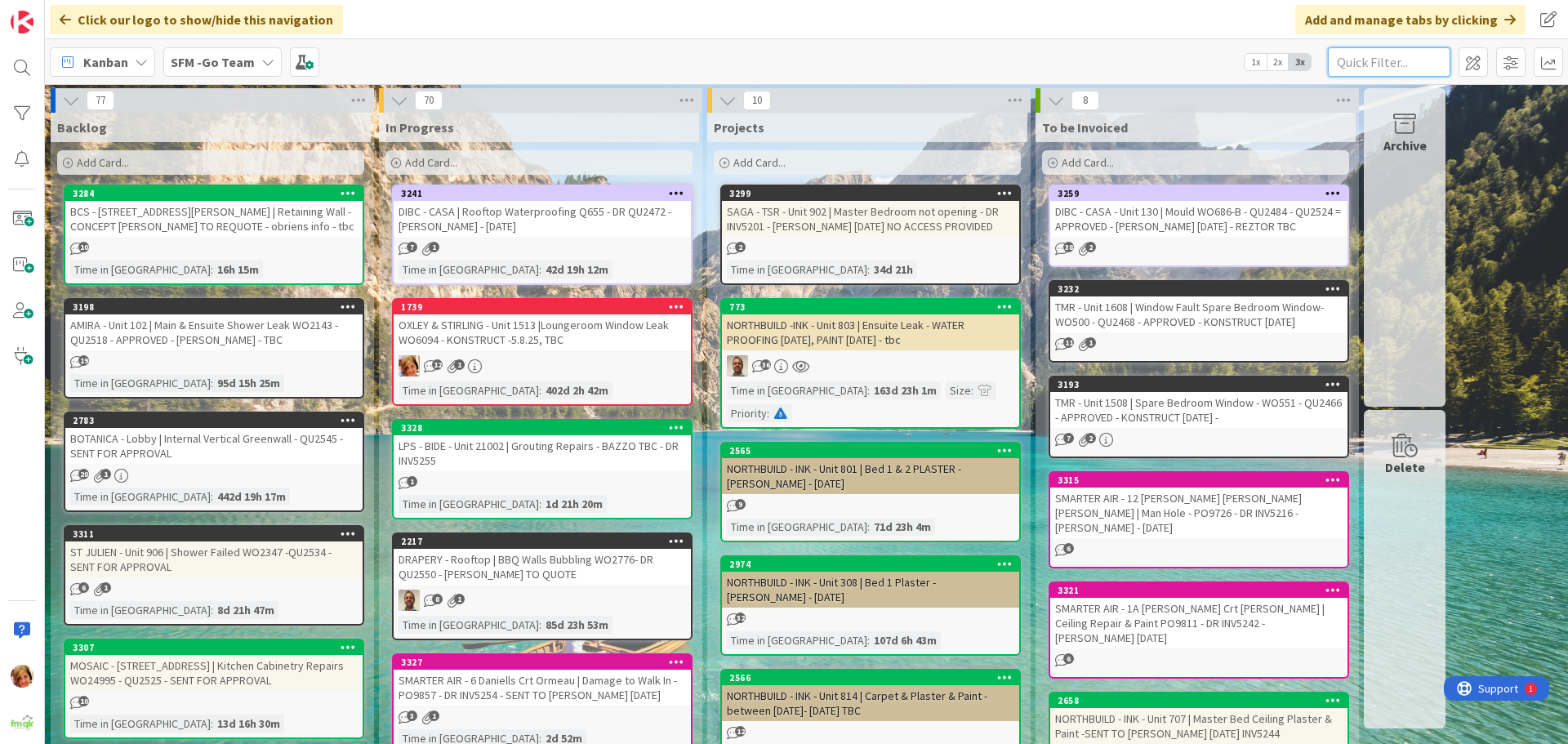
click at [1391, 63] on input "text" at bounding box center [1388, 62] width 122 height 30
type input "503"
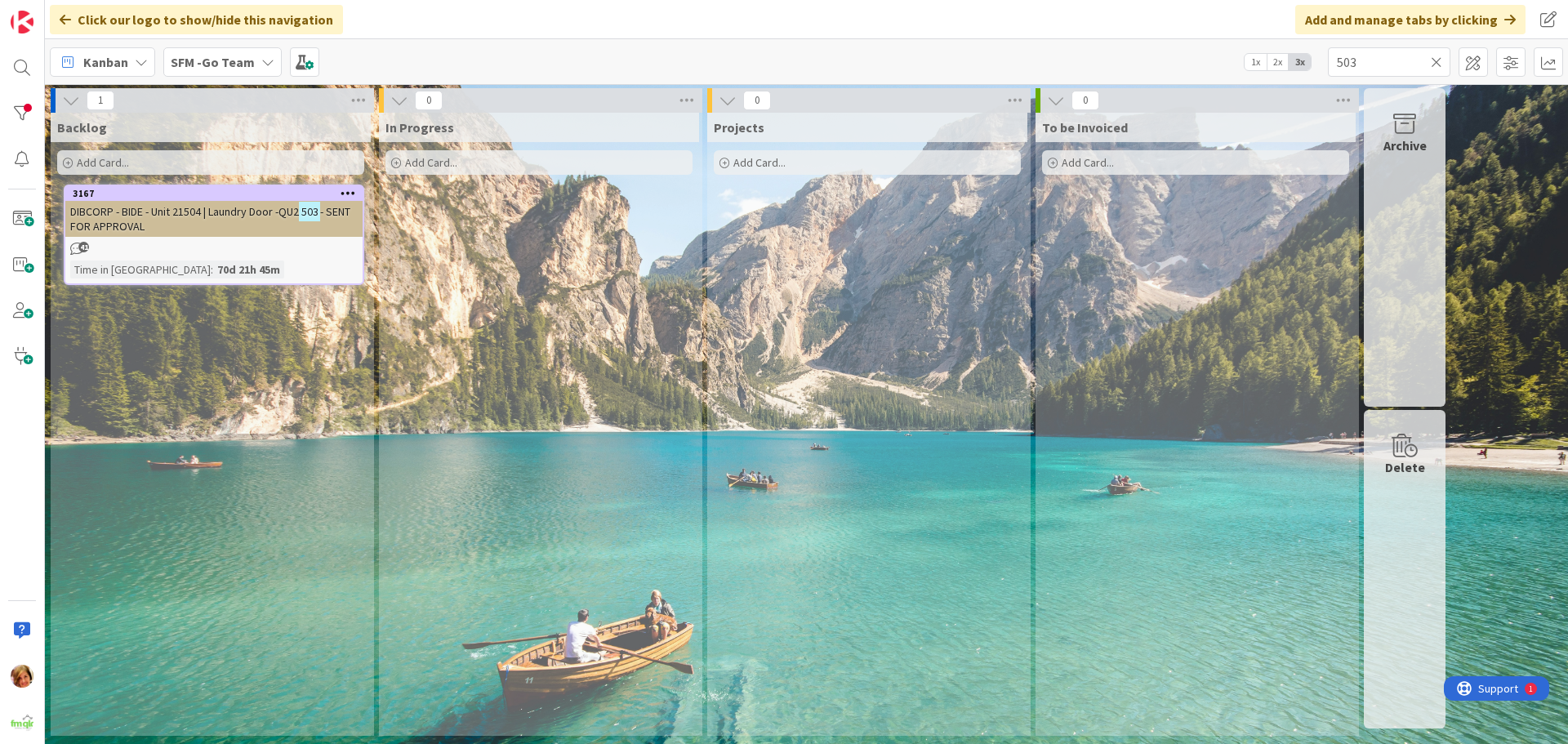
click at [1438, 56] on icon at bounding box center [1437, 62] width 11 height 15
click at [1429, 58] on input "text" at bounding box center [1388, 62] width 122 height 30
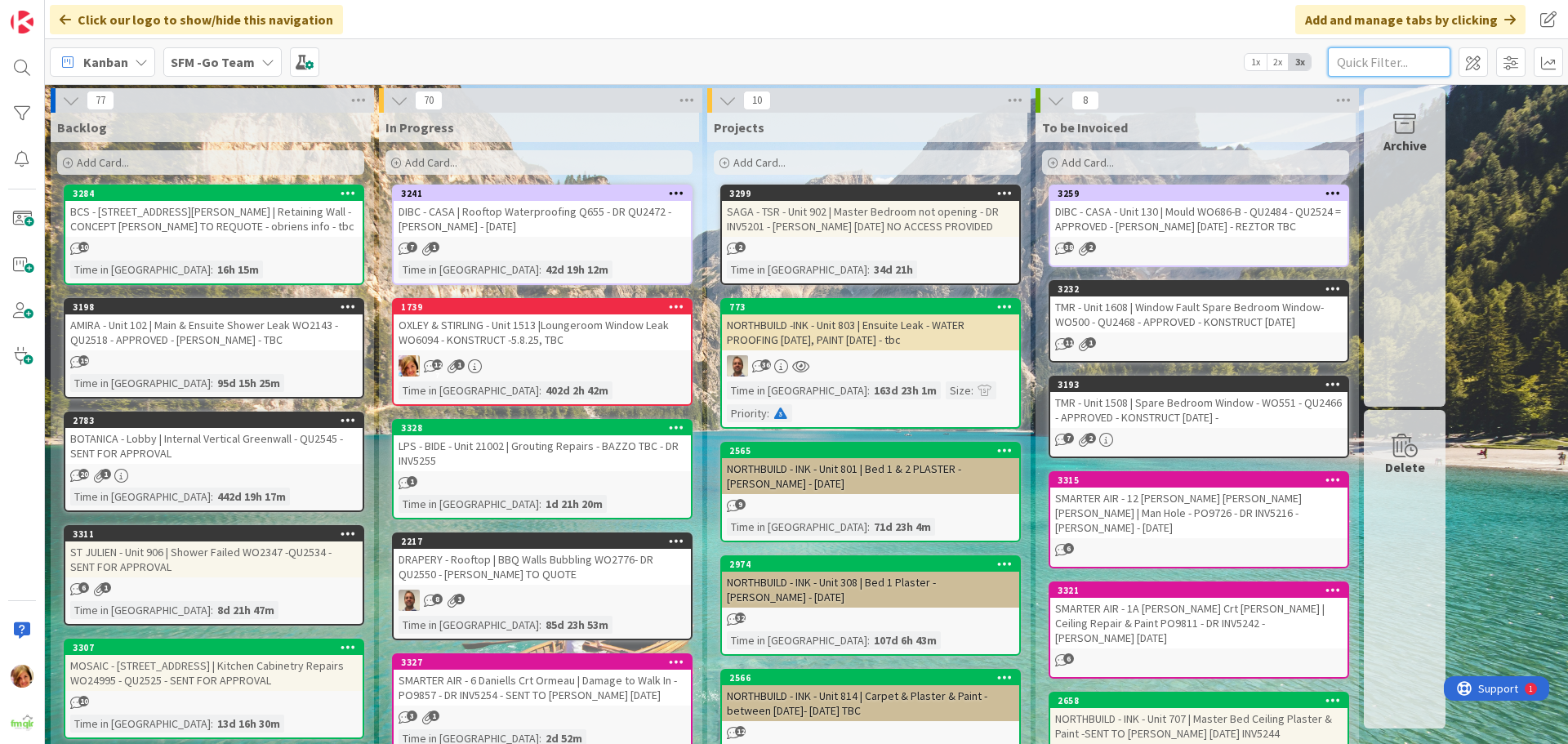
type input "V"
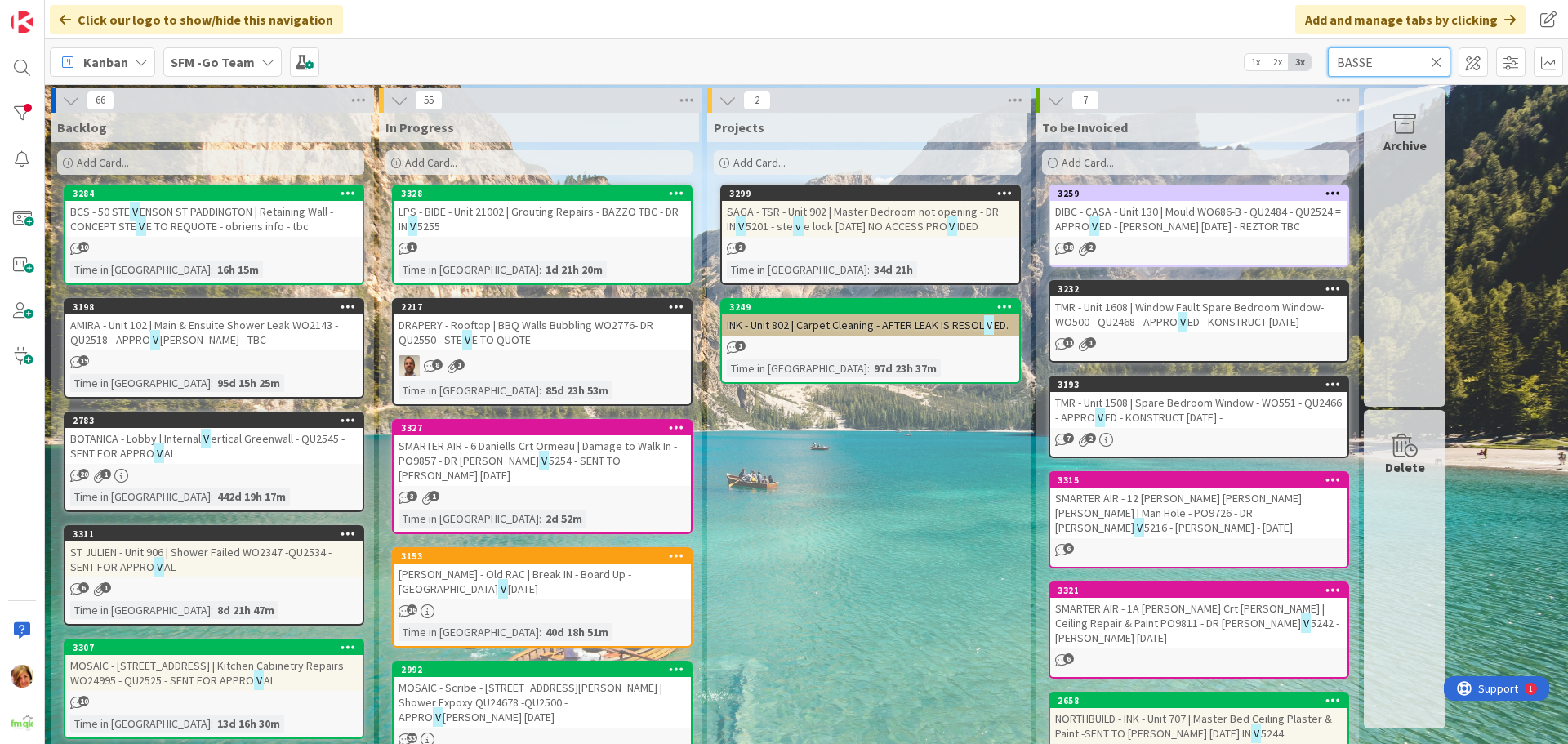
type input "BASSE"
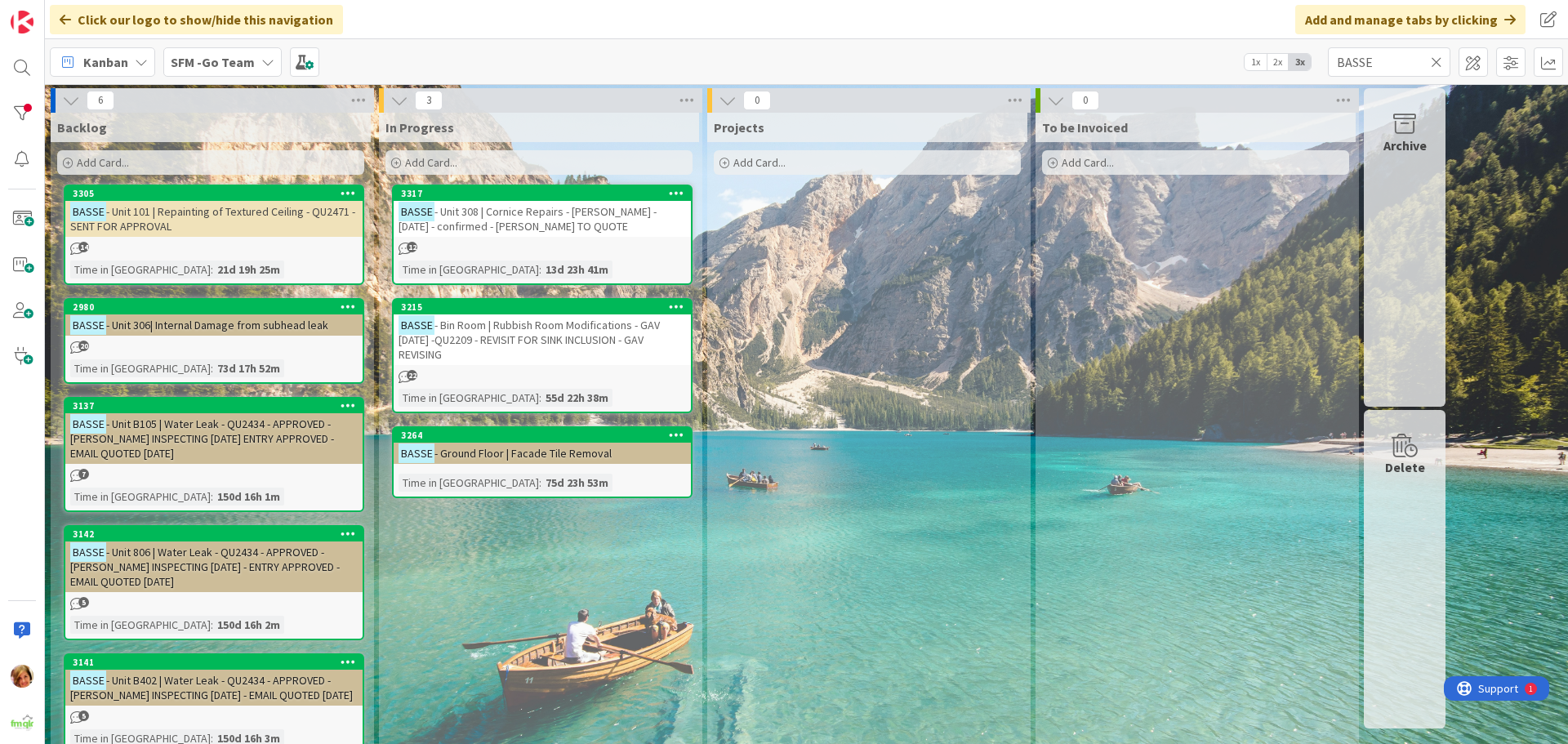
click at [483, 157] on div "Add Card..." at bounding box center [538, 162] width 307 height 24
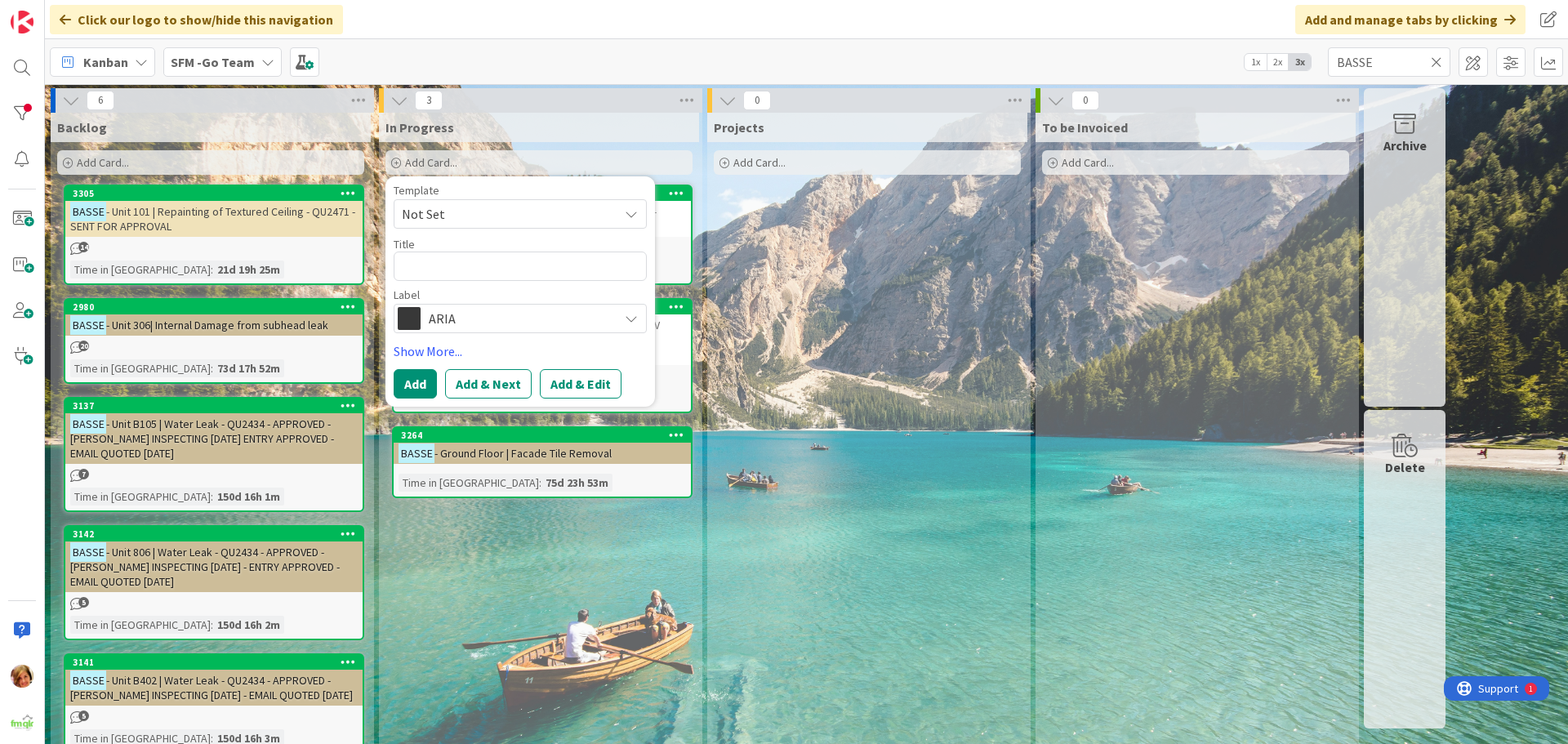
type textarea "x"
type textarea "B"
type textarea "x"
type textarea "BA"
type textarea "x"
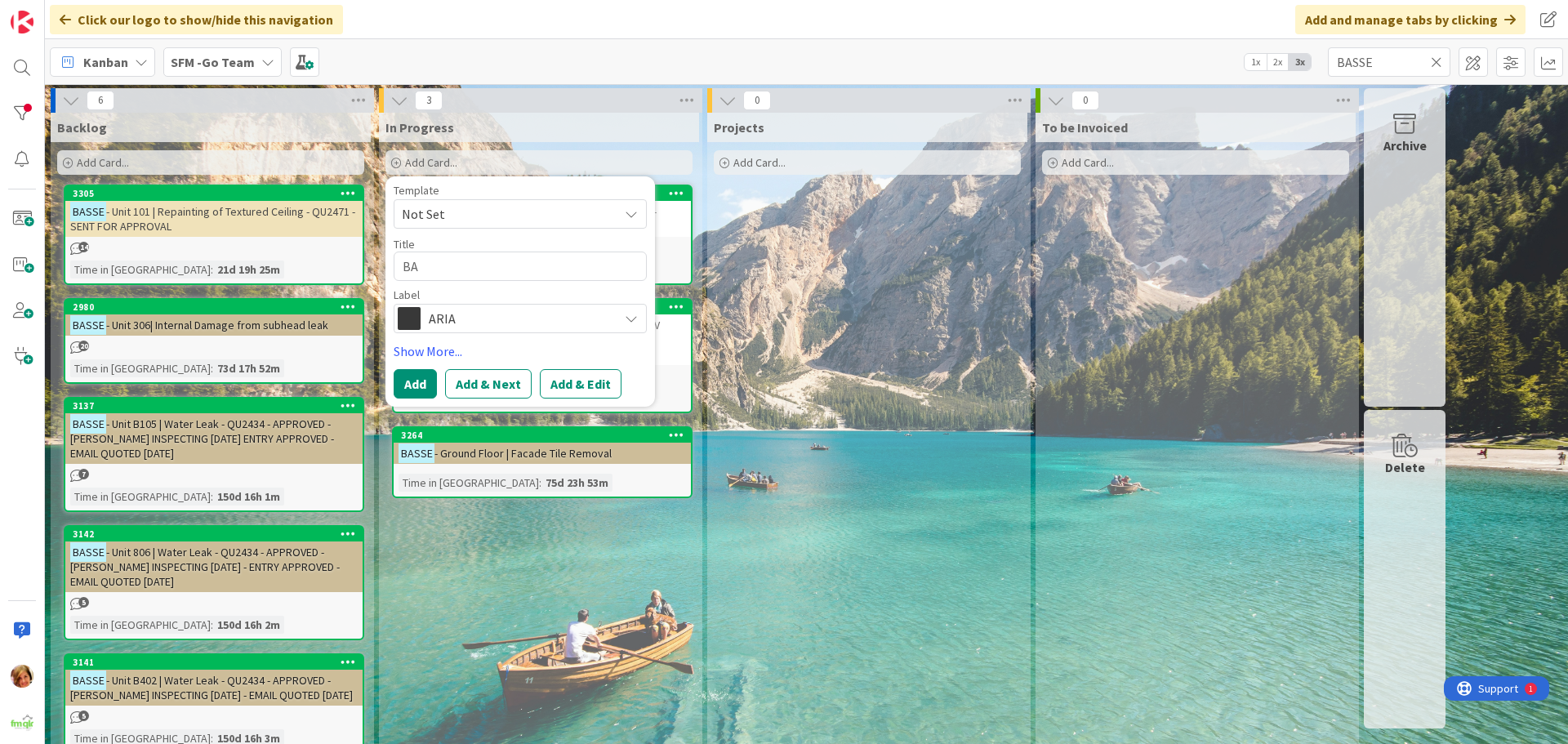
type textarea "BAS"
type textarea "x"
type textarea "BASS"
type textarea "x"
type textarea "BASSE"
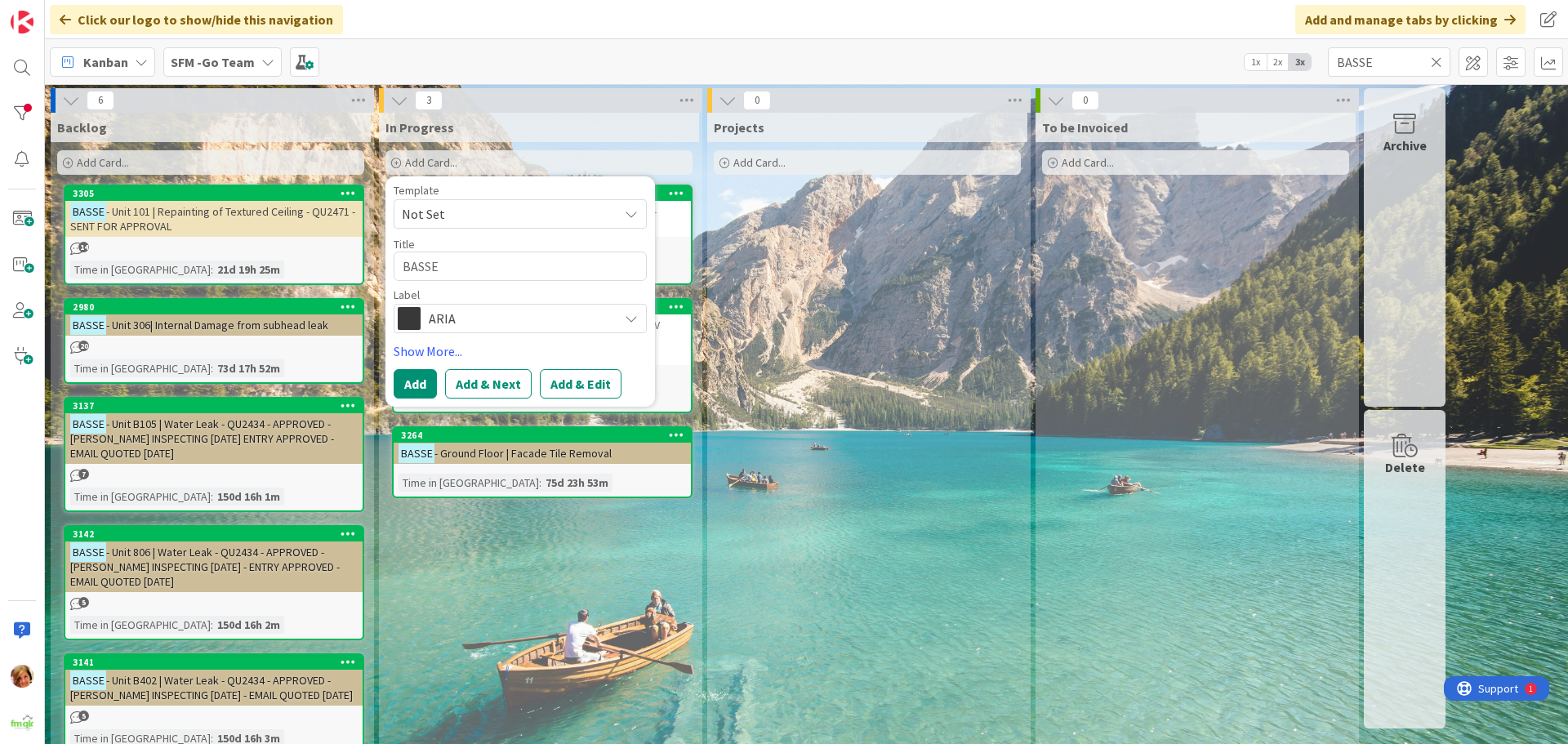
type textarea "x"
type textarea "BASSE"
type textarea "x"
type textarea "BASSE -"
type textarea "x"
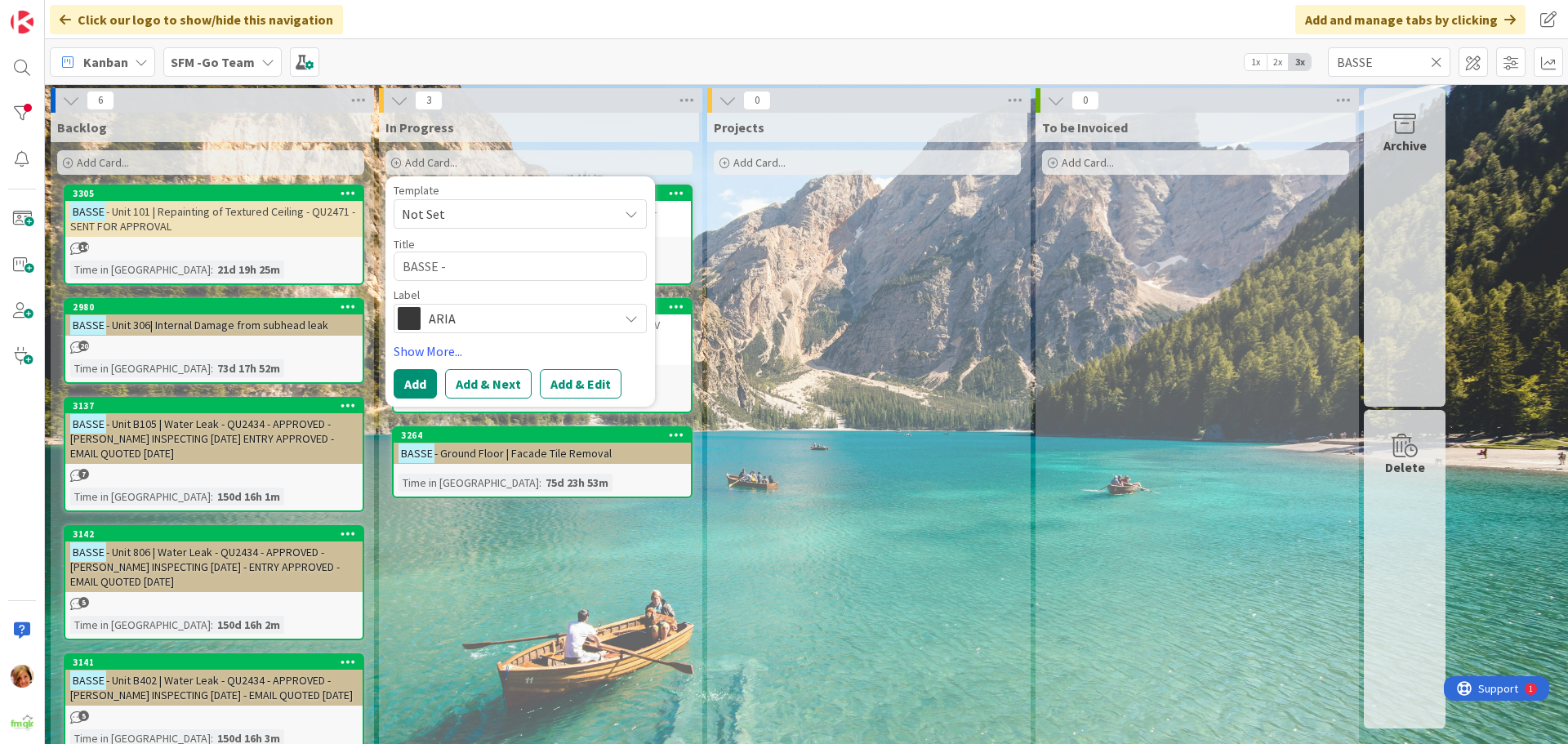
type textarea "BASSE -"
type textarea "x"
type textarea "BASSE - U"
type textarea "x"
type textarea "BASSE - Un"
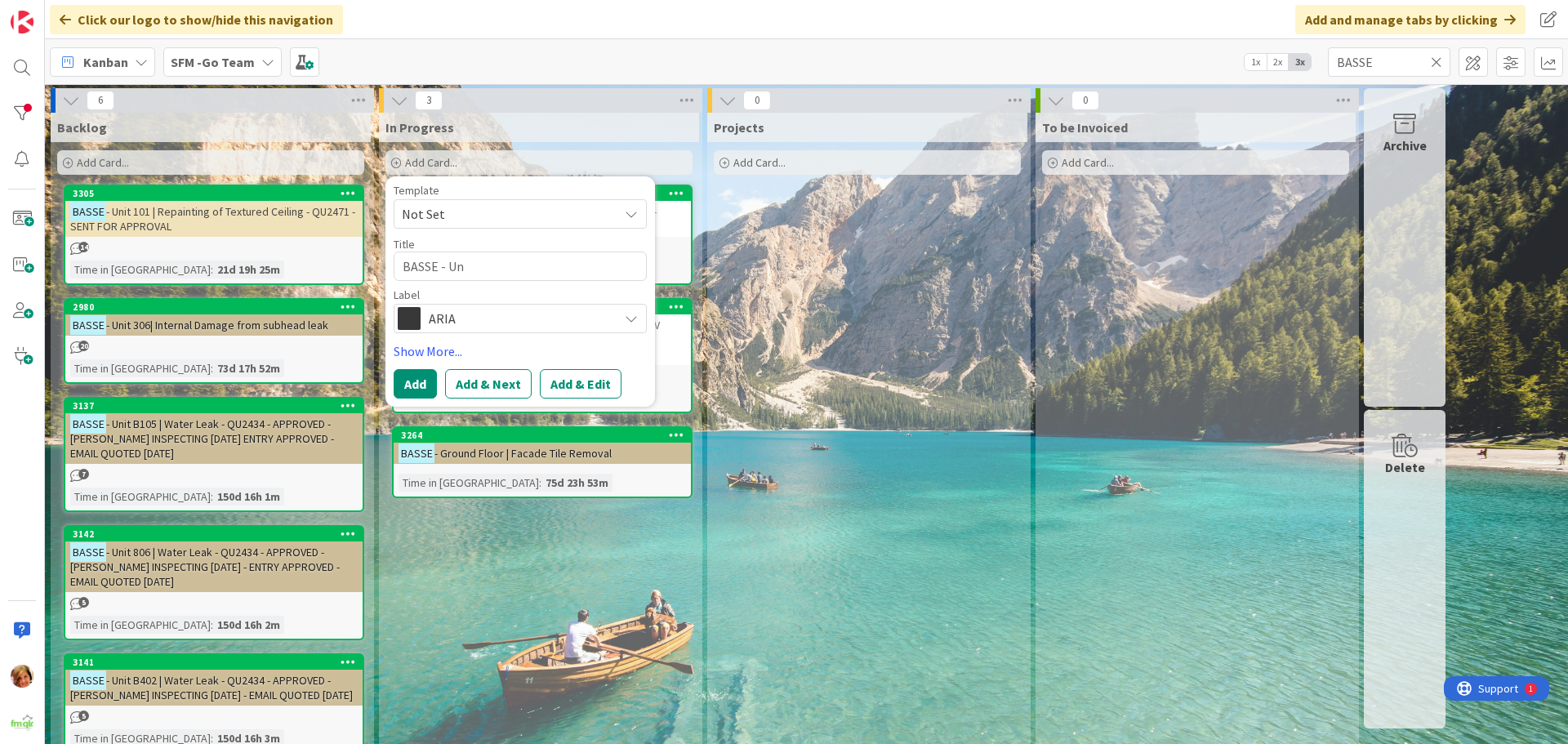
type textarea "x"
type textarea "BASSE - Uni"
type textarea "x"
type textarea "BASSE - Unit"
type textarea "x"
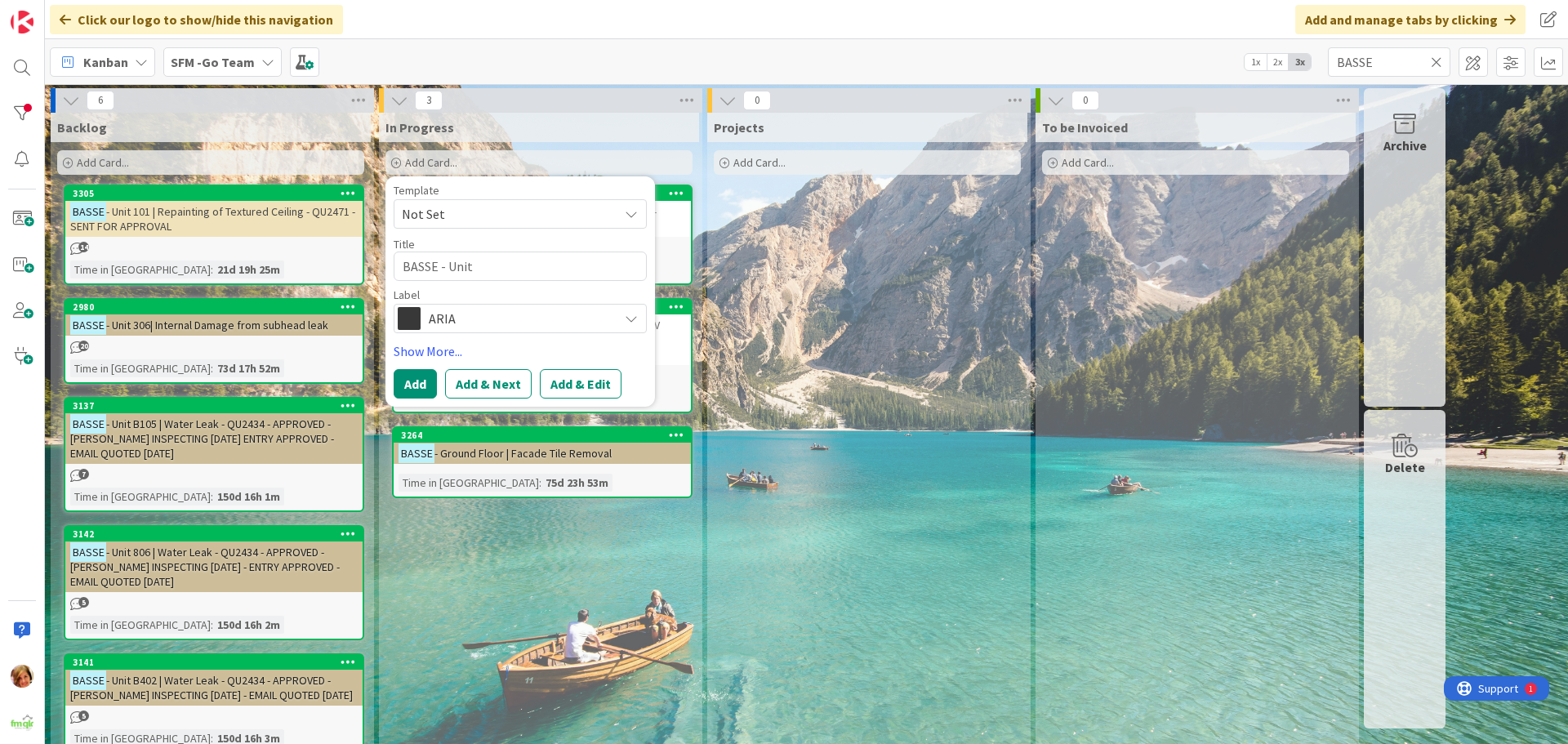
type textarea "BASSE - Unit"
type textarea "x"
type textarea "BASSE - Unit 5"
type textarea "x"
type textarea "BASSE - Unit 50"
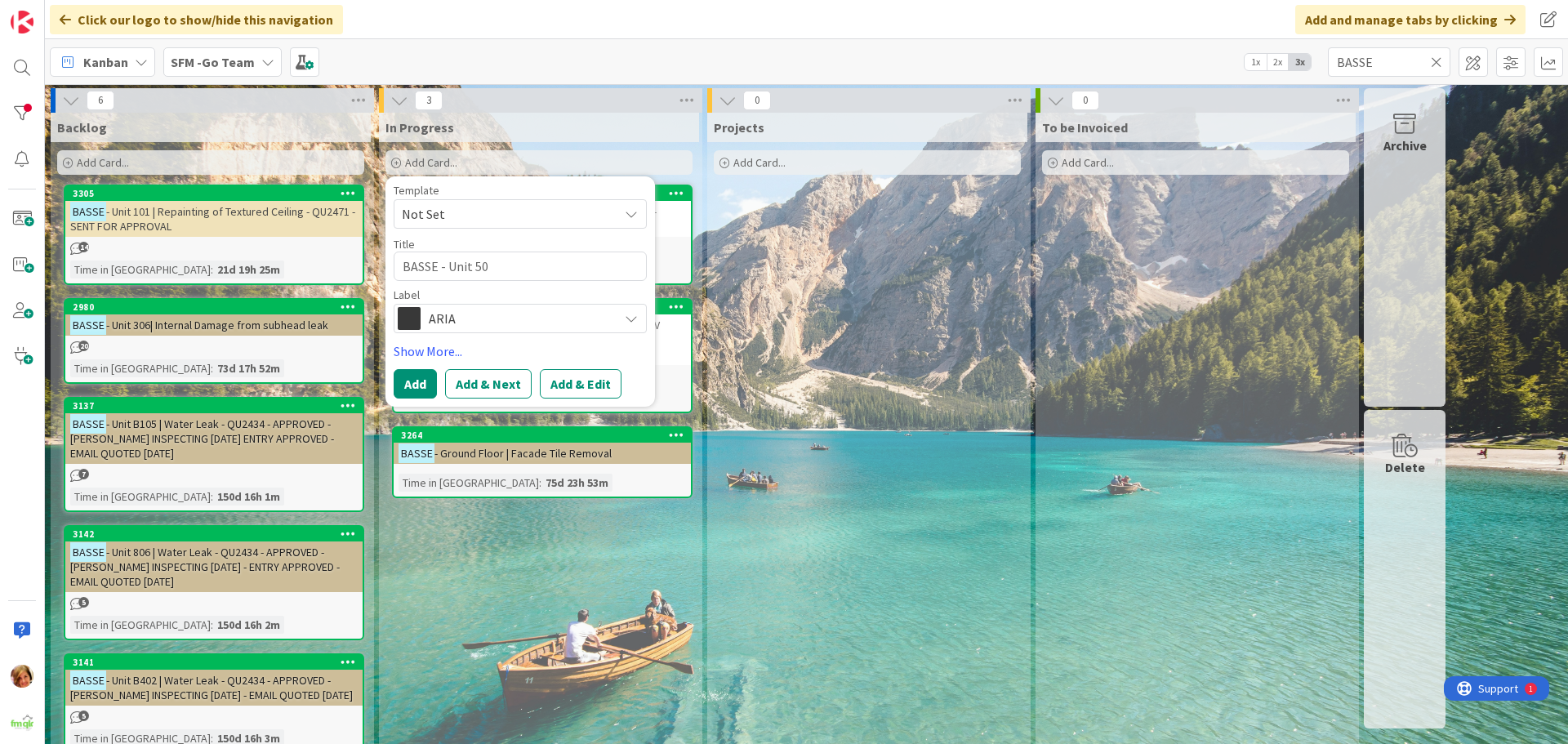
type textarea "x"
type textarea "BASSE - Unit 503"
type textarea "x"
type textarea "BASSE - Unit 503"
type textarea "x"
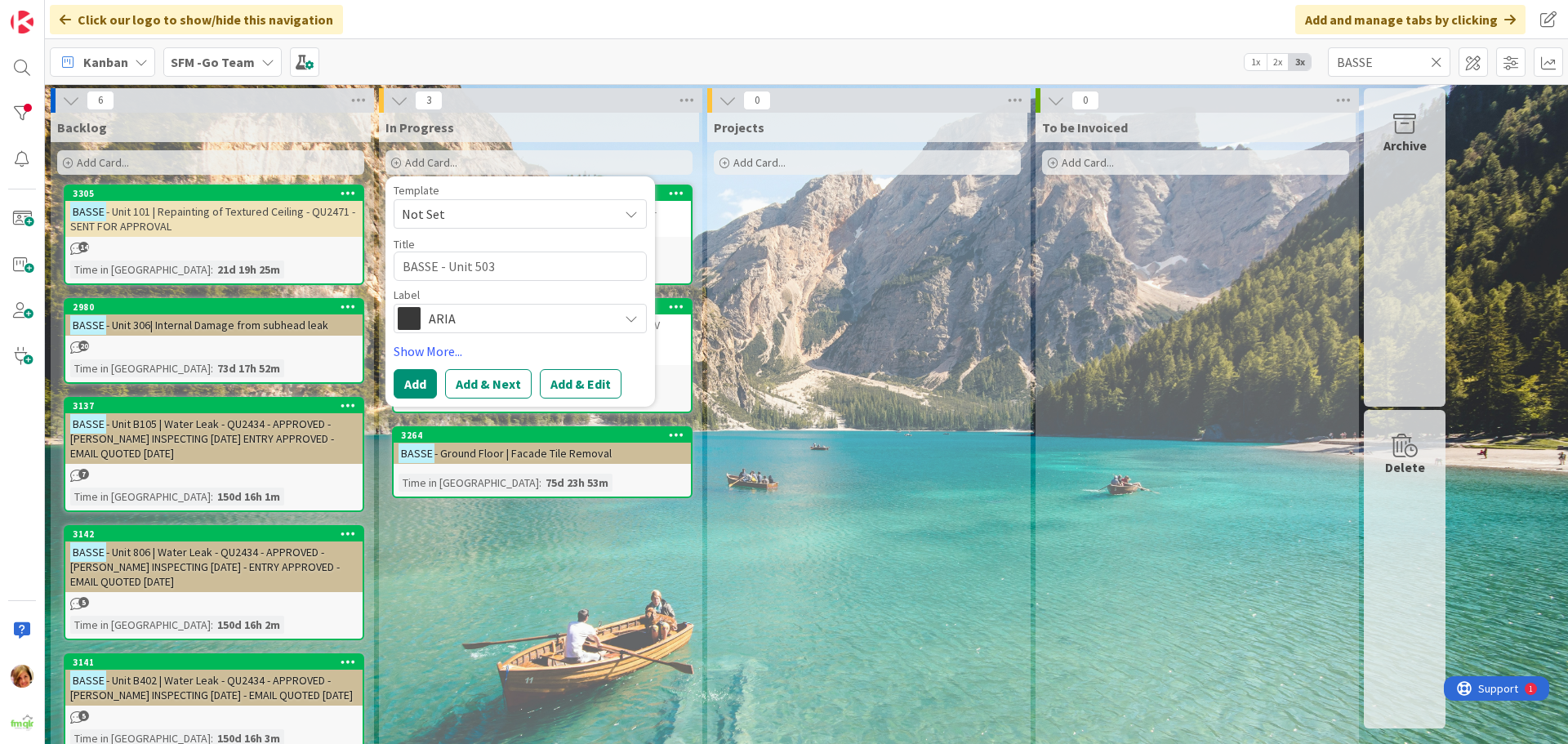
type textarea "BASSE - Unit 503 |"
type textarea "x"
type textarea "BASSE - Unit 503 |"
type textarea "x"
type textarea "BASSE - Unit 503 | P"
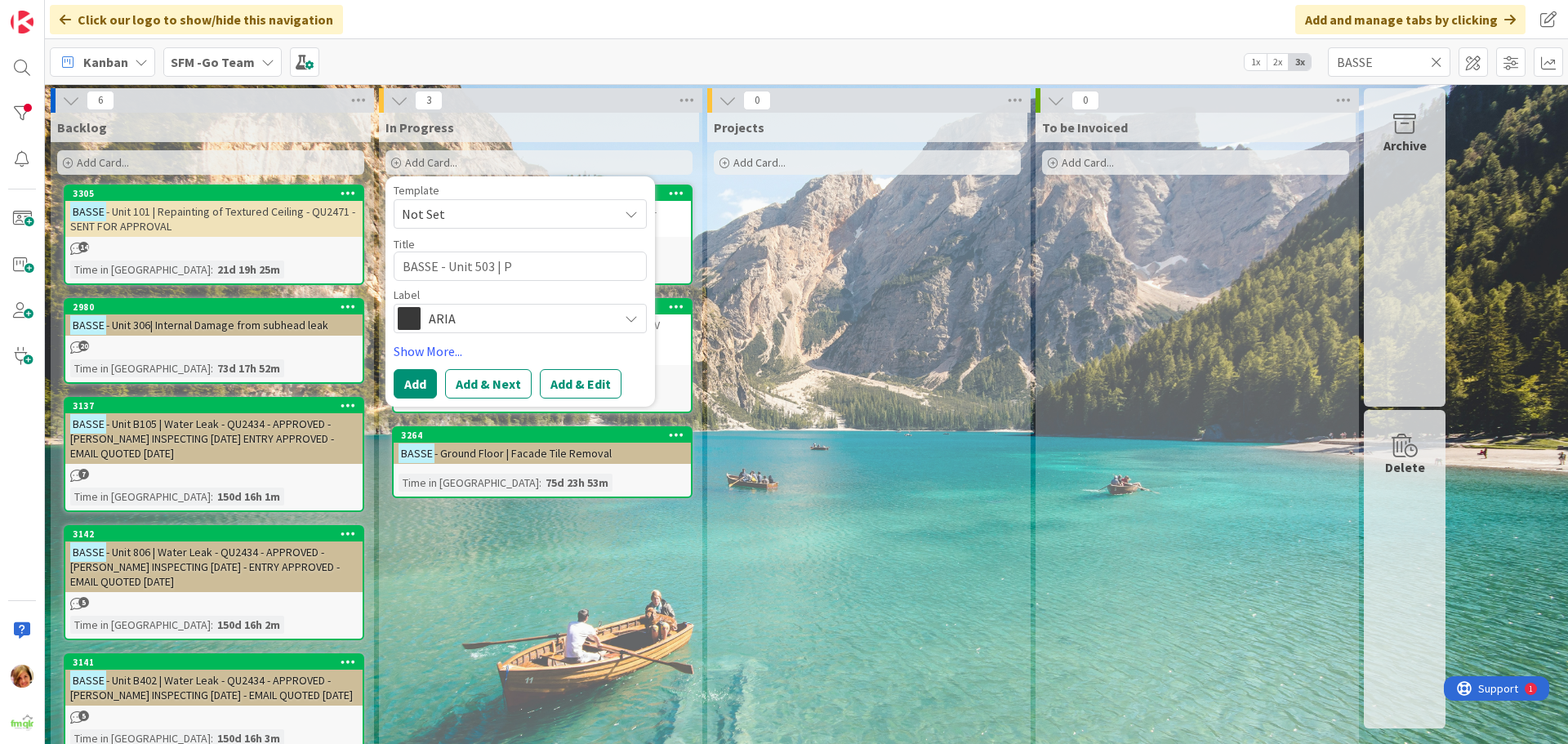
type textarea "x"
type textarea "BASSE - Unit 503 | Pa"
type textarea "x"
type textarea "BASSE - Unit 503 | Pai"
type textarea "x"
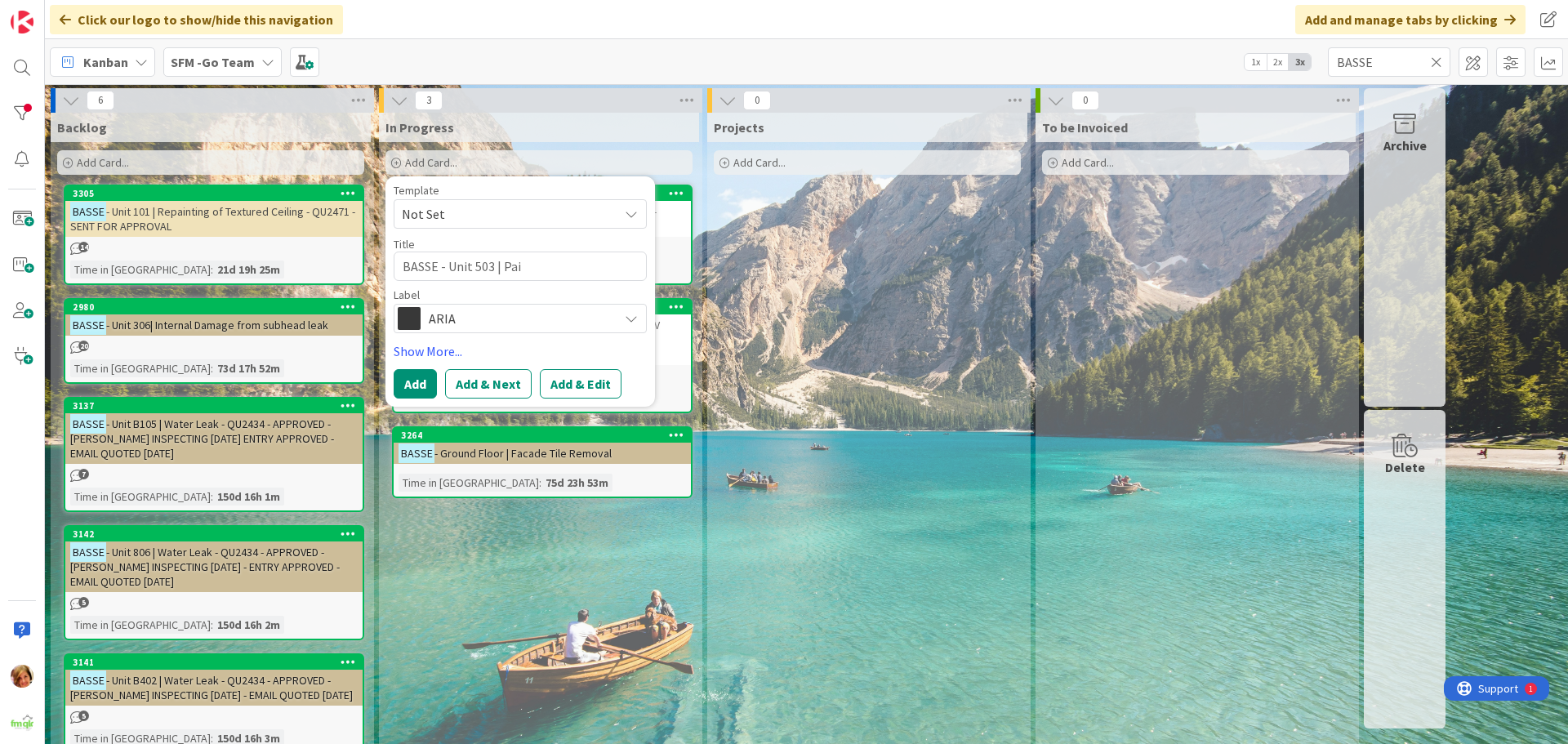
type textarea "BASSE - Unit 503 | Pa"
type textarea "x"
type textarea "BASSE - Unit 503 | P"
type textarea "x"
type textarea "BASSE - Unit 503 |"
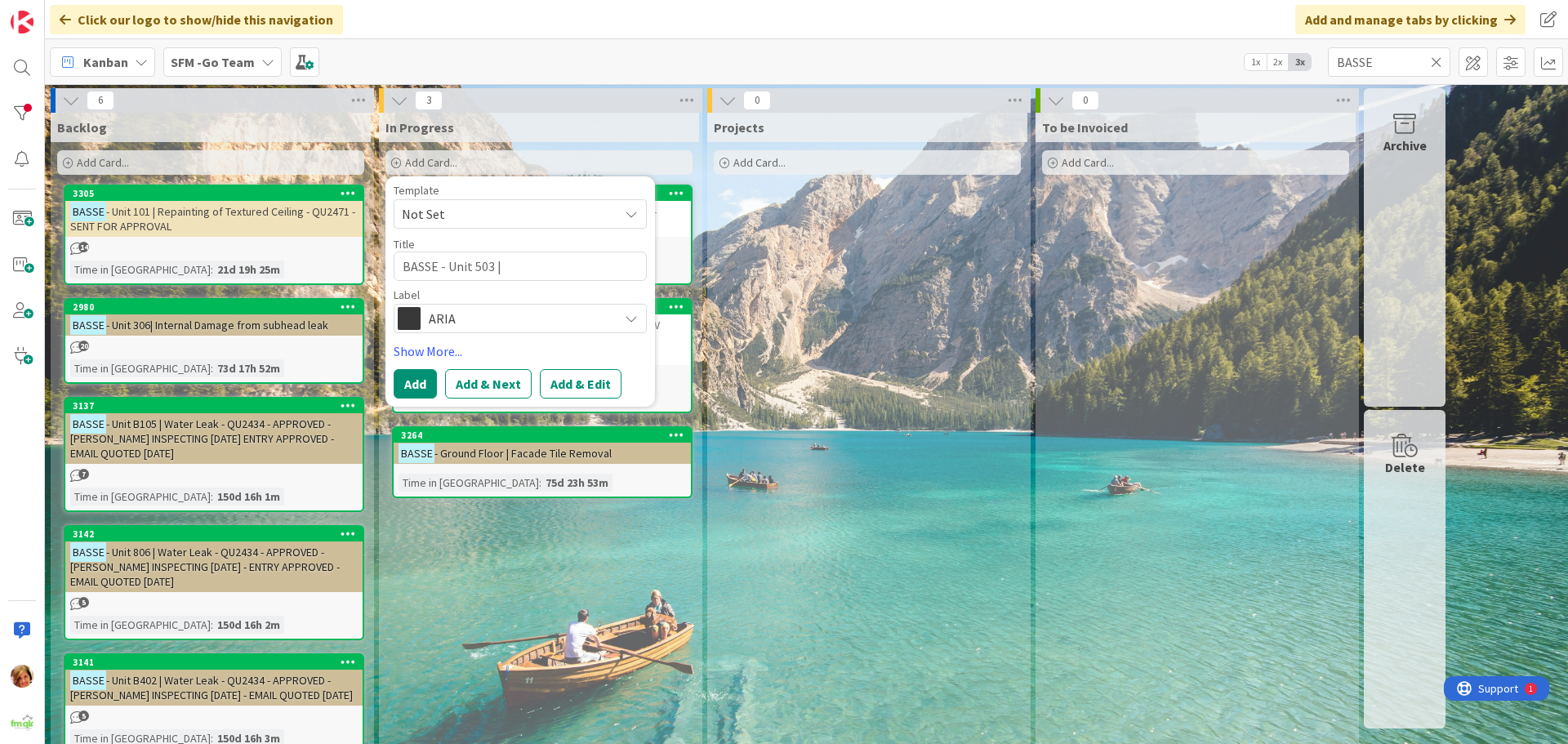
type textarea "x"
type textarea "BASSE - Unit 503 | T"
type textarea "x"
type textarea "BASSE - Unit 503 | Te"
type textarea "x"
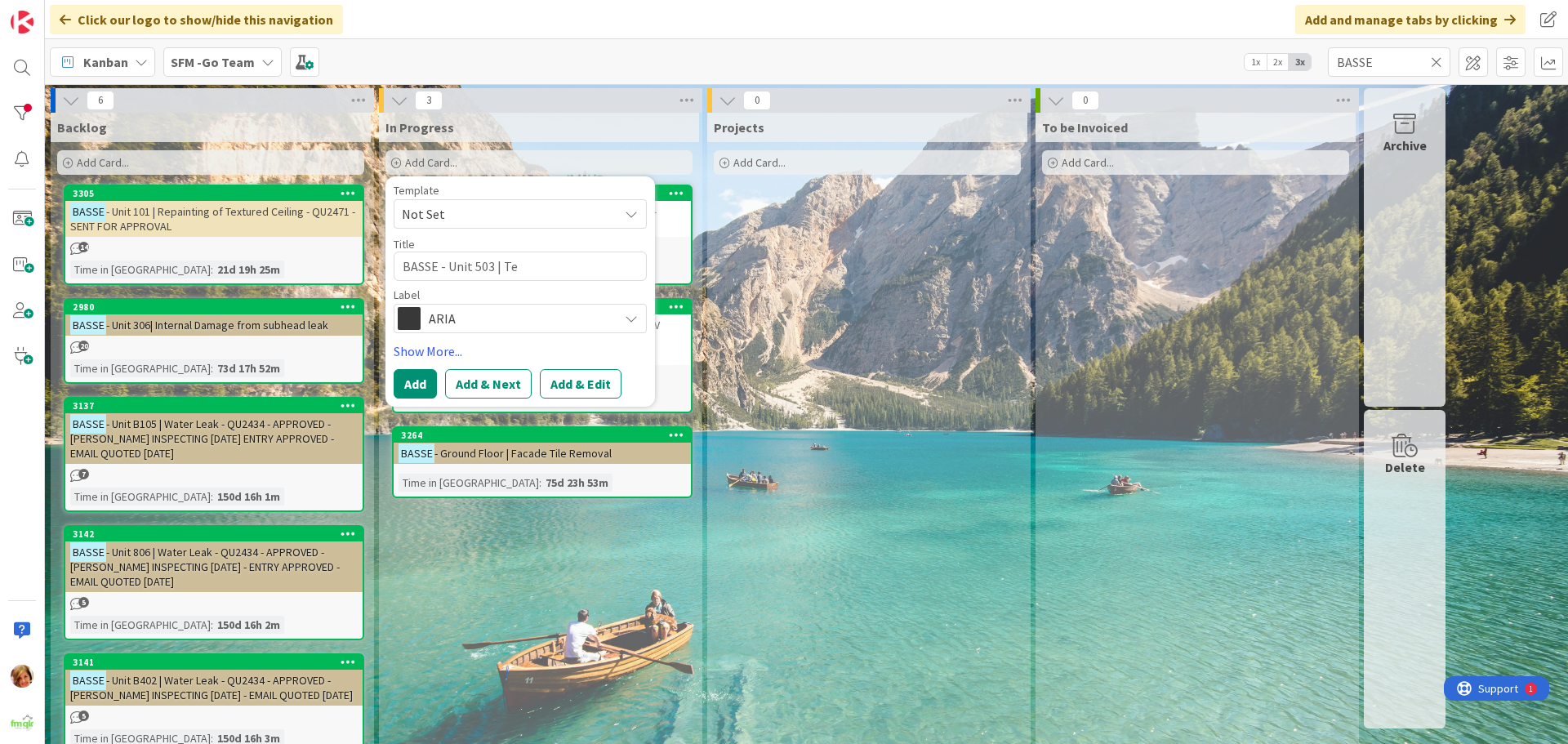
type textarea "BASSE - Unit 503 | Tex"
type textarea "x"
type textarea "BASSE - Unit 503 | Text"
type textarea "x"
type textarea "BASSE - Unit 503 | Textu"
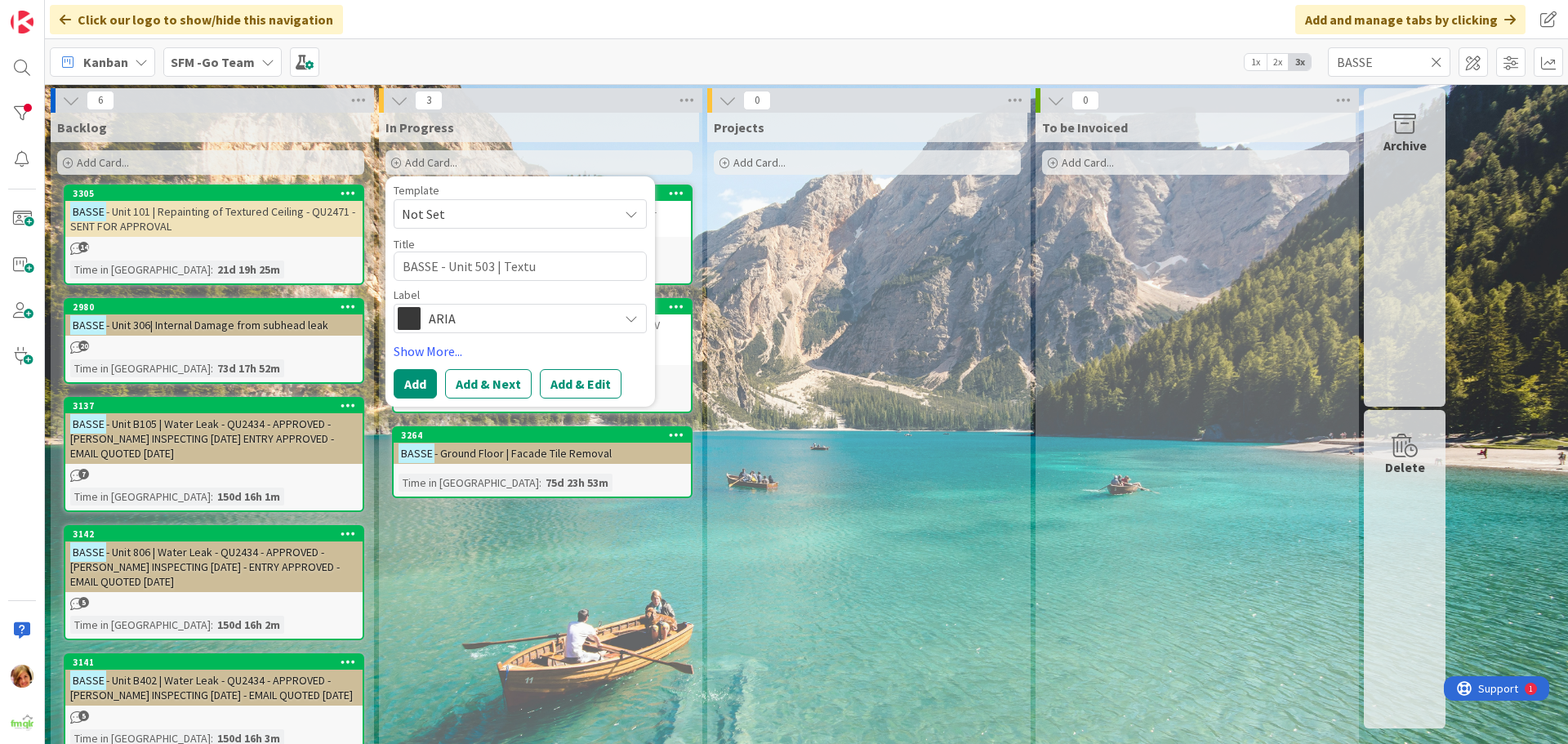
type textarea "x"
type textarea "BASSE - Unit 503 | Textur"
type textarea "x"
type textarea "BASSE - Unit 503 | Textur"
type textarea "x"
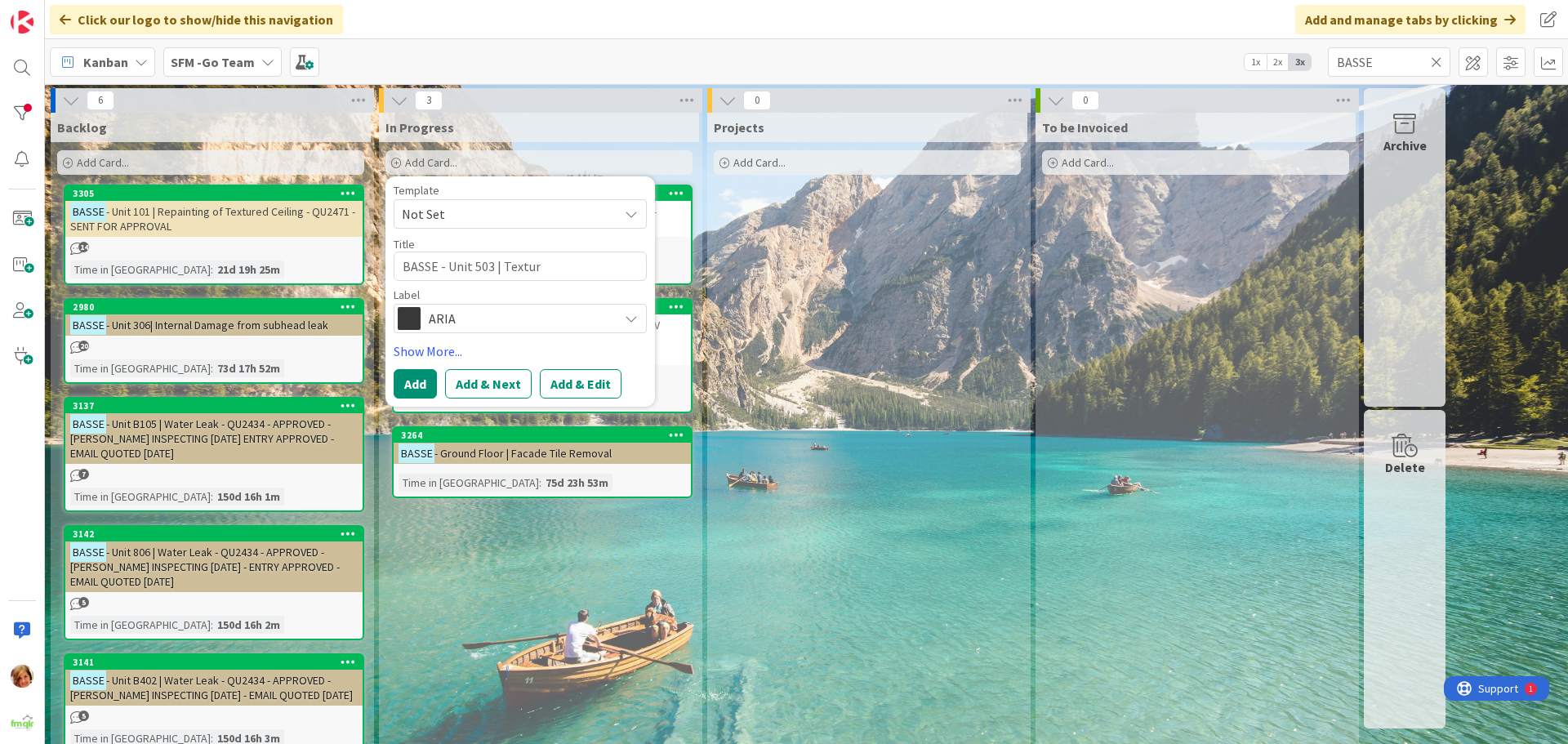
type textarea "BASSE - Unit 503 | Textur z"
type textarea "x"
type textarea "BASSE - Unit 503 | Textur"
type textarea "x"
type textarea "BASSE - Unit 503 | Textur"
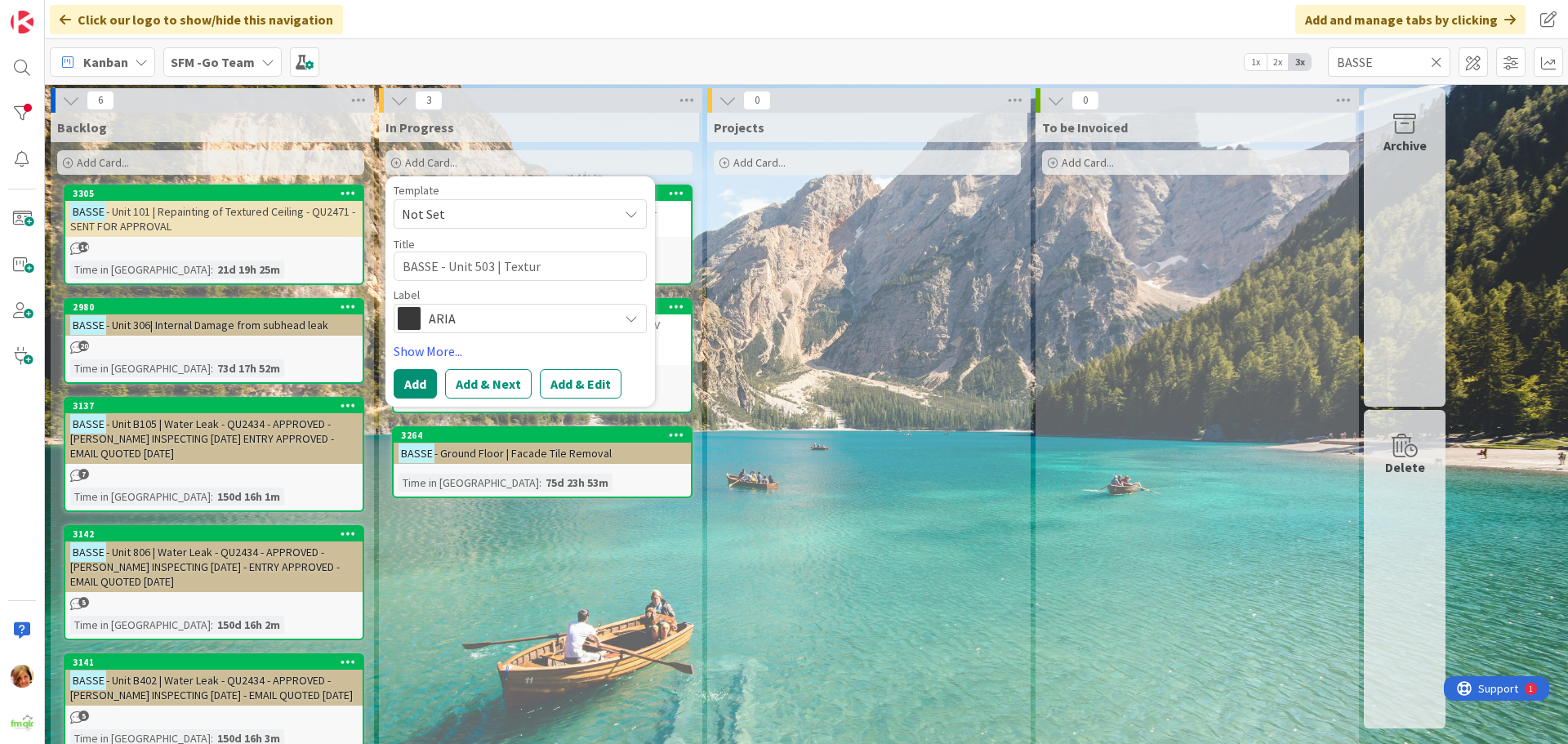
type textarea "x"
type textarea "BASSE - Unit 503 | Texture"
type textarea "x"
type textarea "BASSE - Unit 503 | Texture"
type textarea "x"
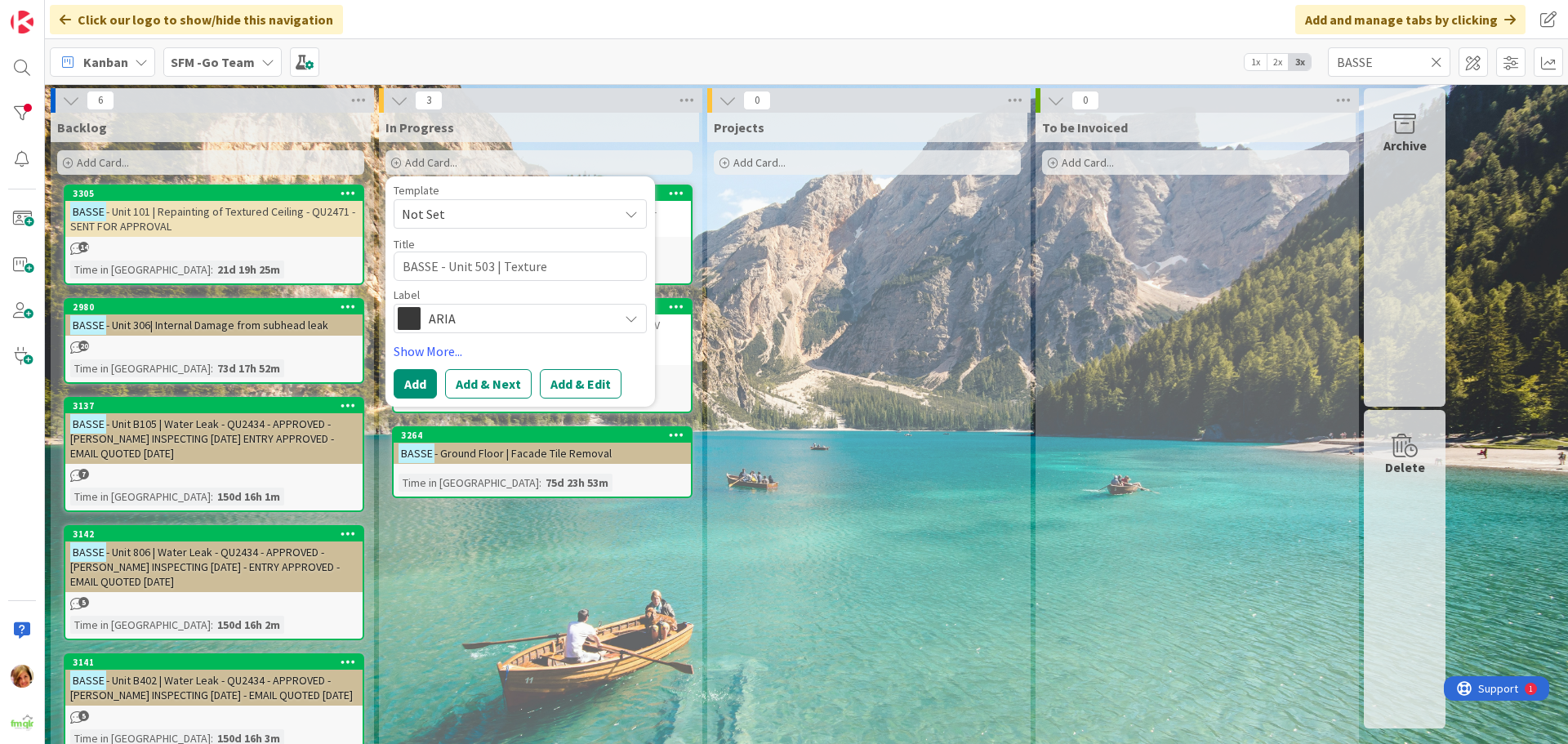
type textarea "BASSE - Unit 503 | Texture P"
type textarea "x"
type textarea "BASSE - Unit 503 | Texture Pa"
type textarea "x"
type textarea "BASSE - Unit 503 | Texture Pain"
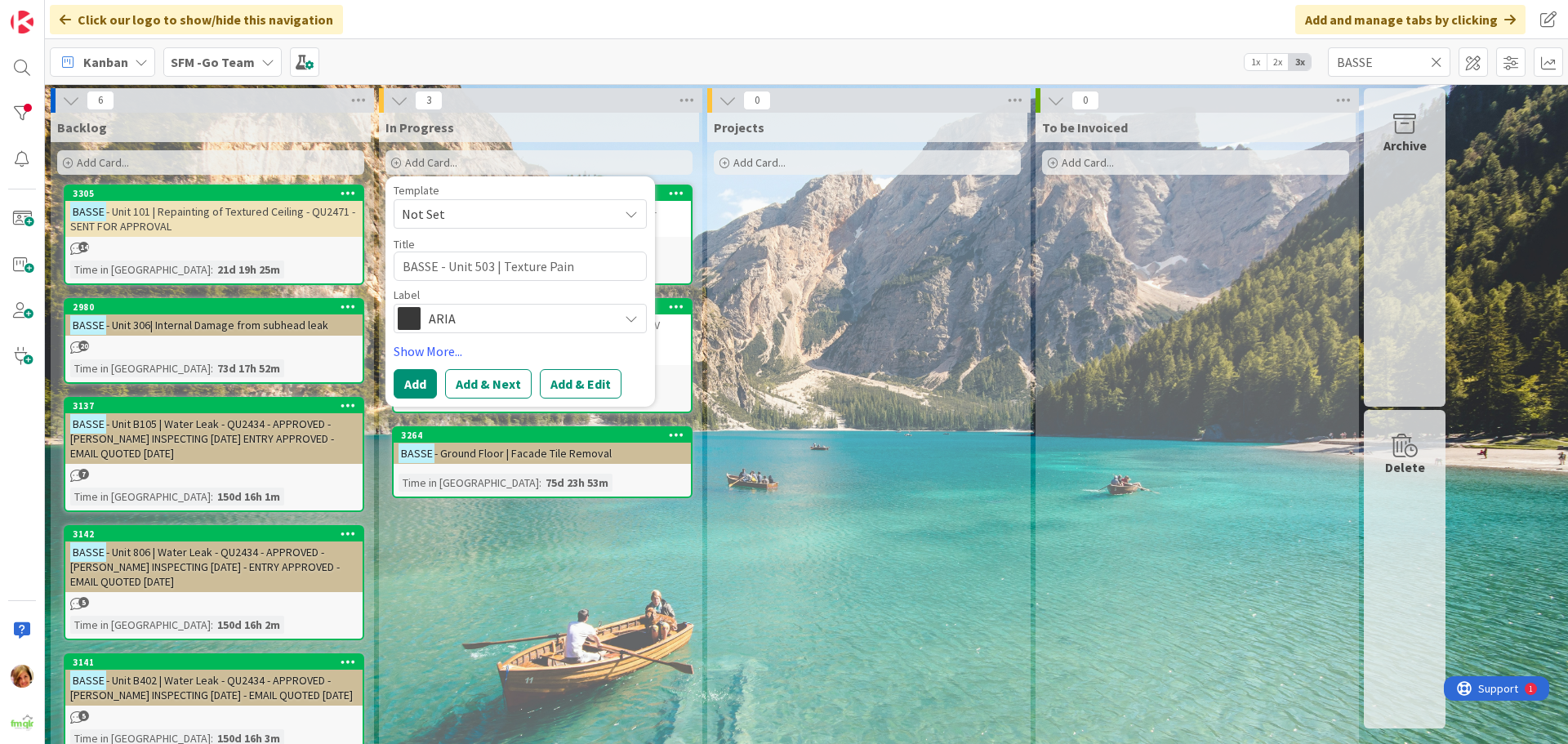
type textarea "x"
type textarea "BASSE - Unit 503 | Texture Paint"
type textarea "x"
type textarea "BASSE - Unit 503 | Texture Paint"
type textarea "x"
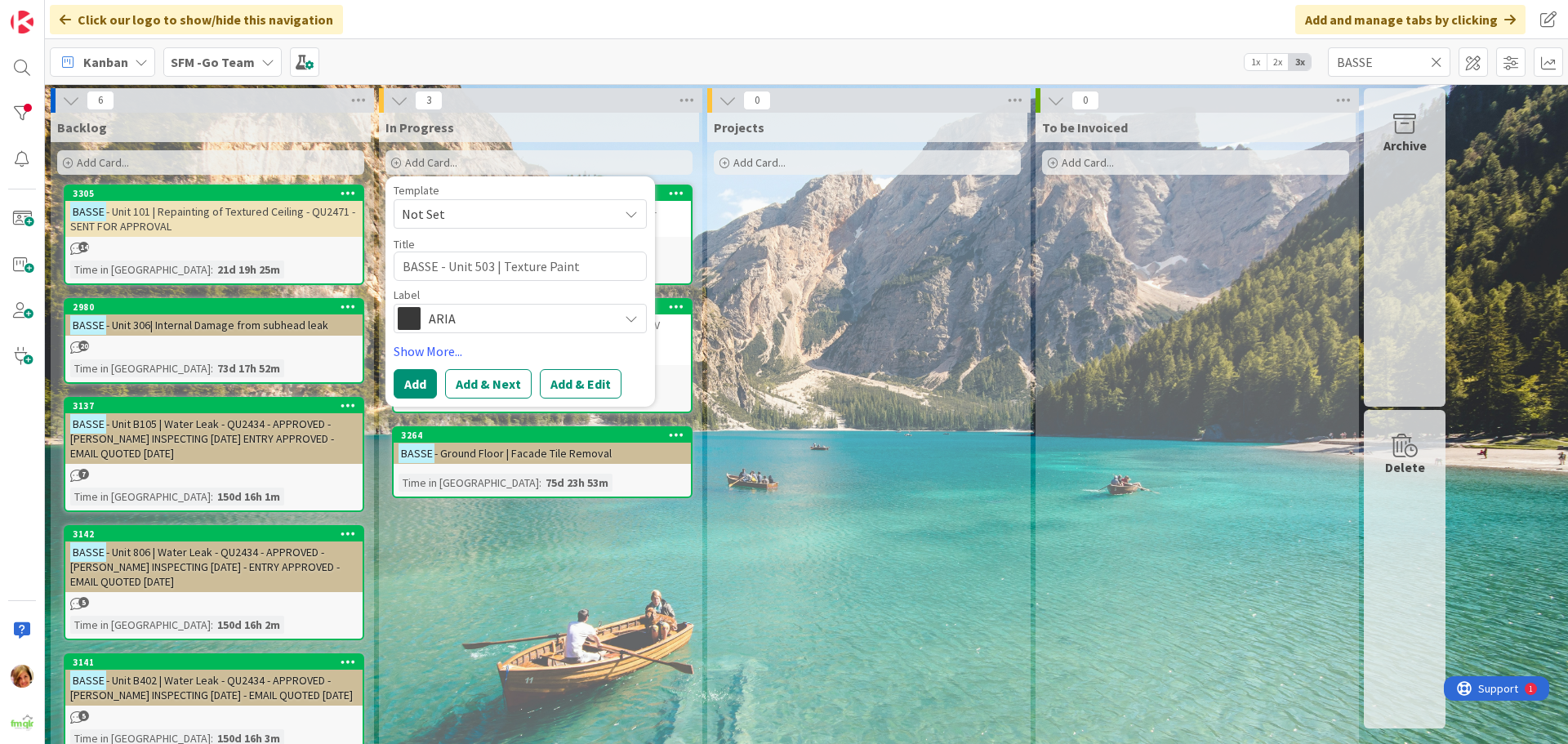
type textarea "BASSE - Unit 503 | Texture Paint R"
type textarea "x"
type textarea "BASSE - Unit 503 | Texture Paint Re"
type textarea "x"
type textarea "BASSE - Unit 503 | Texture Paint Rep"
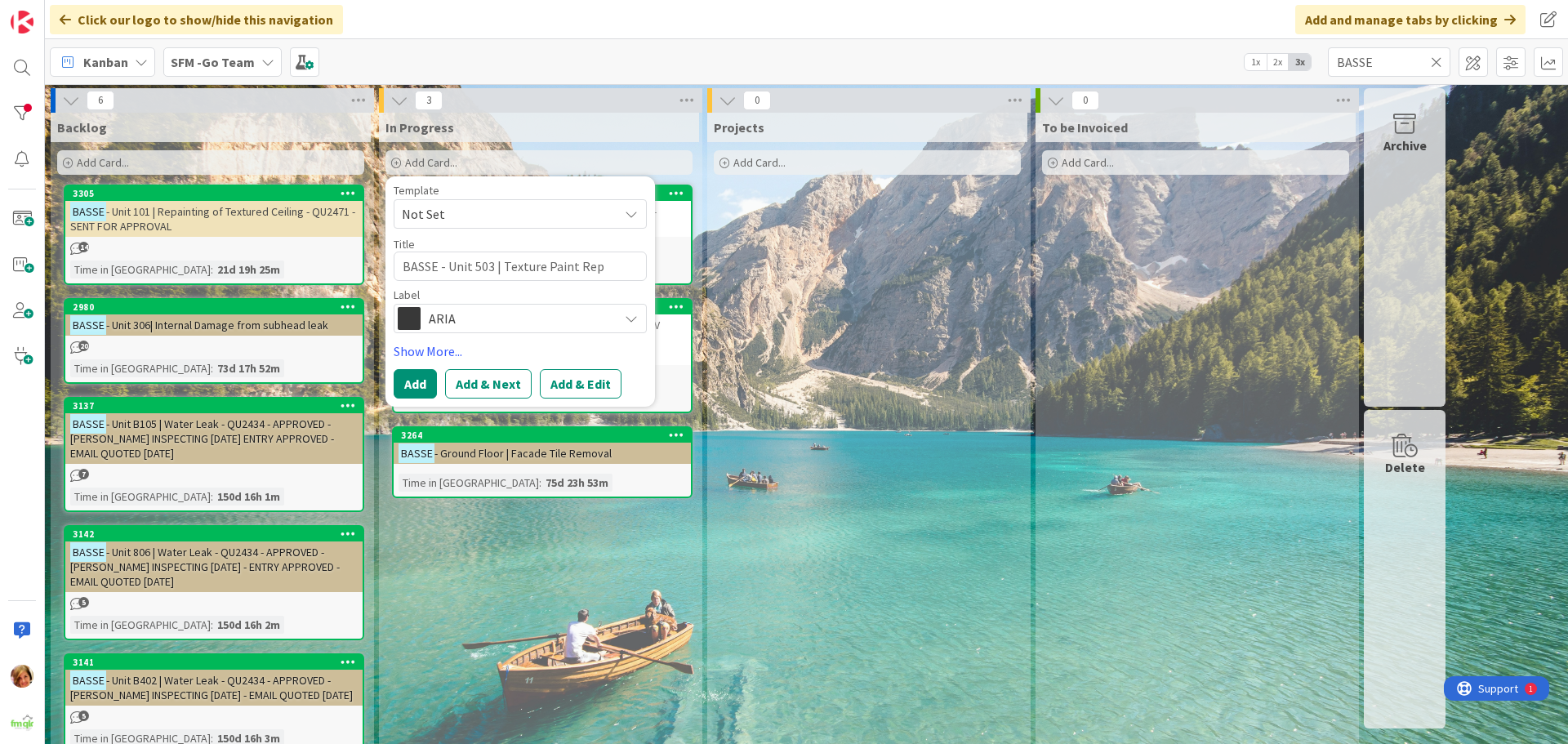
type textarea "x"
type textarea "BASSE - Unit 503 | Texture Paint Repa"
type textarea "x"
type textarea "BASSE - Unit 503 | Texture Paint Repai"
type textarea "x"
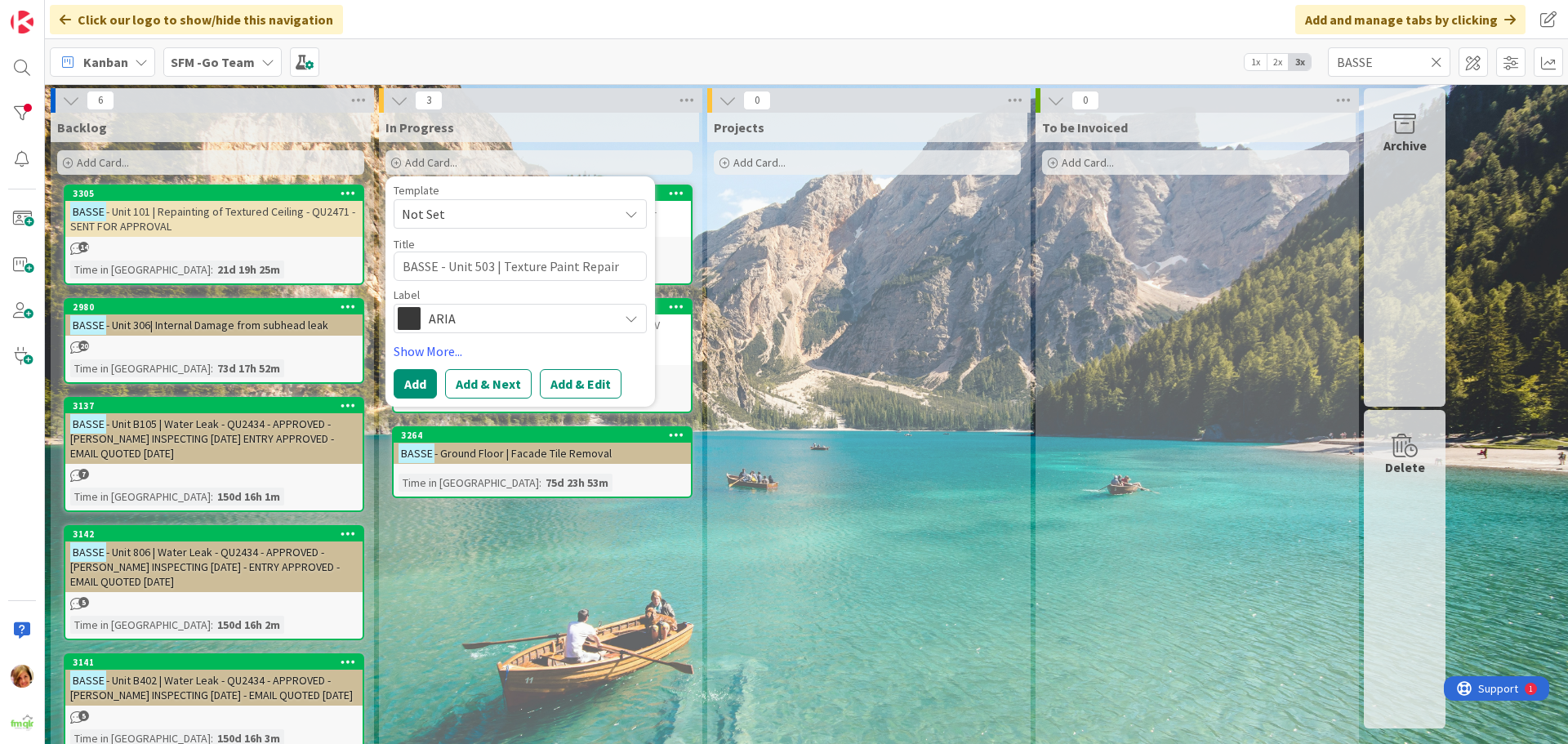
type textarea "BASSE - Unit 503 | Texture Paint Repair"
drag, startPoint x: 509, startPoint y: 312, endPoint x: 499, endPoint y: 319, distance: 12.2
click at [508, 316] on span "ARIA" at bounding box center [519, 318] width 181 height 23
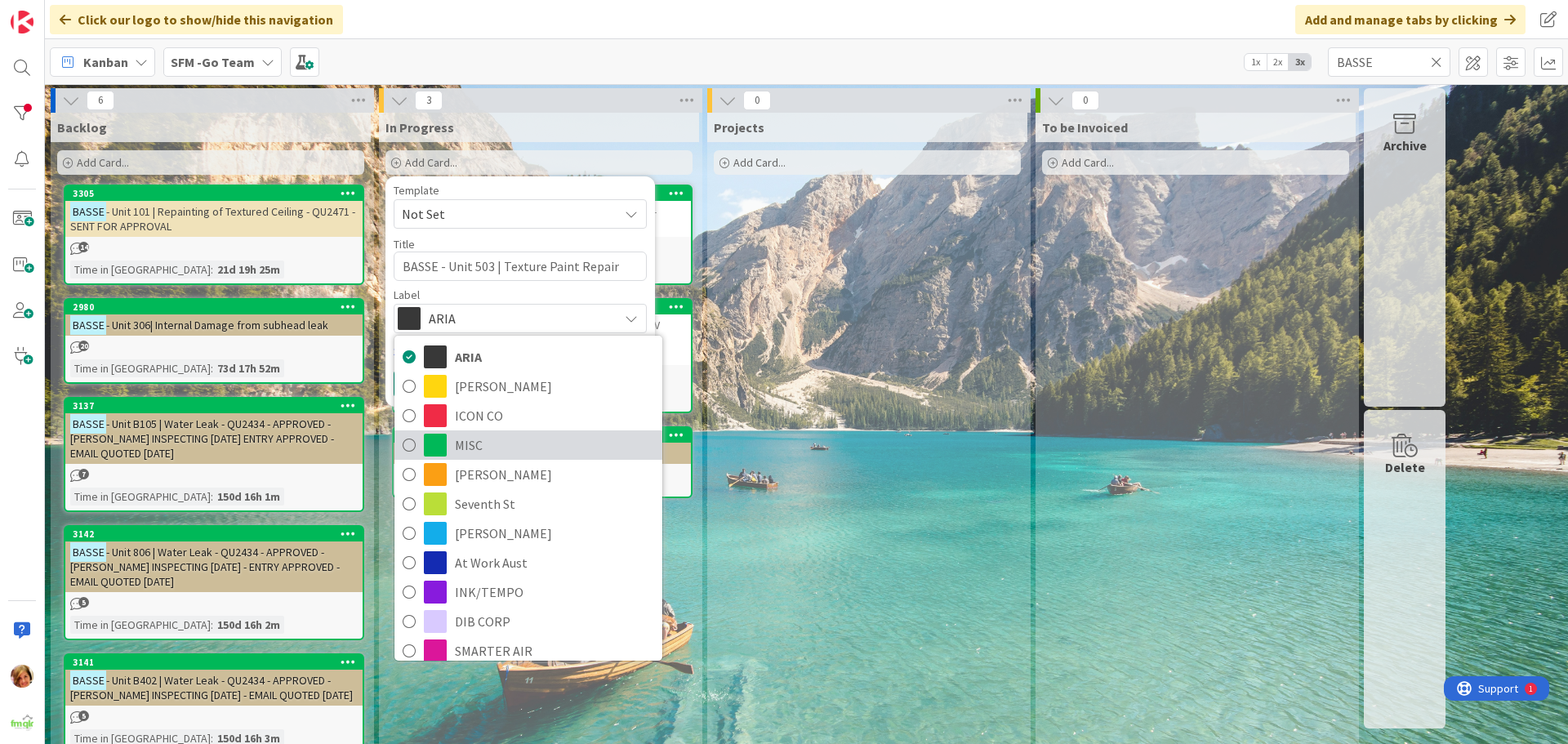
click at [472, 448] on span "MISC" at bounding box center [555, 445] width 199 height 24
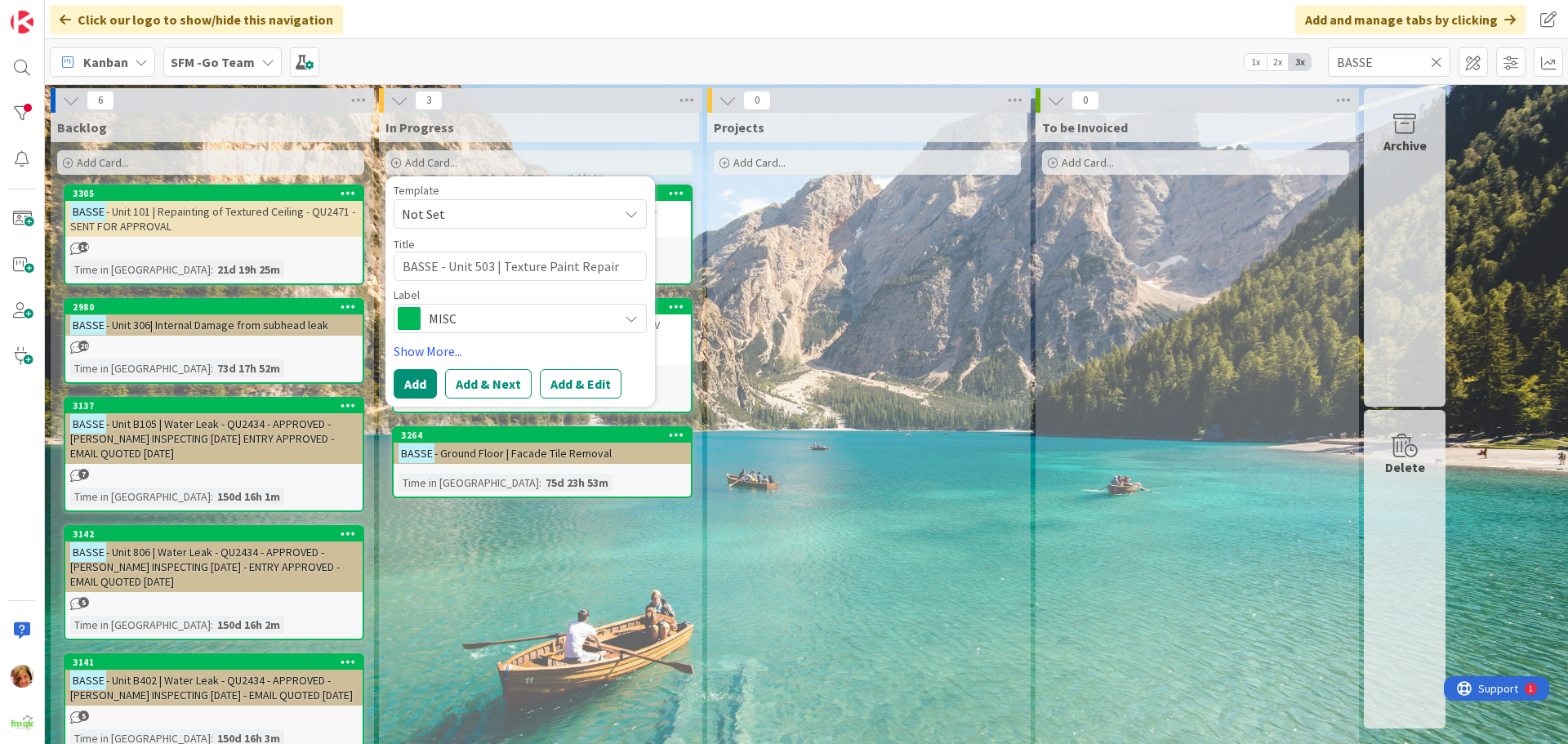
type textarea "x"
click at [411, 380] on button "Add" at bounding box center [415, 384] width 43 height 30
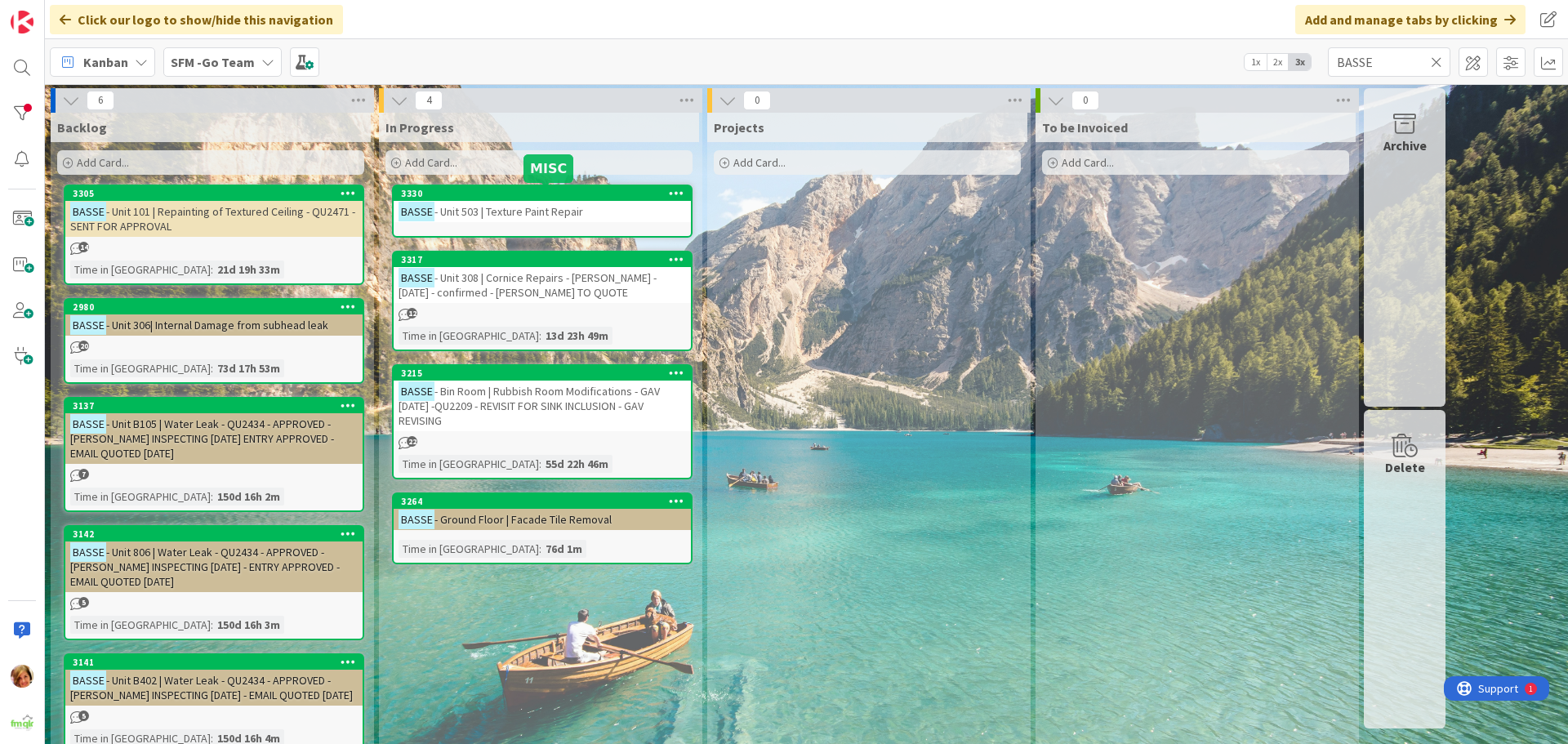
click at [571, 205] on span "- Unit 503 | Texture Paint Repair" at bounding box center [508, 212] width 148 height 15
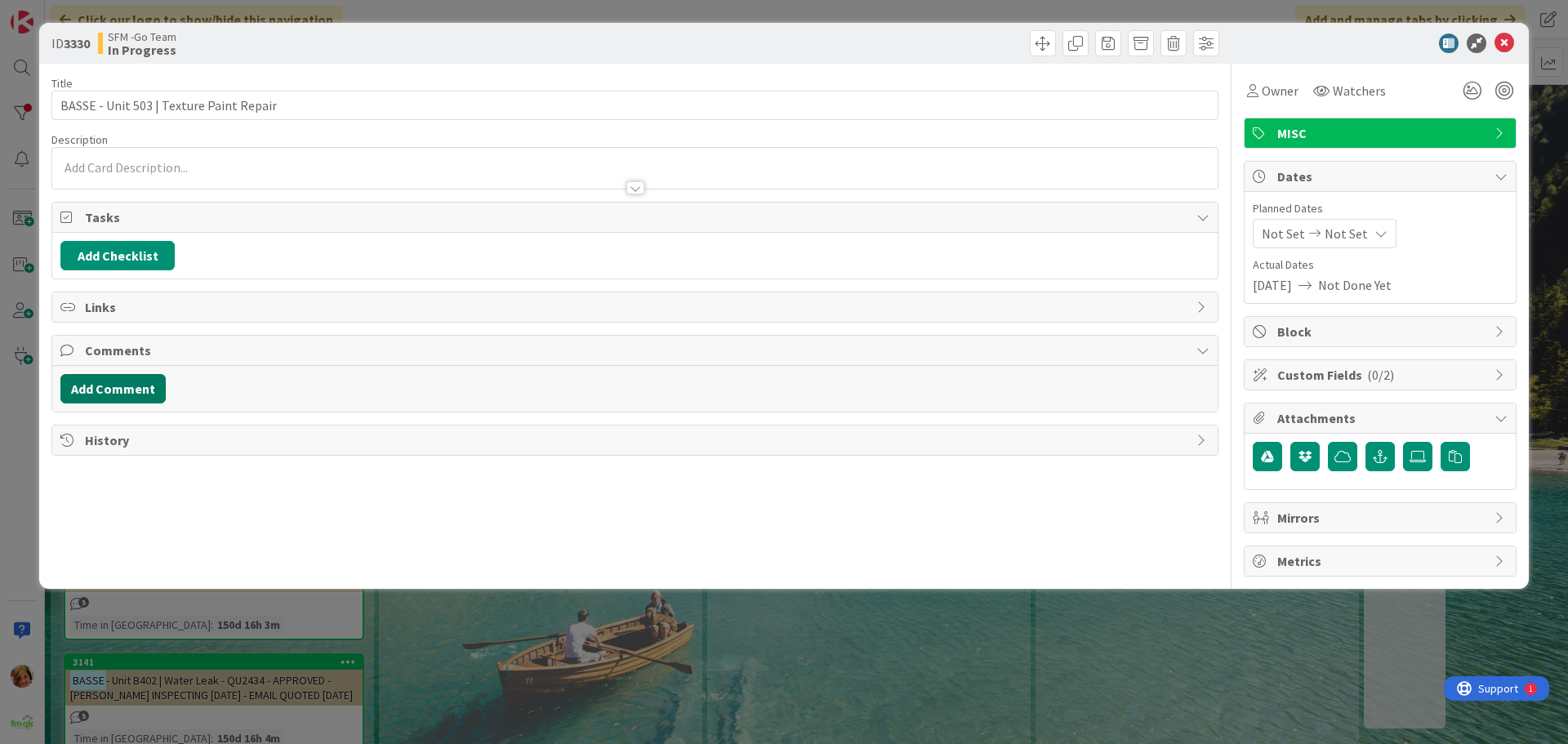
click at [138, 392] on button "Add Comment" at bounding box center [113, 389] width 105 height 30
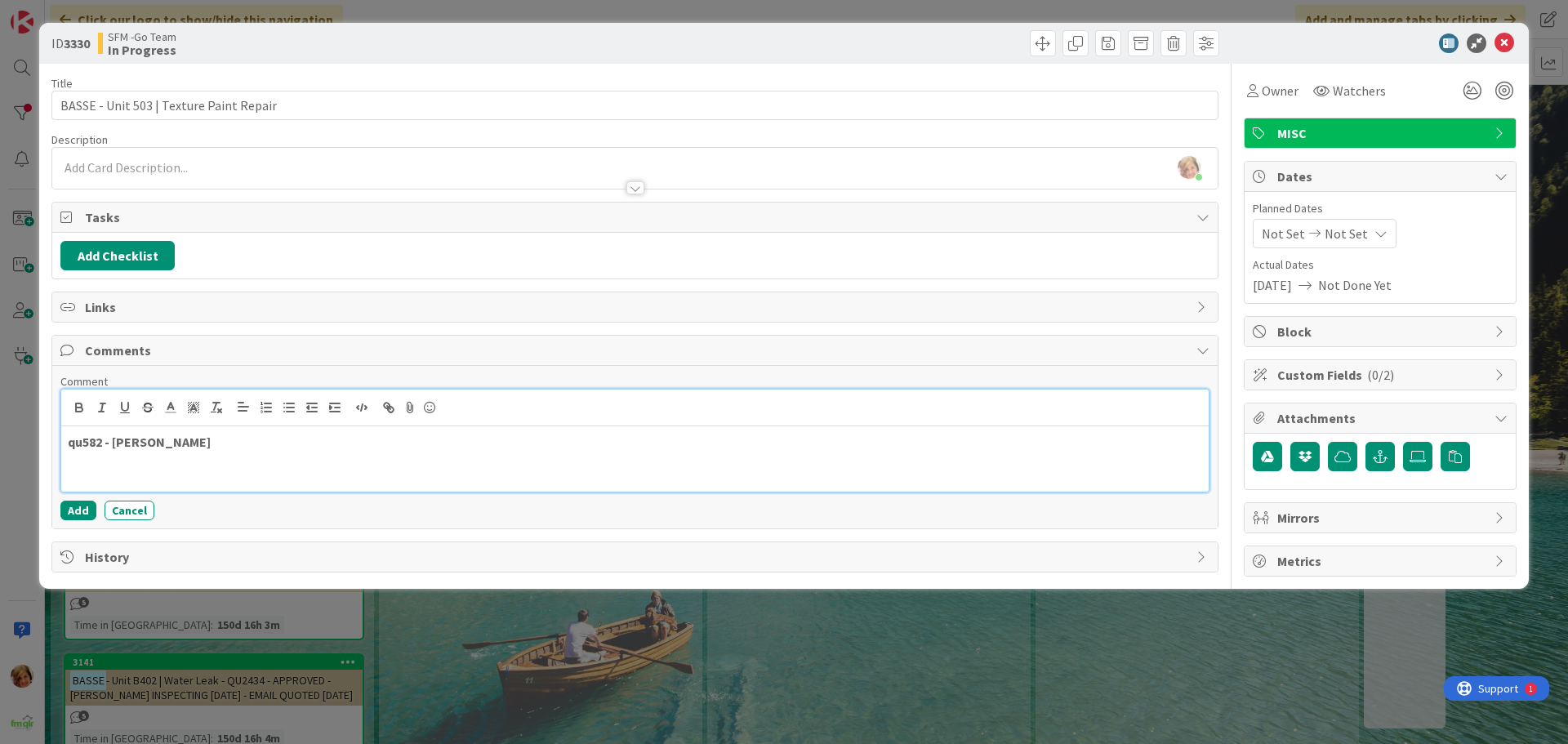
click at [181, 422] on div at bounding box center [635, 407] width 1148 height 36
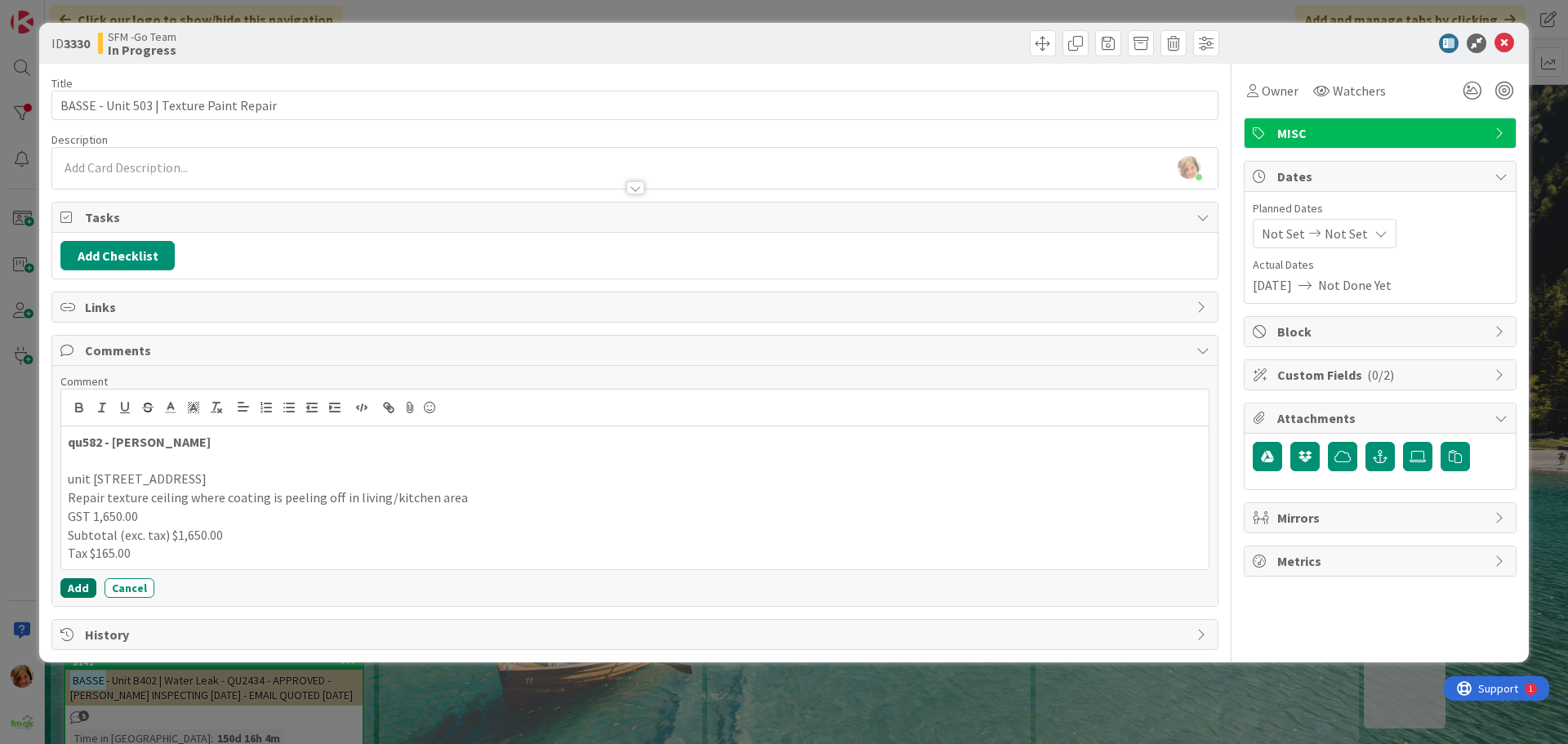
click at [67, 589] on button "Add" at bounding box center [78, 587] width 36 height 20
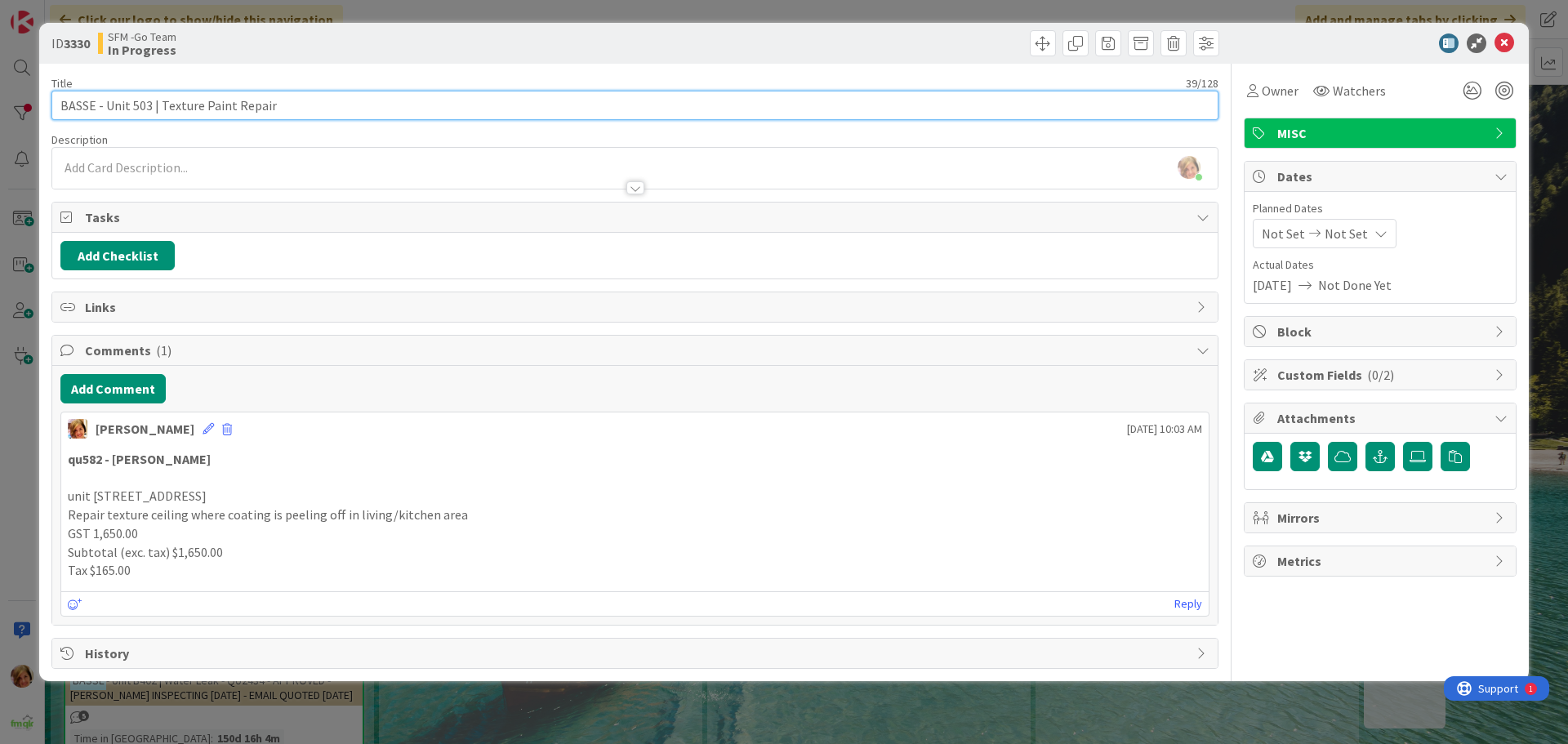
click at [431, 113] on input "BASSE - Unit 503 | Texture Paint Repair" at bounding box center [635, 105] width 1167 height 30
type input "BASSE - Unit 503 | Texture Paint Repair - [PERSON_NAME] TO QUOTE"
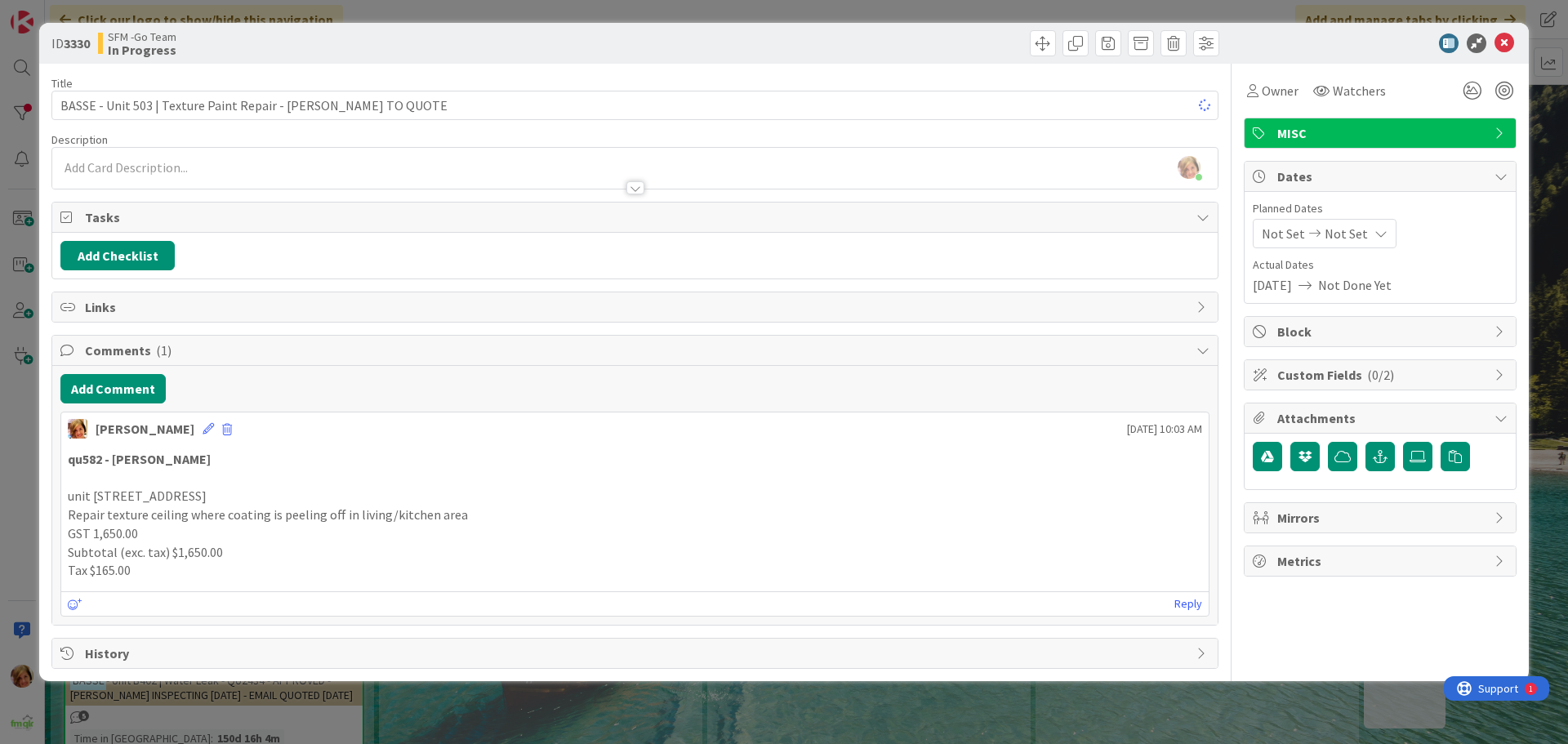
click at [651, 30] on div at bounding box center [929, 43] width 580 height 26
click at [1509, 42] on icon at bounding box center [1504, 43] width 20 height 20
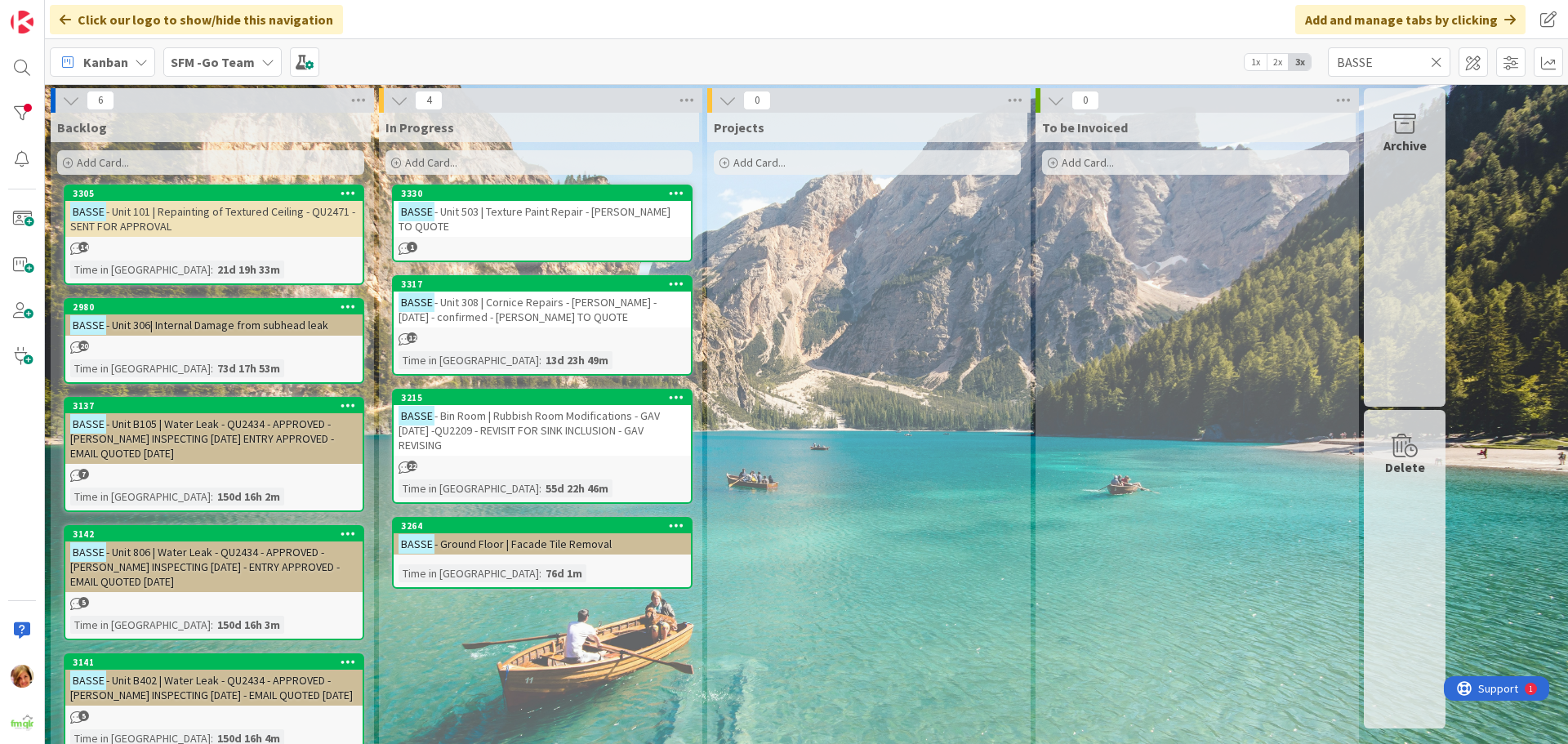
click at [1437, 62] on icon at bounding box center [1437, 62] width 11 height 15
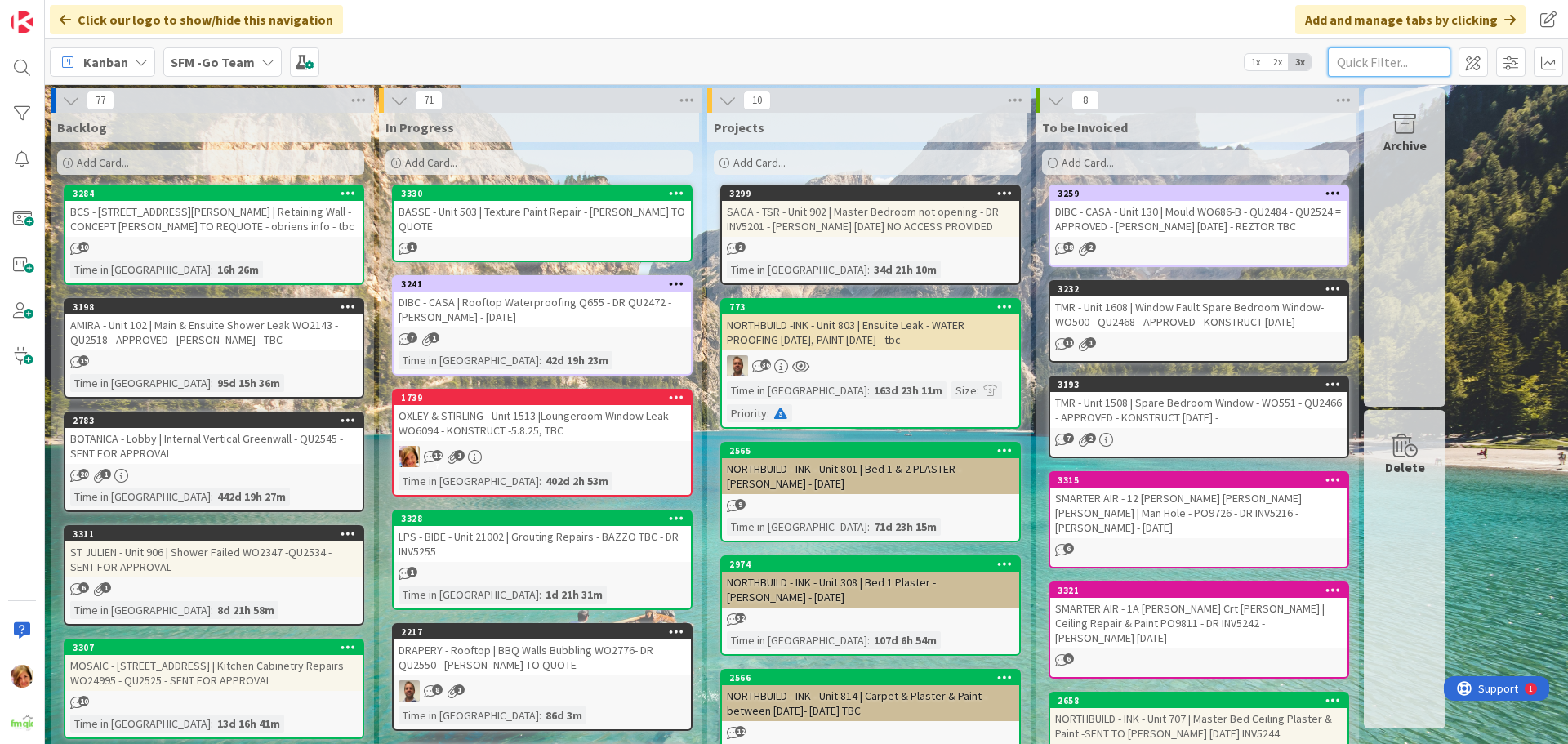
click at [1437, 62] on input "text" at bounding box center [1388, 62] width 122 height 30
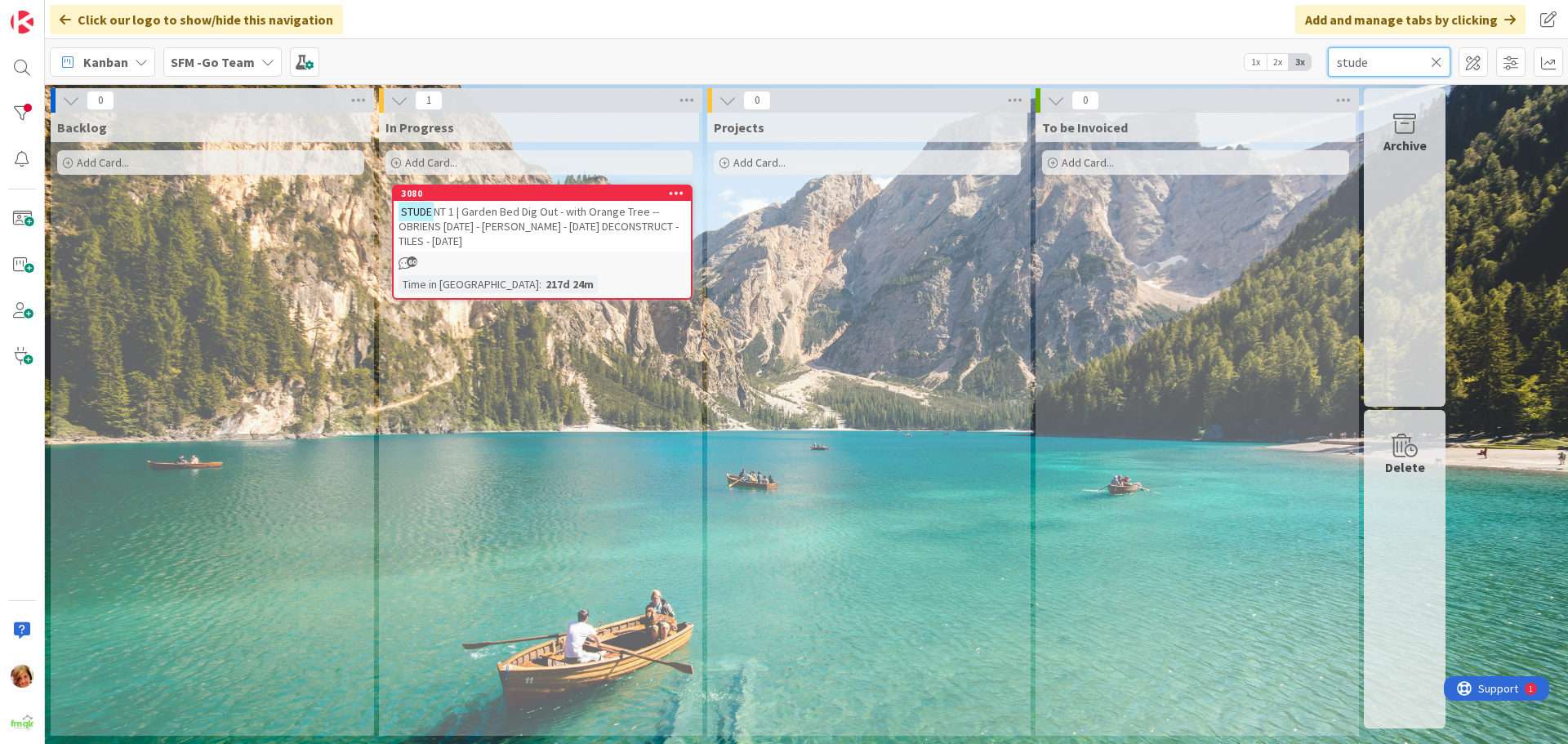
type input "stude"
click at [510, 218] on span "NT 1 | Garden Bed Dig Out - with Orange Tree -- OBRIENS [DATE] - [PERSON_NAME] …" at bounding box center [538, 226] width 280 height 44
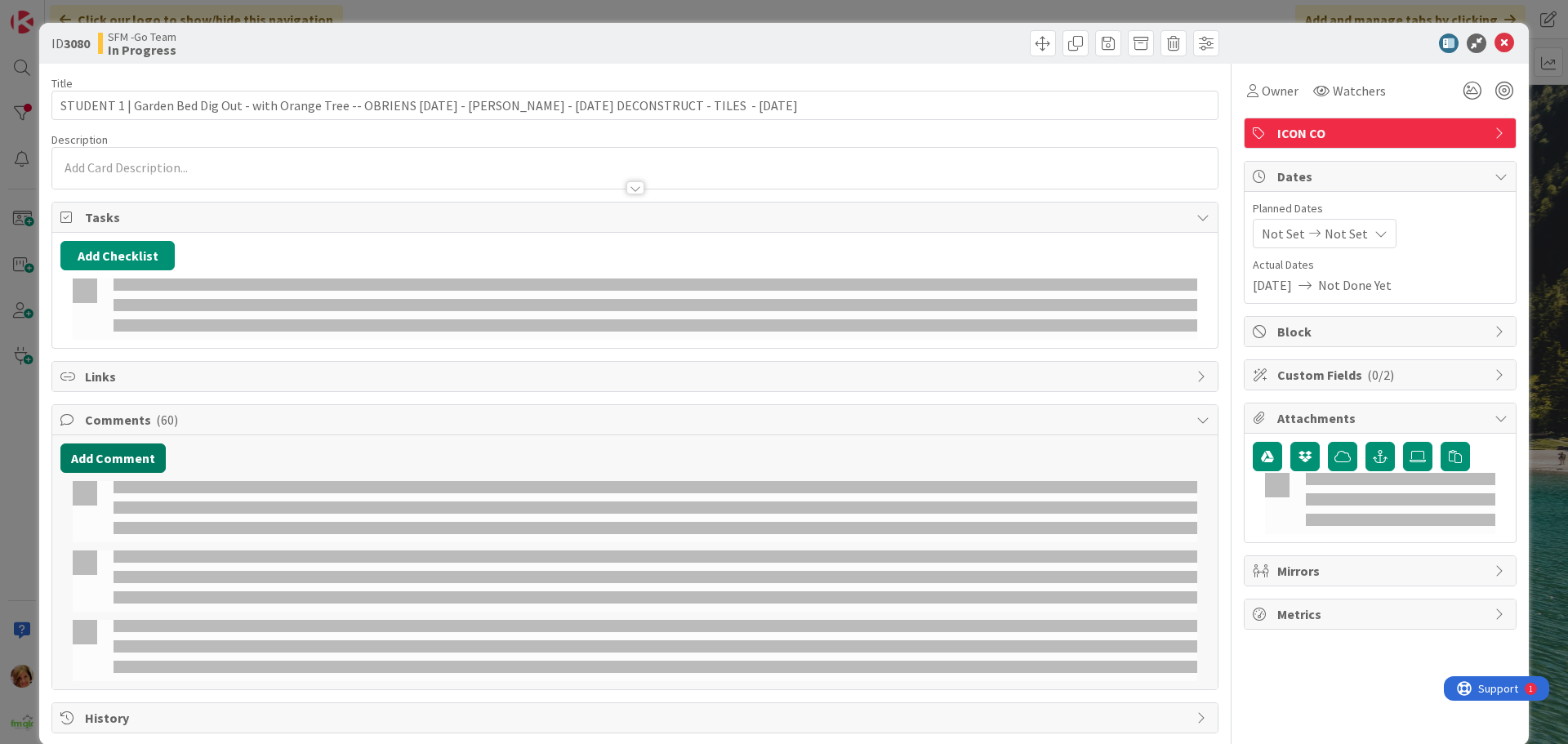
click at [121, 444] on button "Add Comment" at bounding box center [113, 459] width 105 height 30
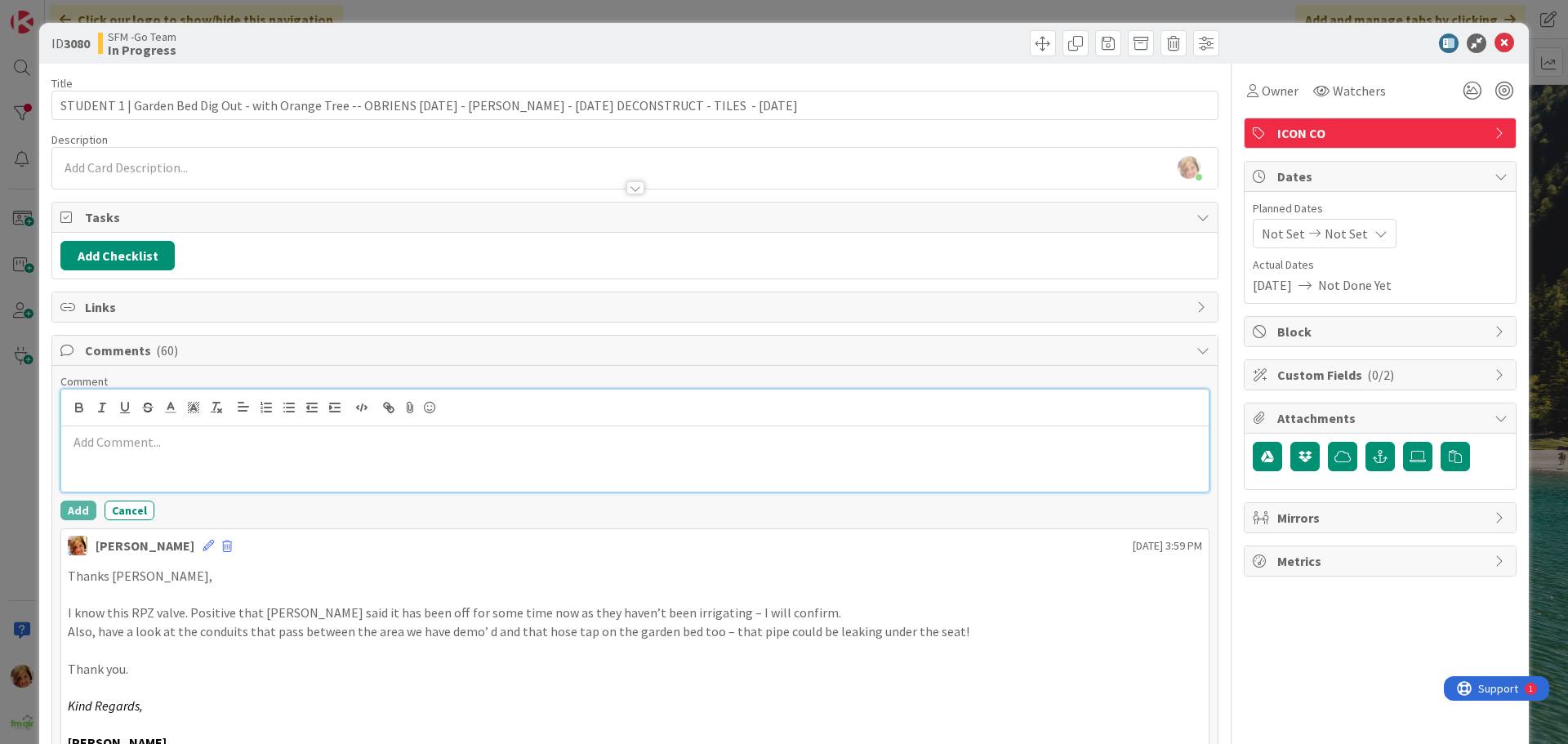
click at [184, 463] on div at bounding box center [635, 459] width 1148 height 65
click at [155, 443] on p "MTL INVOICE" at bounding box center [635, 442] width 1135 height 19
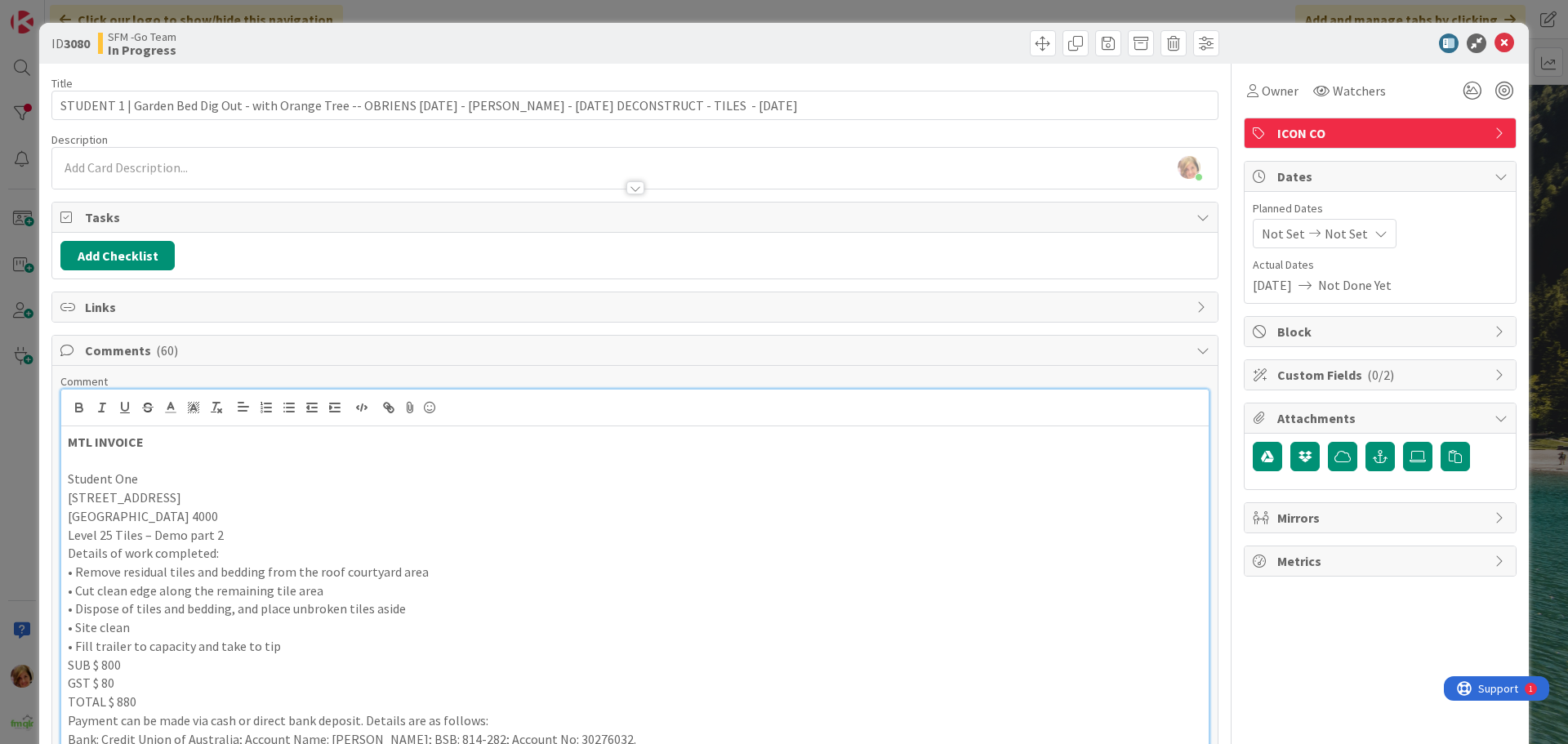
scroll to position [76, 0]
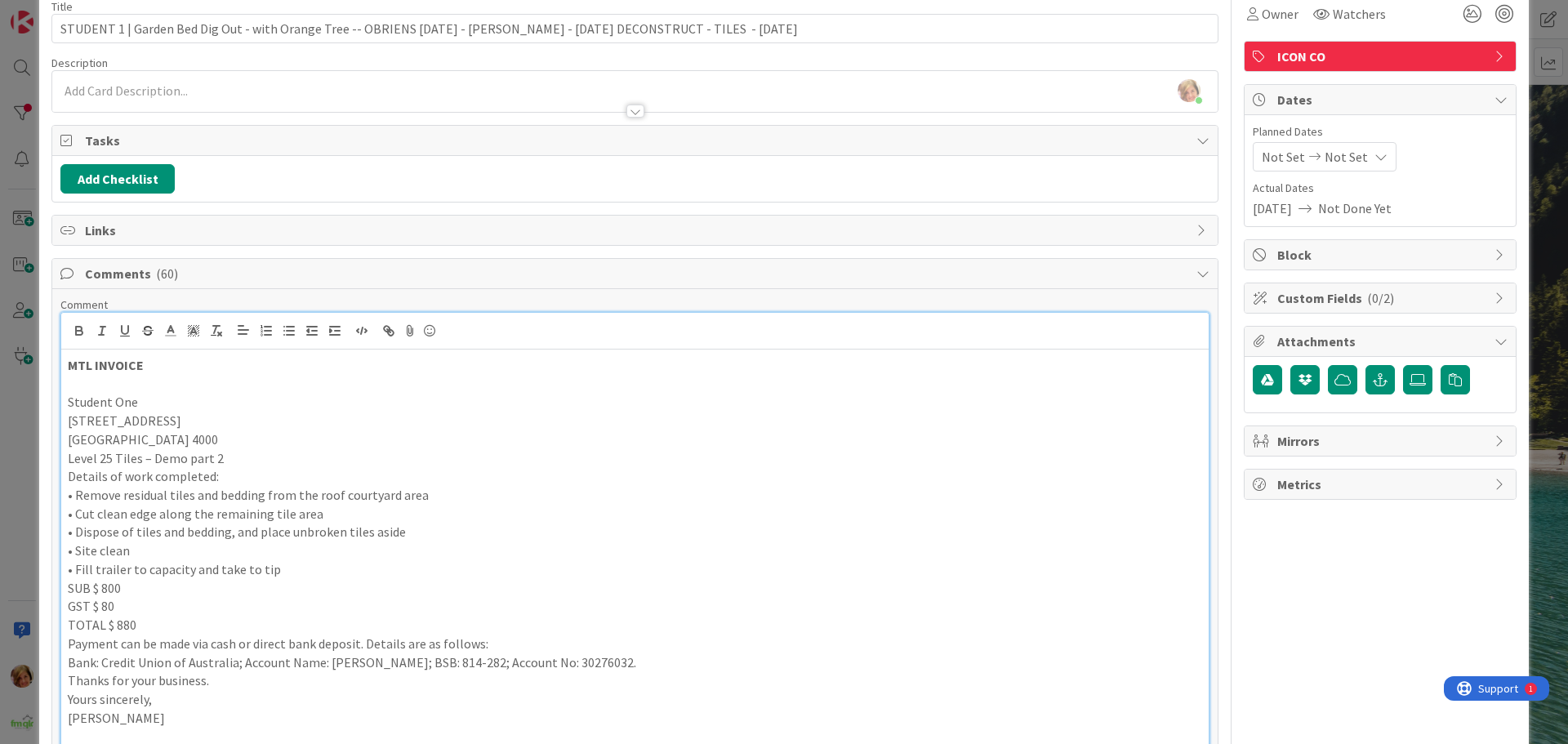
click at [218, 365] on p "MTL INVOICE" at bounding box center [635, 365] width 1135 height 19
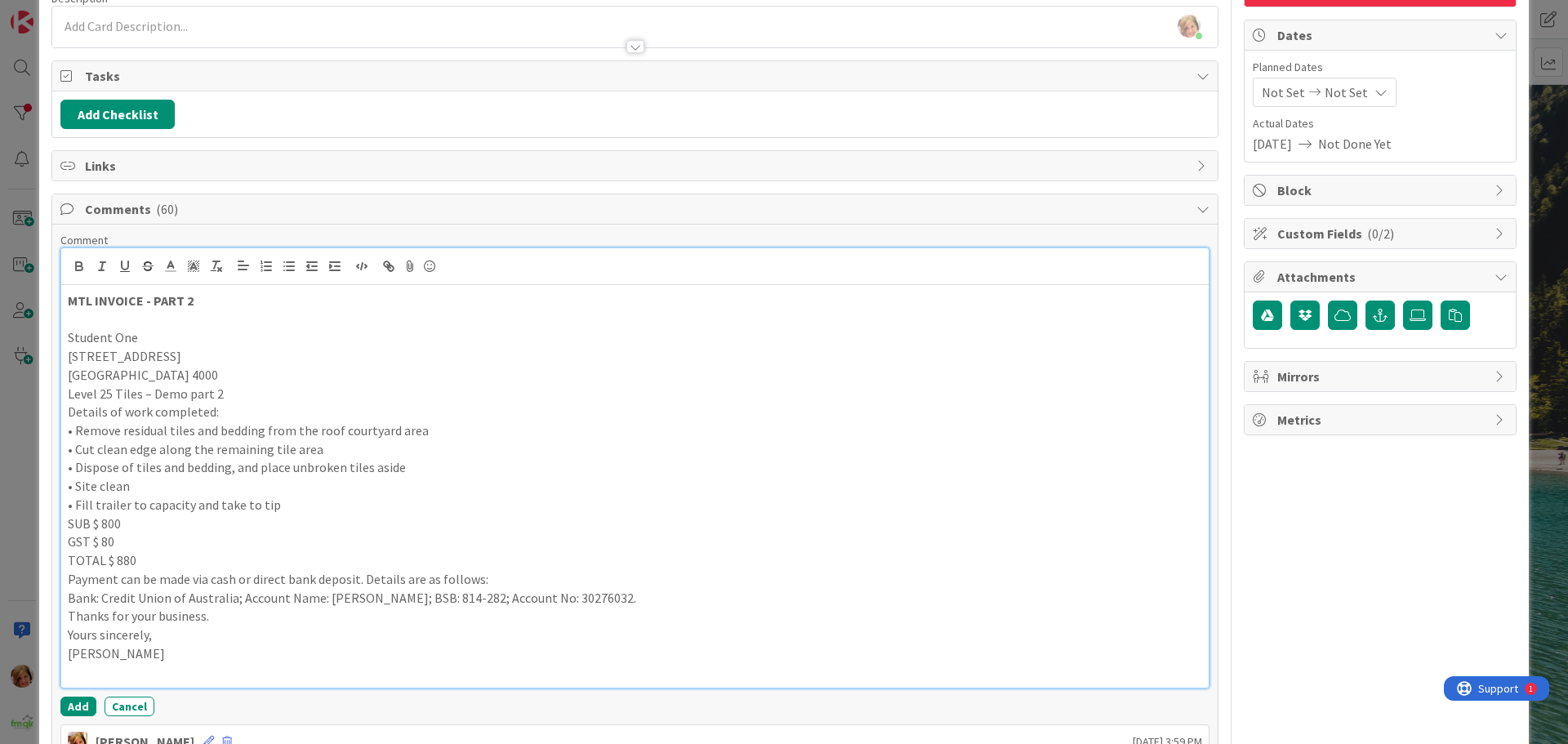
scroll to position [241, 0]
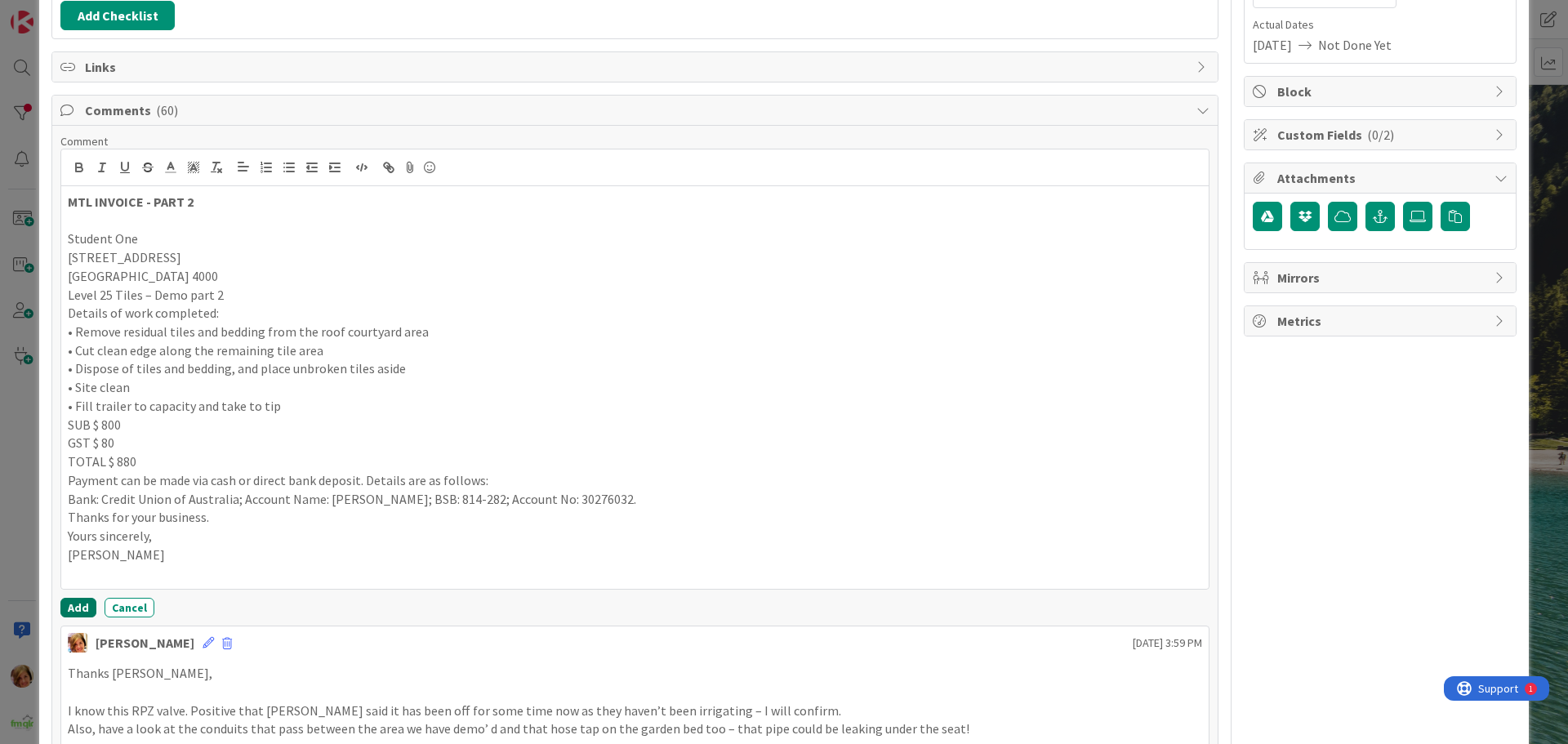
click at [78, 602] on button "Add" at bounding box center [78, 607] width 36 height 20
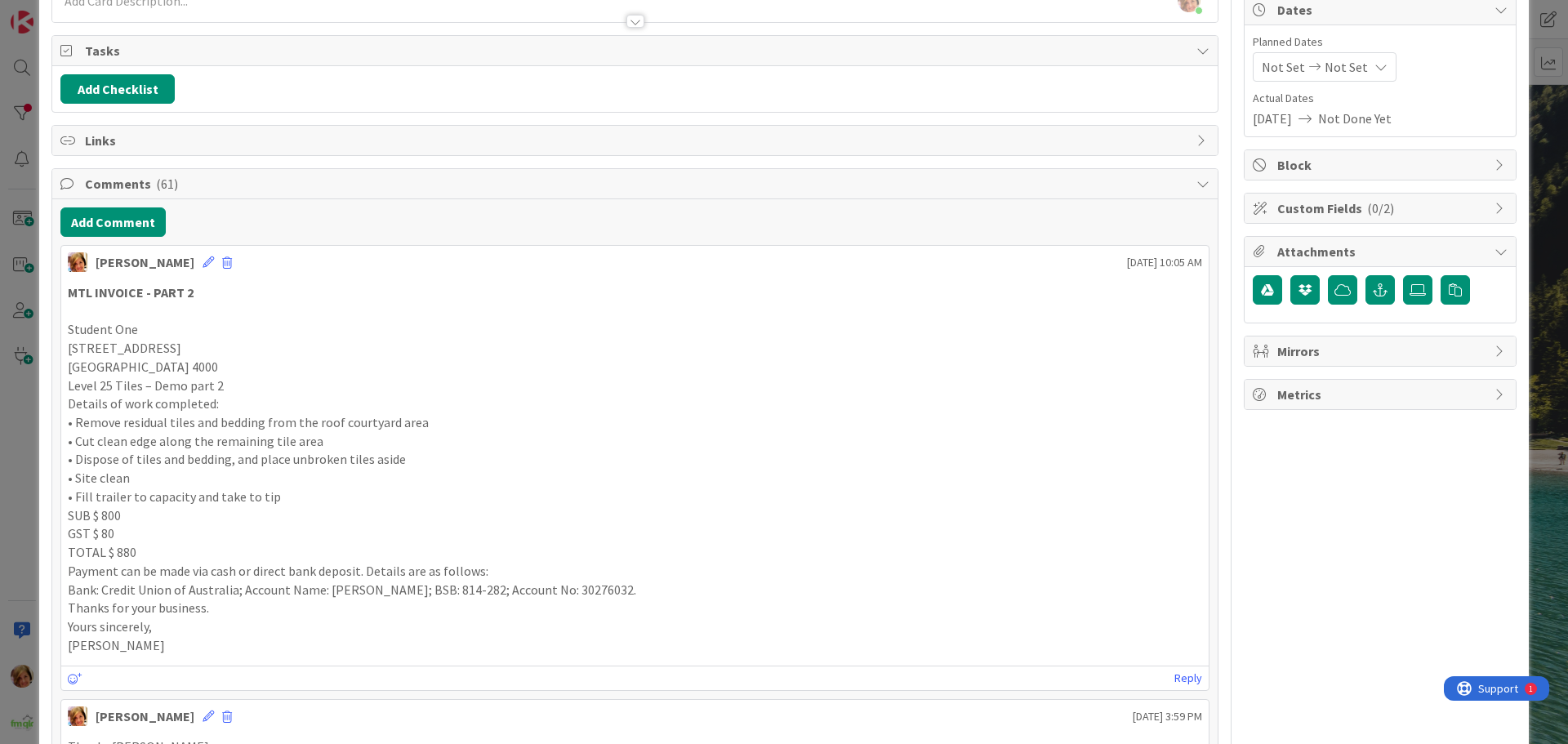
scroll to position [0, 0]
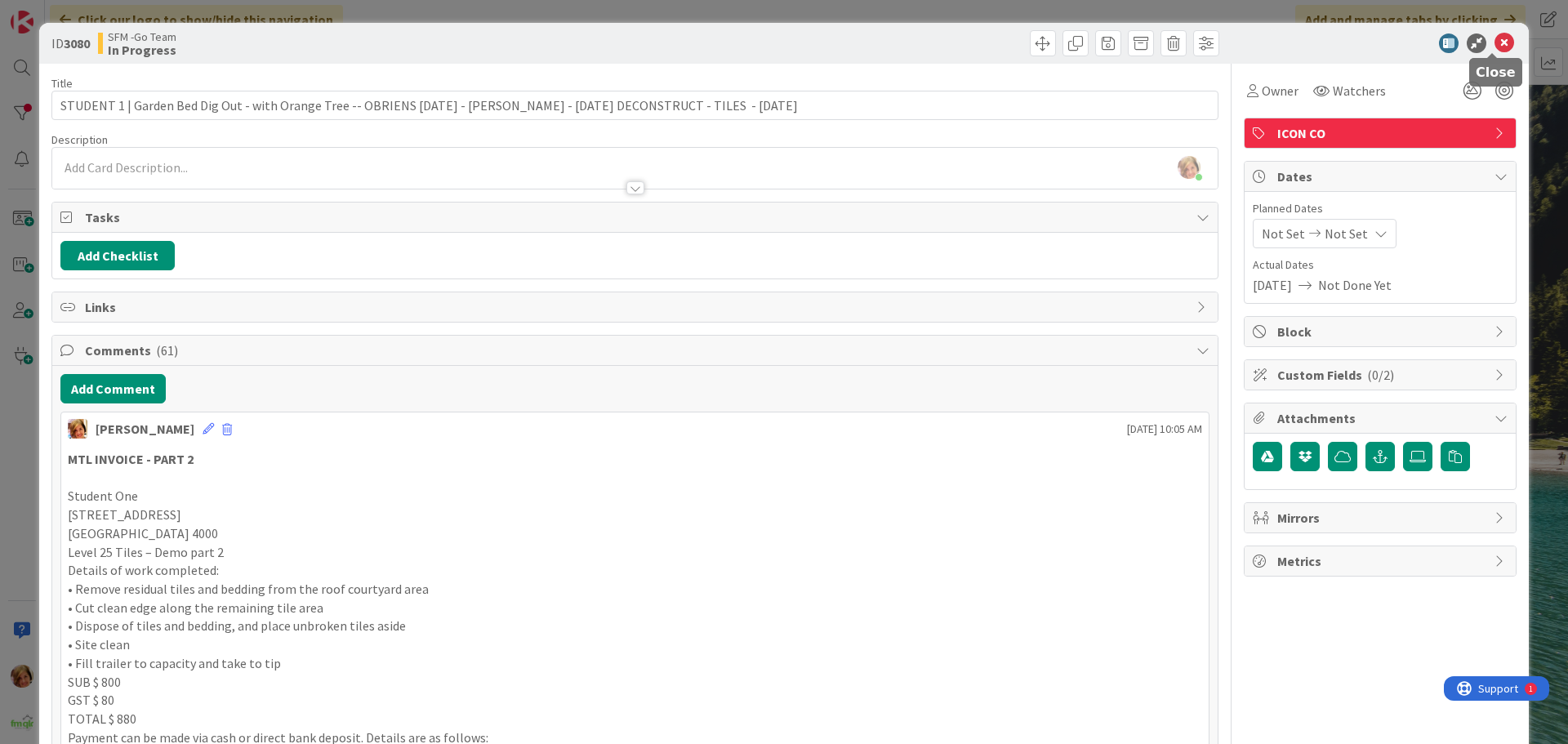
drag, startPoint x: 1494, startPoint y: 43, endPoint x: 1445, endPoint y: 48, distance: 49.3
click at [1494, 43] on icon at bounding box center [1504, 43] width 20 height 20
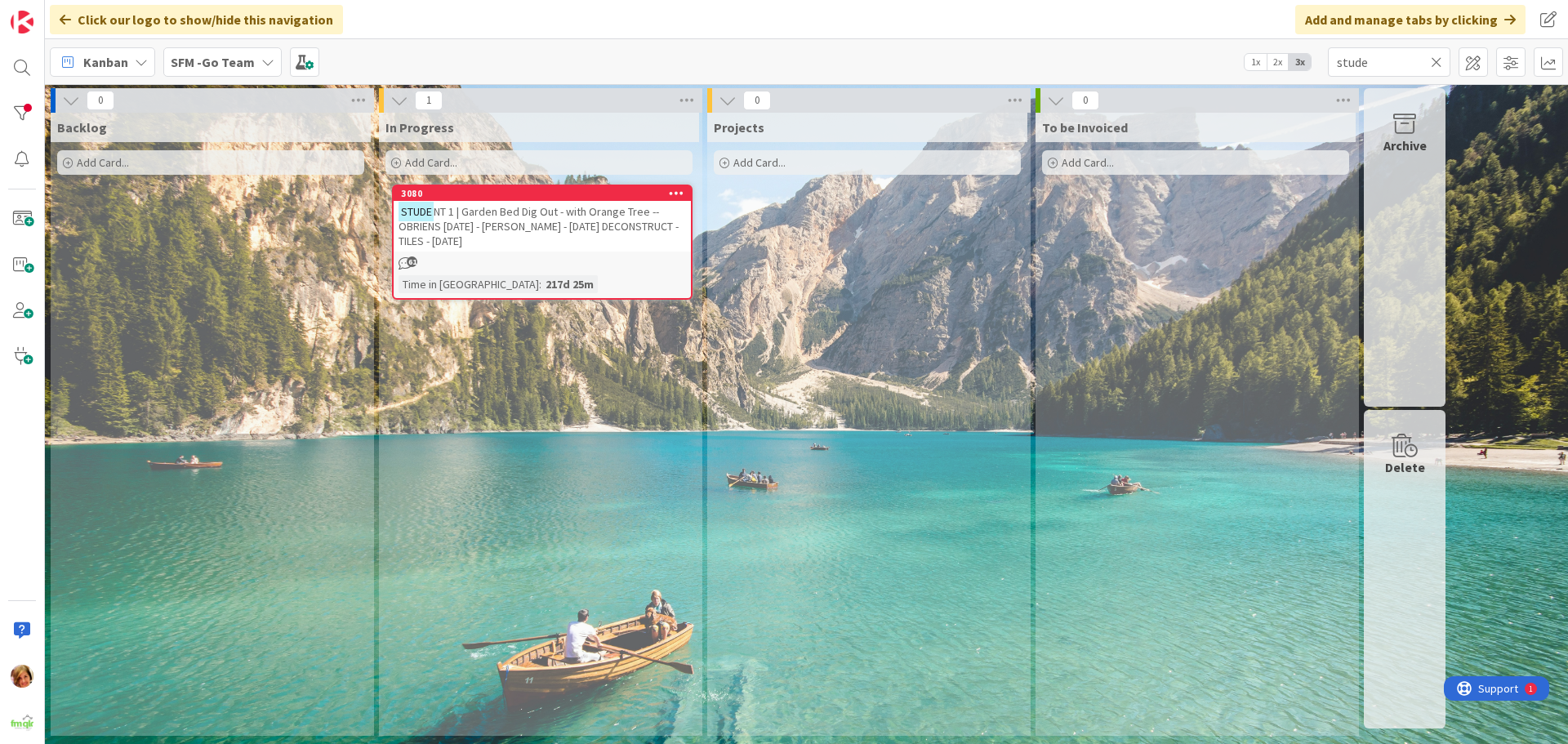
click at [1437, 57] on icon at bounding box center [1437, 62] width 11 height 15
click at [1437, 57] on input "text" at bounding box center [1388, 62] width 122 height 30
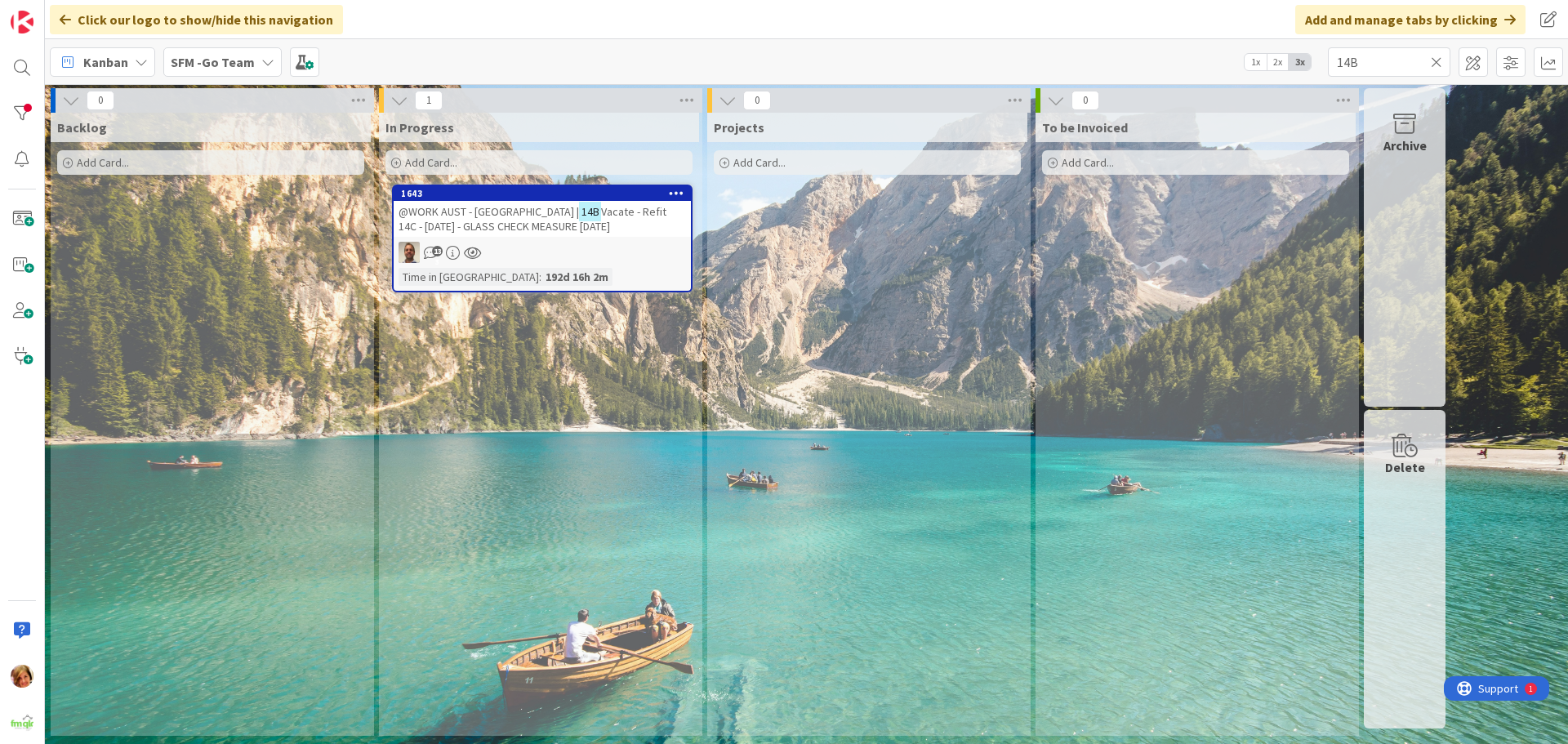
click at [475, 233] on span "Vacate - Refit 14C - [DATE] - GLASS CHECK MEASURE [DATE]" at bounding box center [531, 219] width 268 height 30
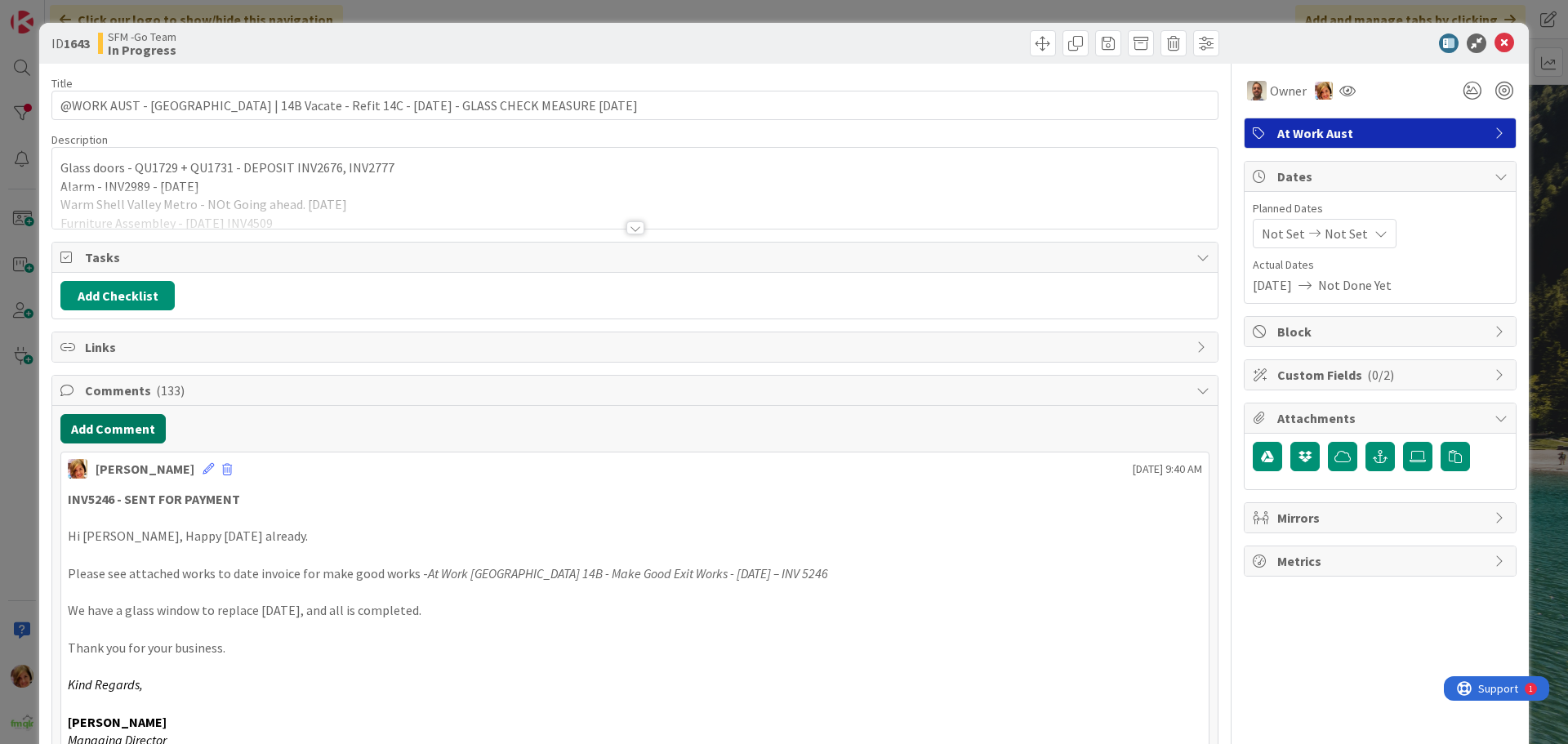
click at [109, 420] on button "Add Comment" at bounding box center [113, 429] width 105 height 30
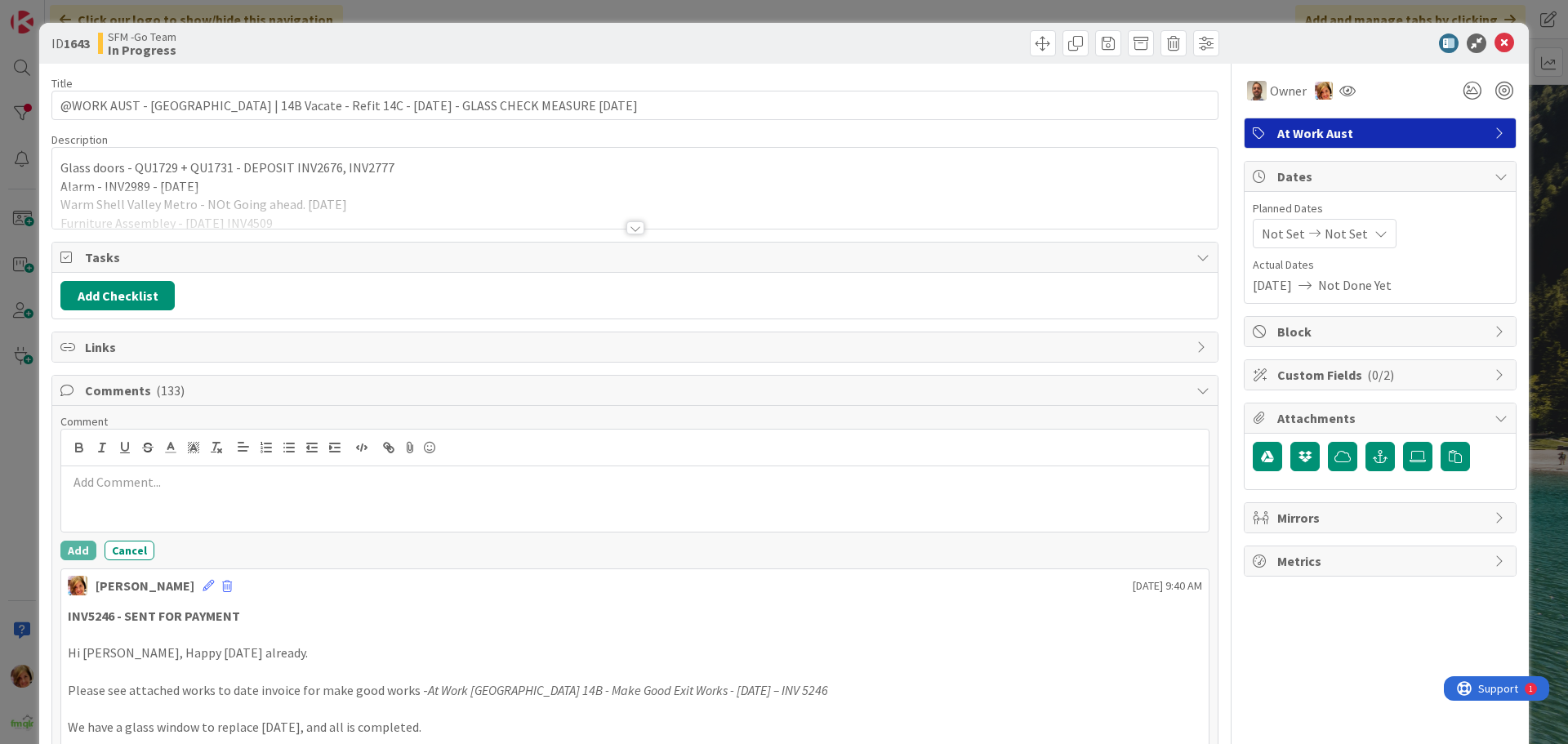
click at [143, 474] on div at bounding box center [635, 499] width 1148 height 65
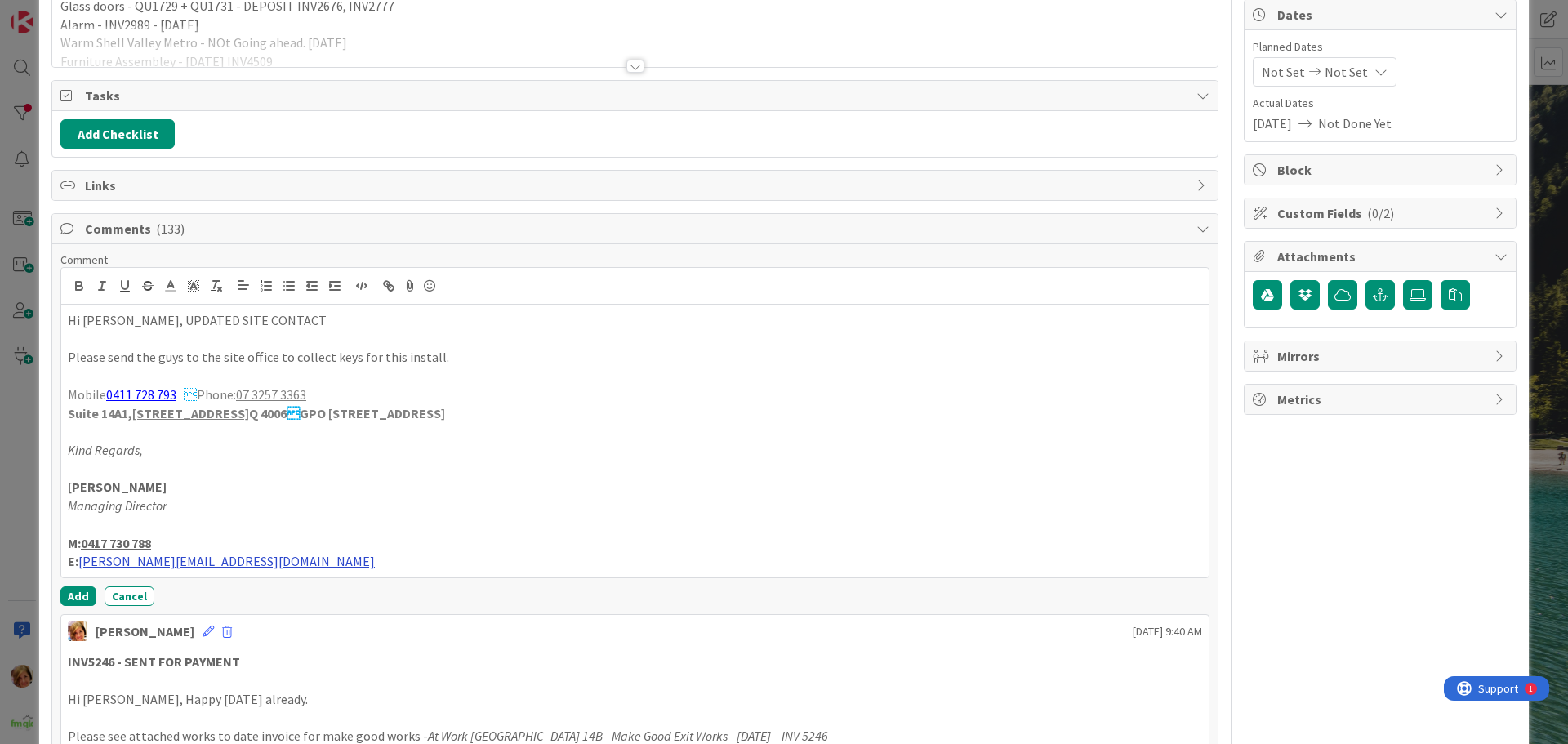
scroll to position [163, 0]
click at [75, 592] on button "Add" at bounding box center [78, 594] width 36 height 20
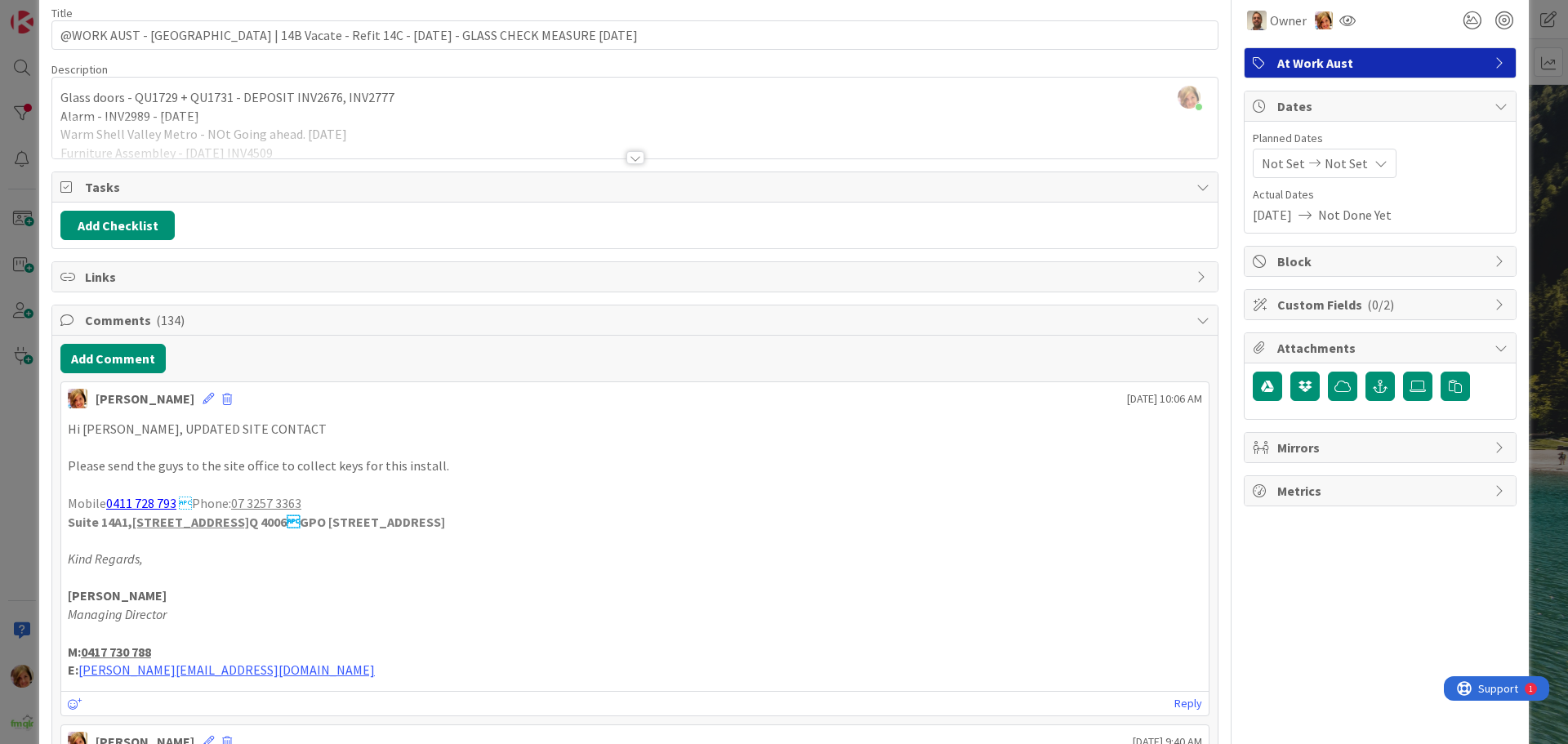
scroll to position [0, 0]
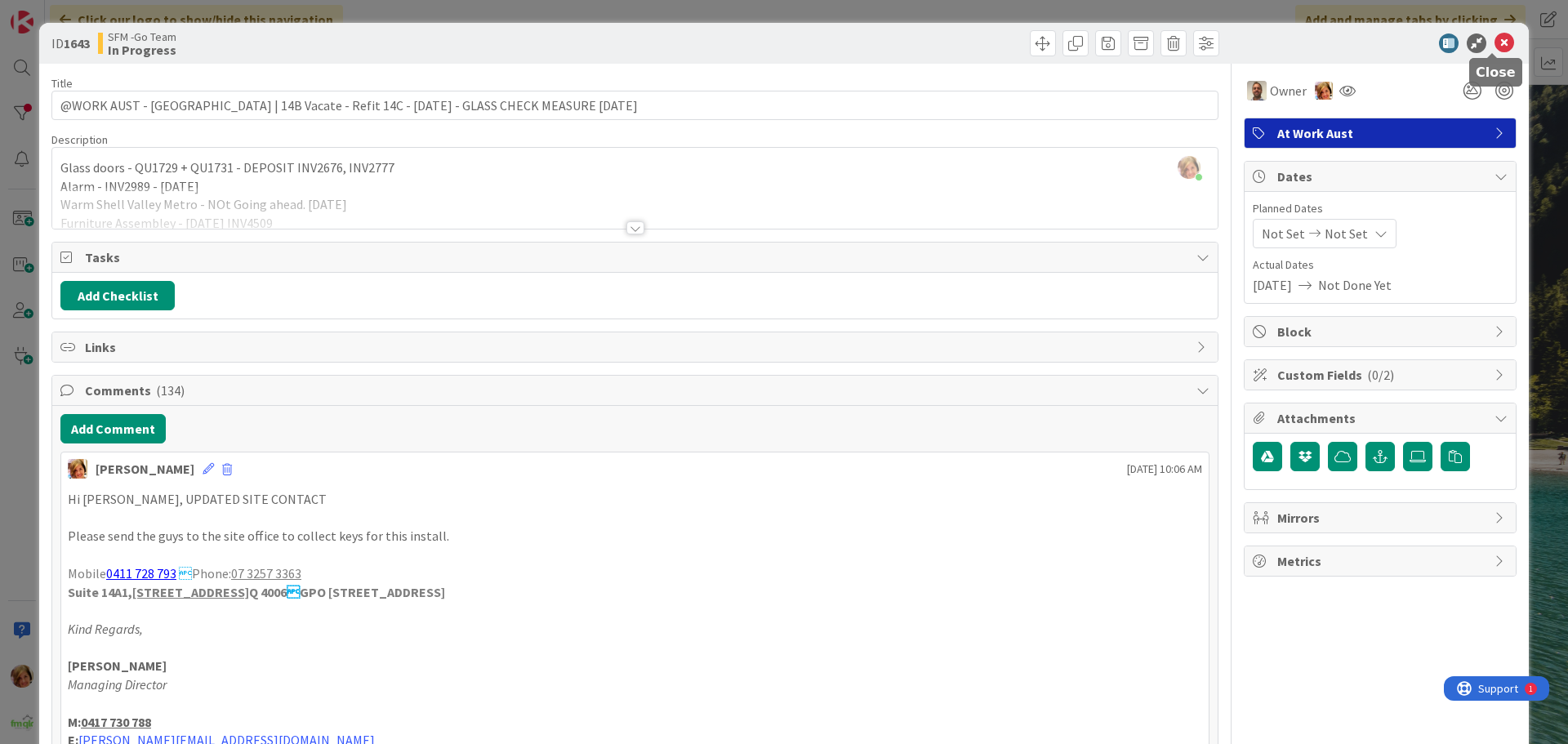
drag, startPoint x: 1490, startPoint y: 42, endPoint x: 1442, endPoint y: 50, distance: 48.7
click at [1494, 42] on icon at bounding box center [1504, 43] width 20 height 20
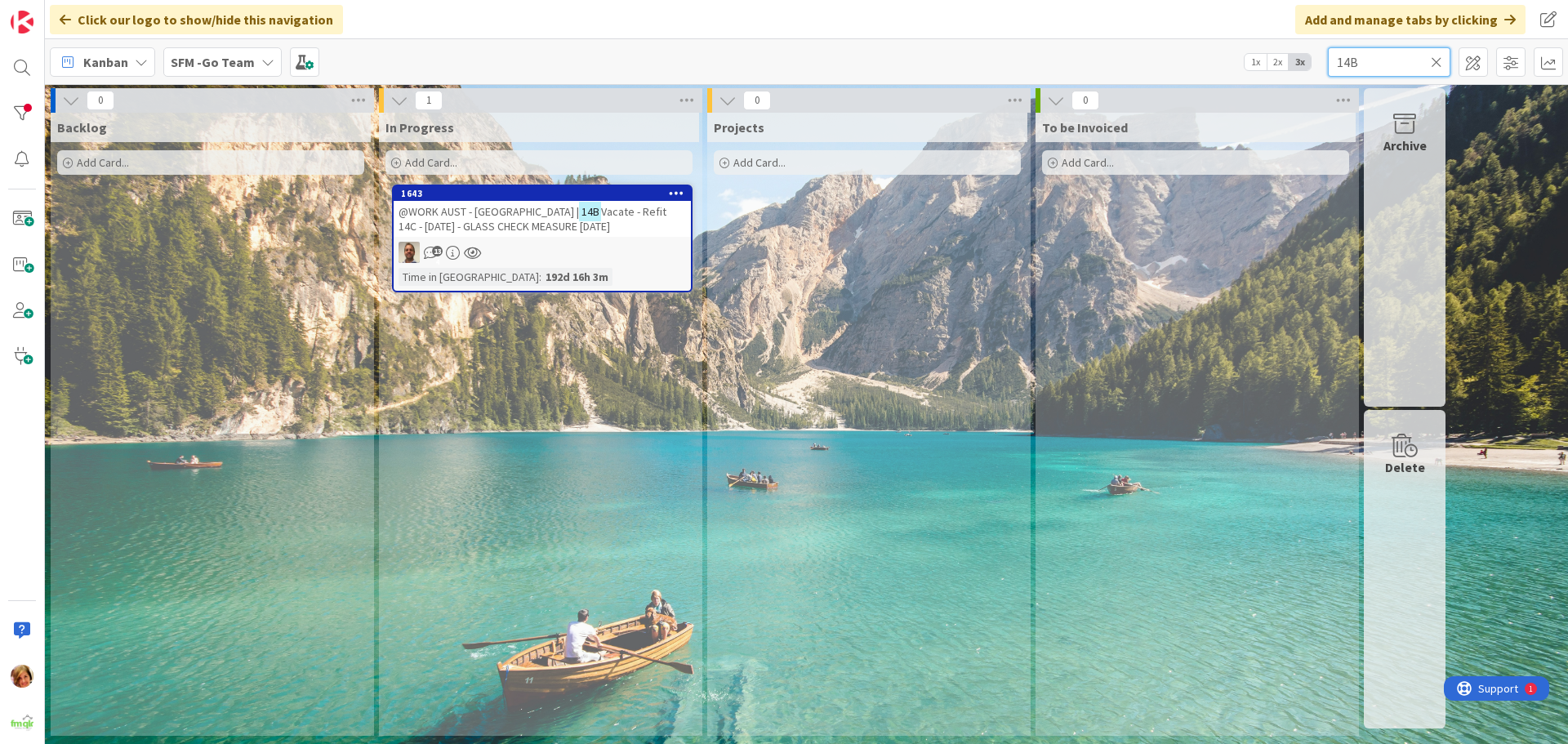
click at [1392, 56] on input "14B" at bounding box center [1388, 62] width 122 height 30
type input "1"
type input "308"
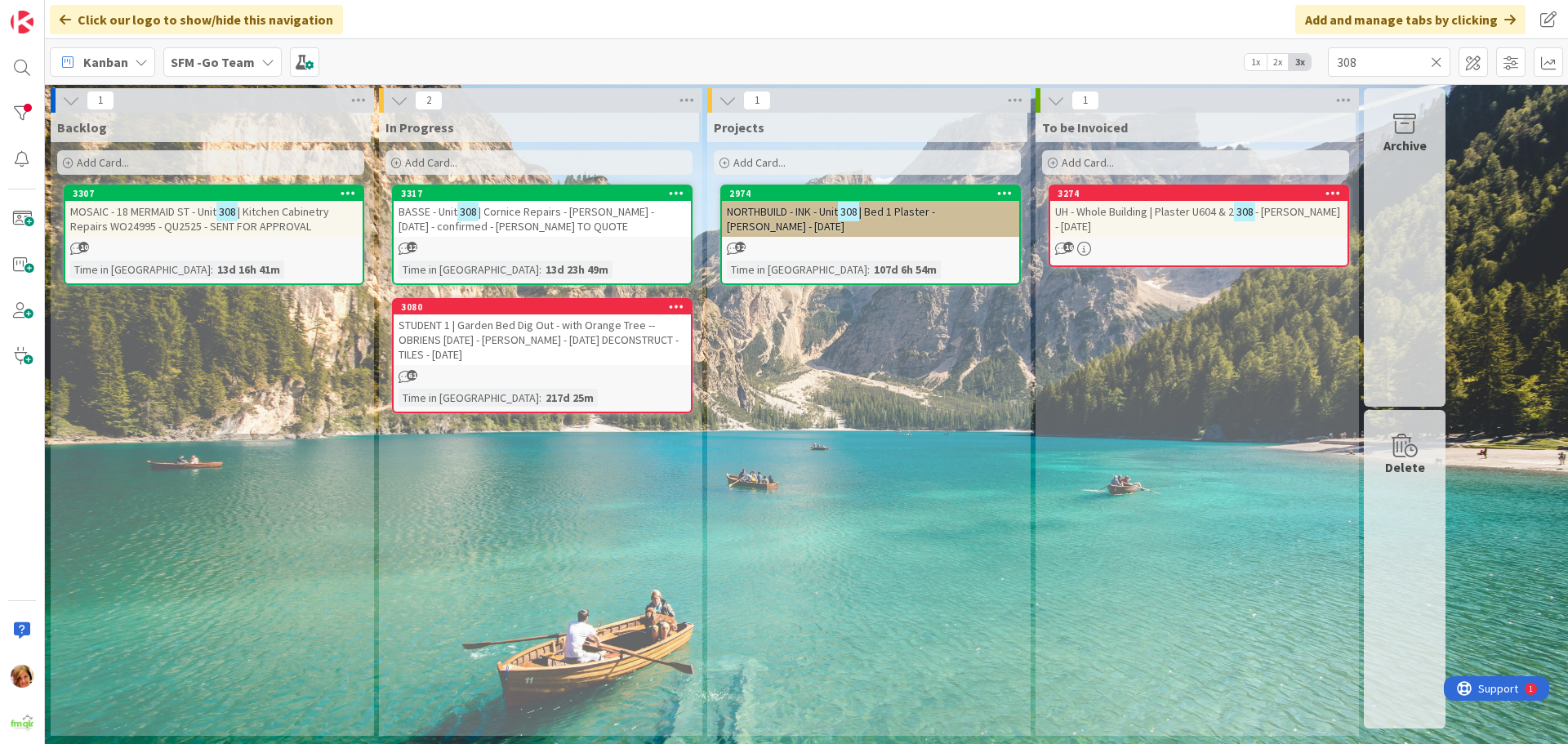
drag, startPoint x: 1319, startPoint y: 7, endPoint x: 537, endPoint y: 217, distance: 809.7
click at [537, 217] on span "| Cornice Repairs - [PERSON_NAME] - [DATE] - confirmed - [PERSON_NAME] TO QUOTE" at bounding box center [526, 219] width 255 height 30
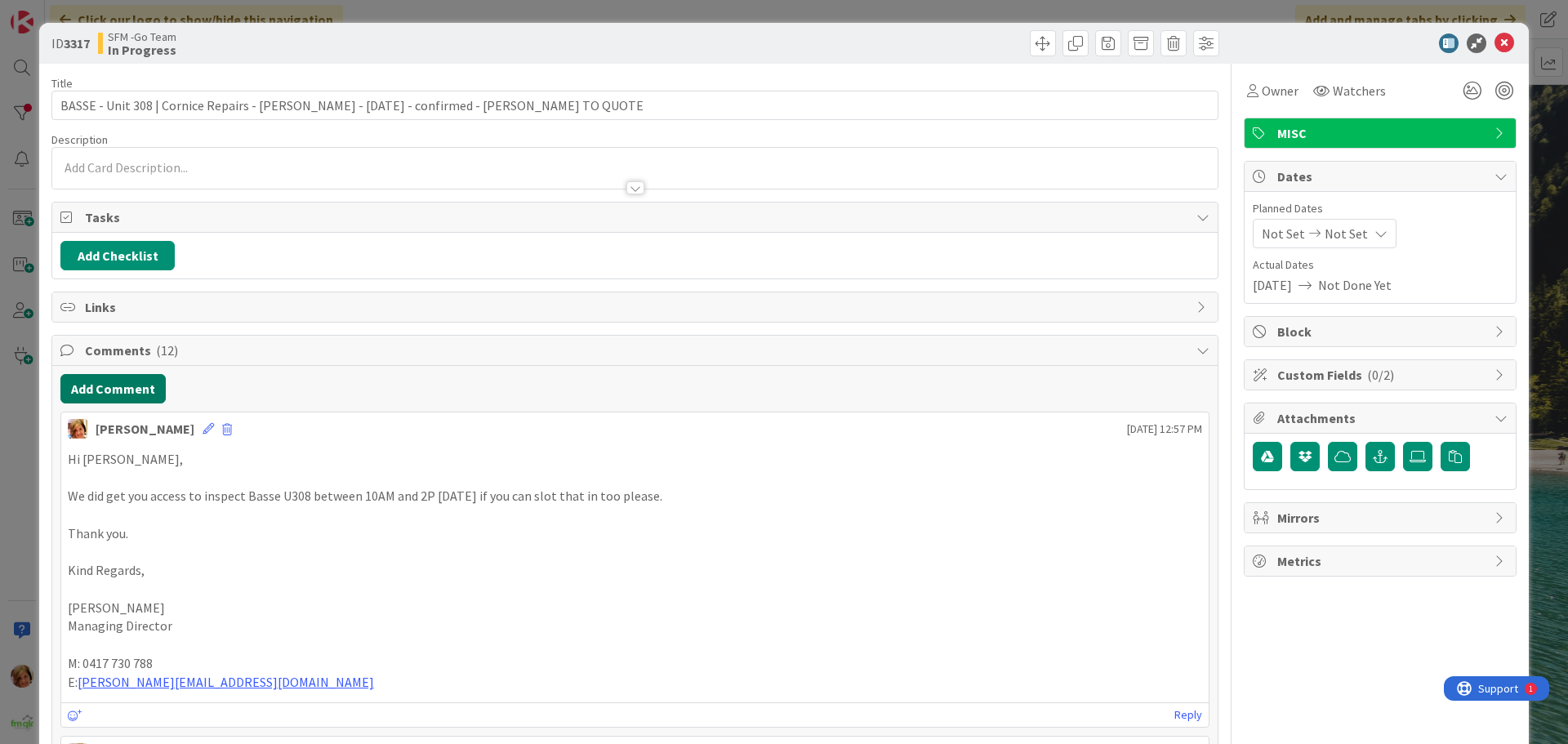
click at [108, 390] on button "Add Comment" at bounding box center [113, 389] width 105 height 30
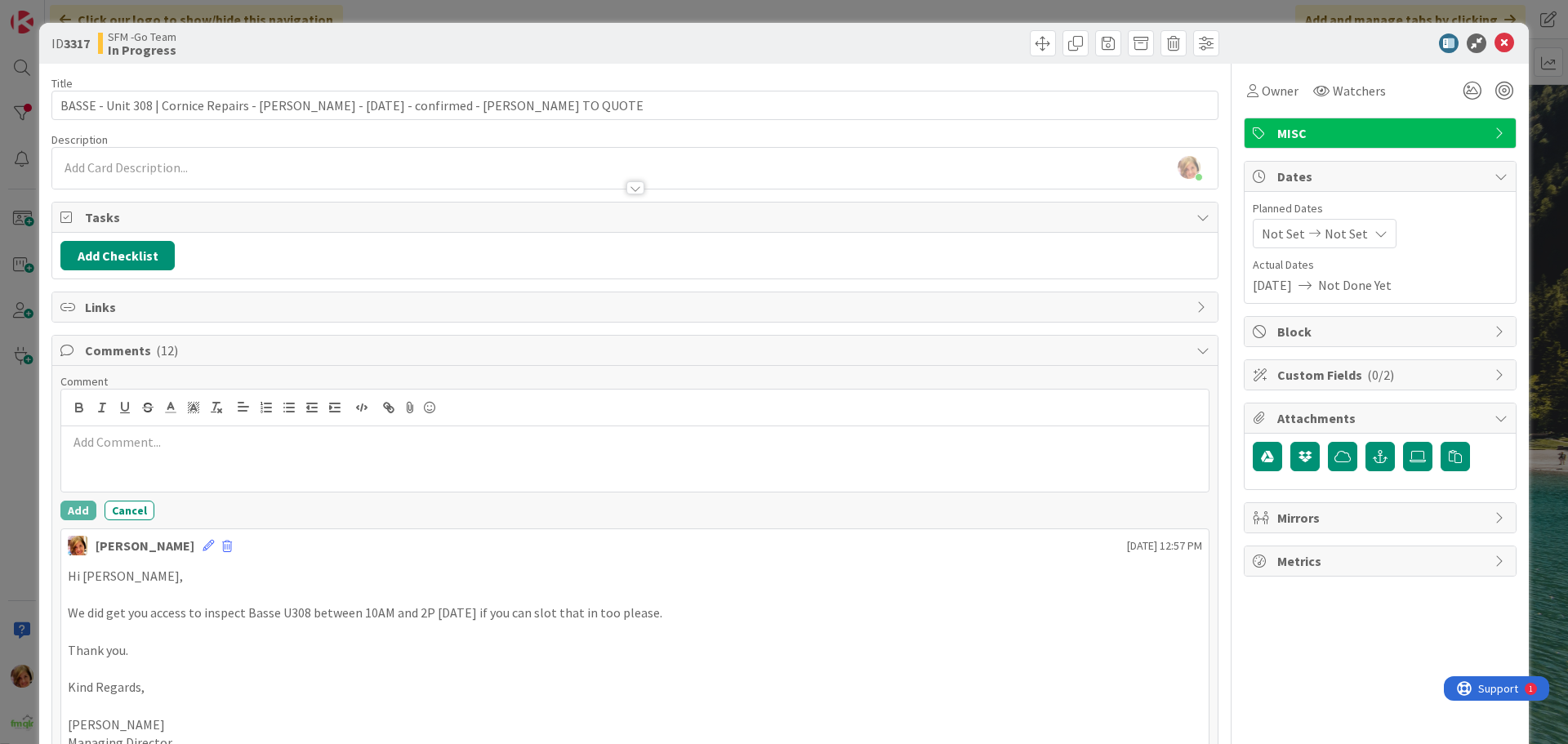
click at [158, 444] on p at bounding box center [635, 442] width 1135 height 19
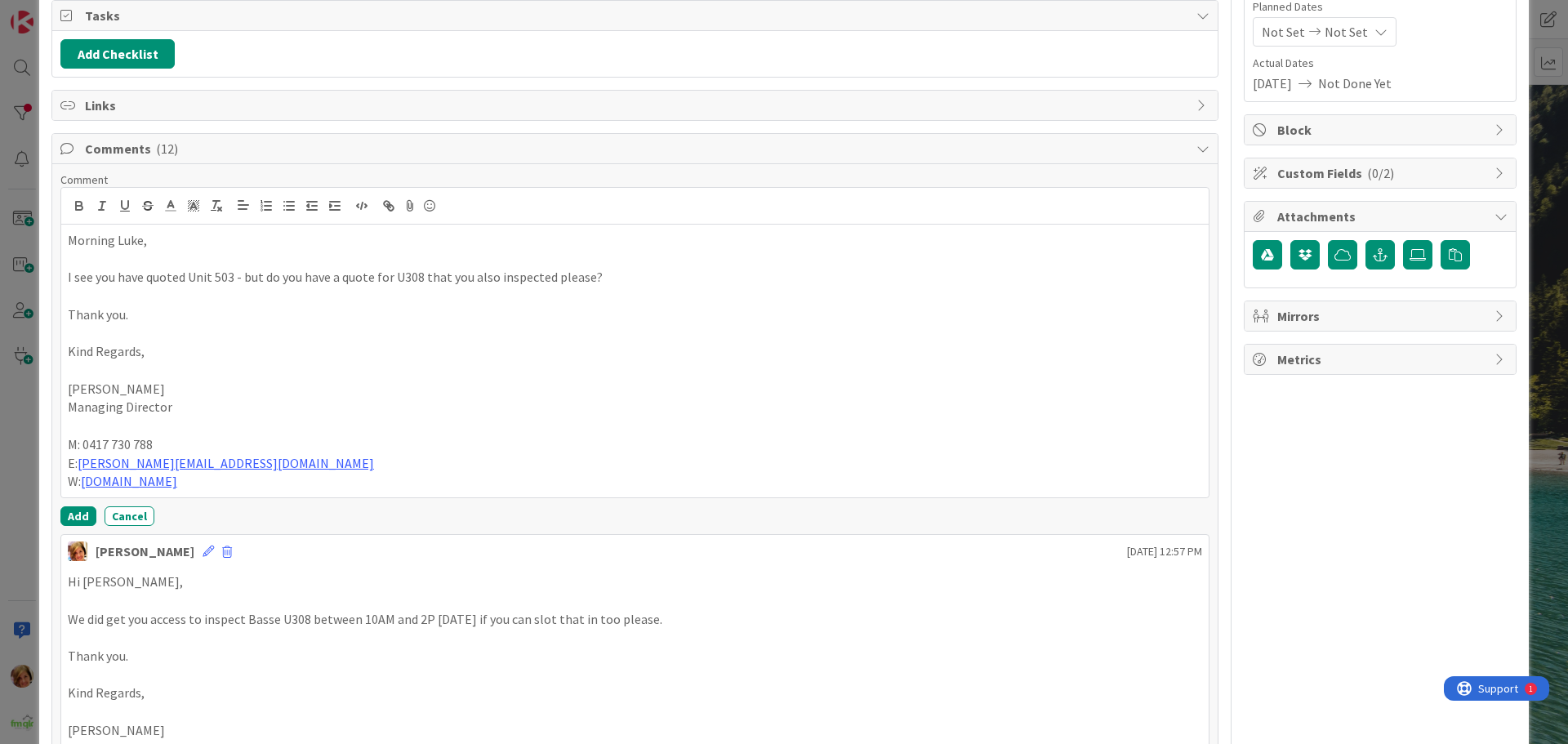
scroll to position [245, 0]
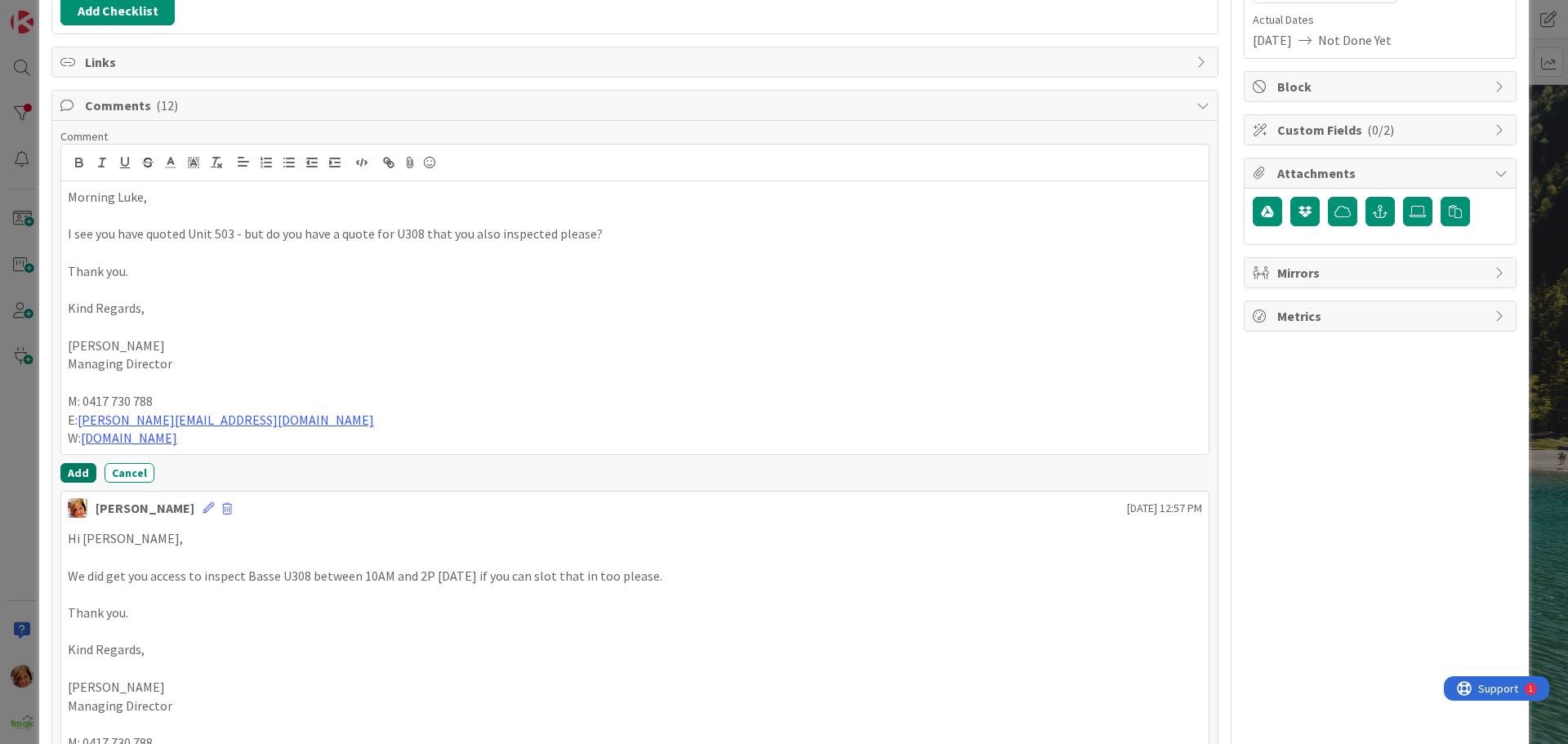
click at [76, 470] on button "Add" at bounding box center [78, 473] width 36 height 20
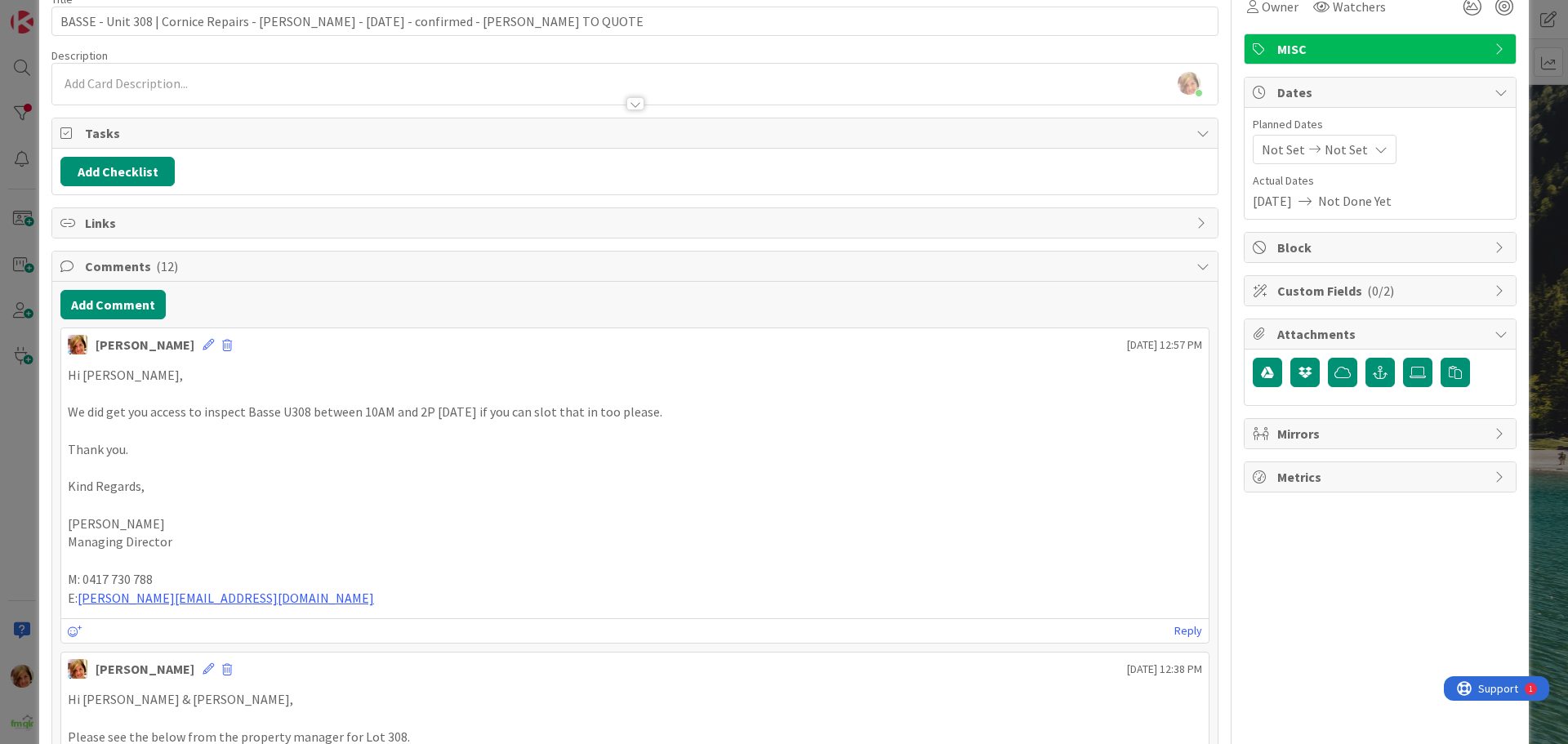
scroll to position [0, 0]
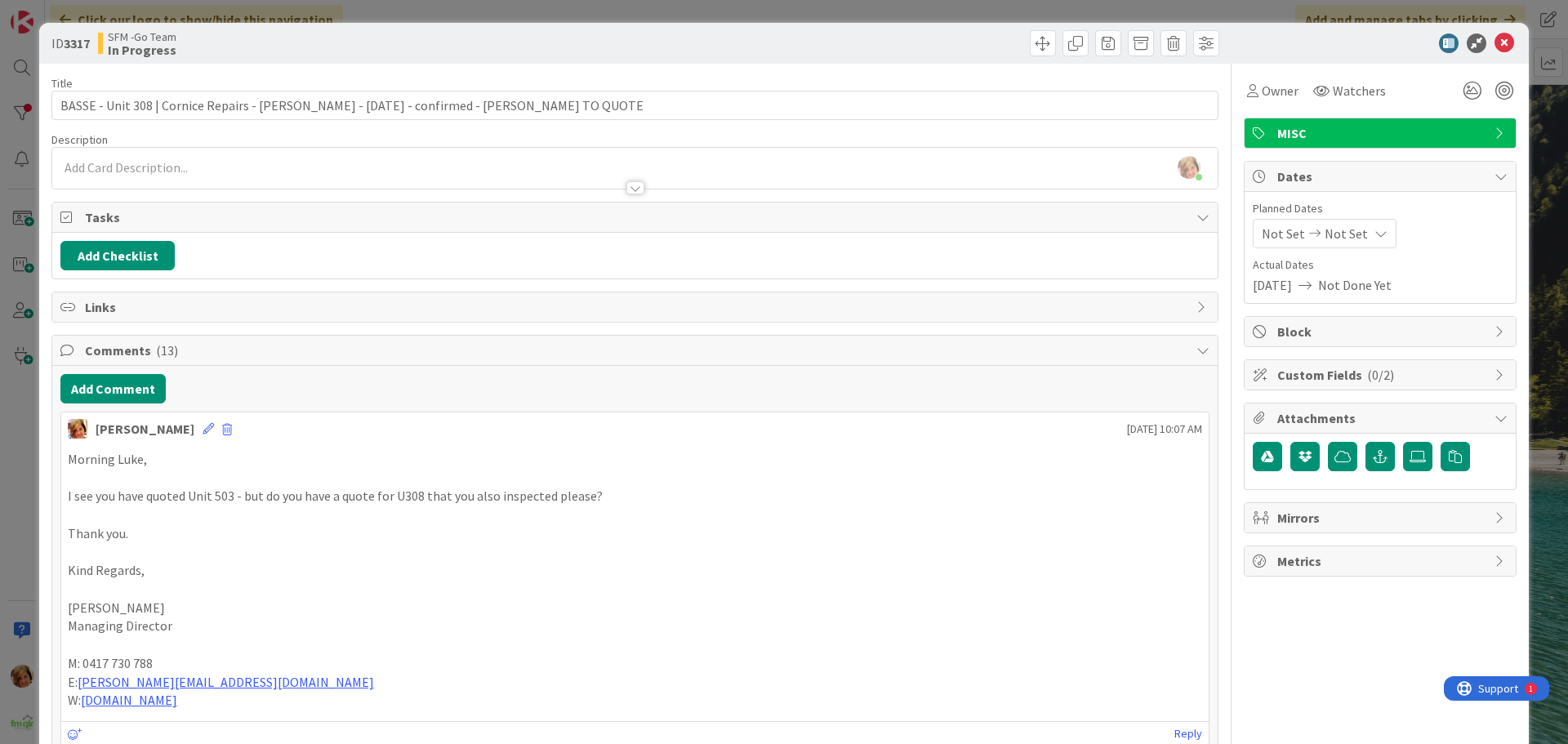
click at [748, 48] on div at bounding box center [929, 43] width 580 height 26
click at [1494, 40] on icon at bounding box center [1504, 43] width 20 height 20
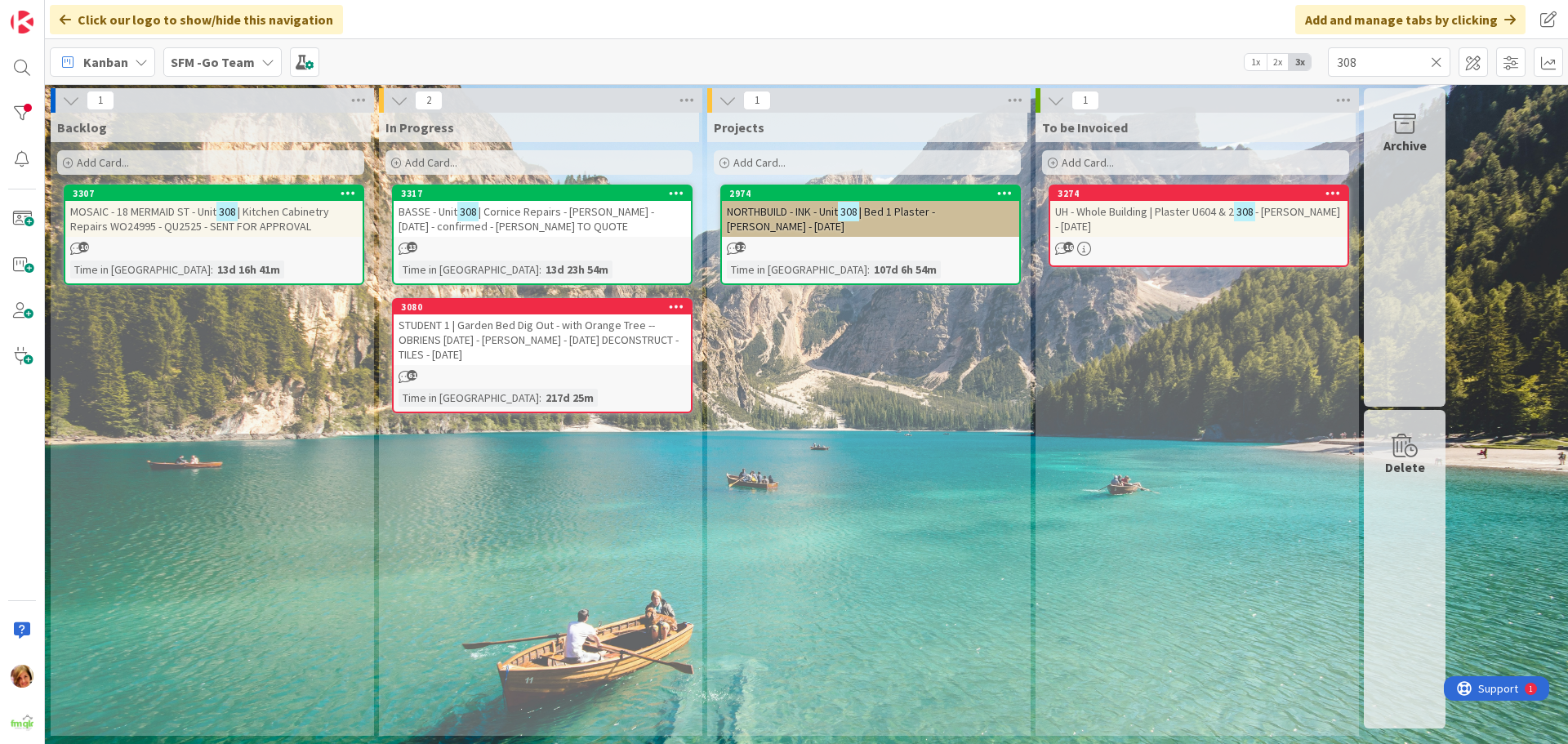
click at [1435, 60] on icon at bounding box center [1437, 62] width 11 height 15
